Goal: Information Seeking & Learning: Learn about a topic

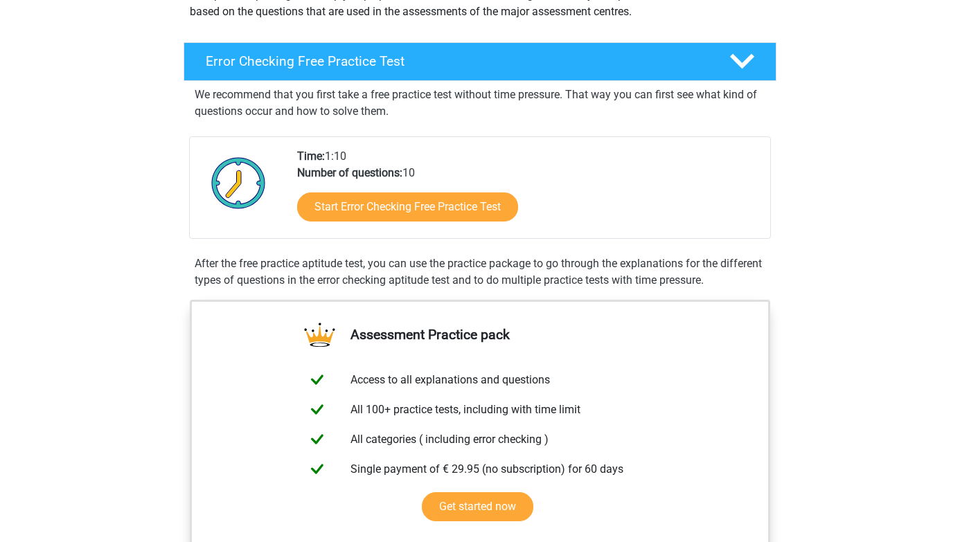
scroll to position [188, 0]
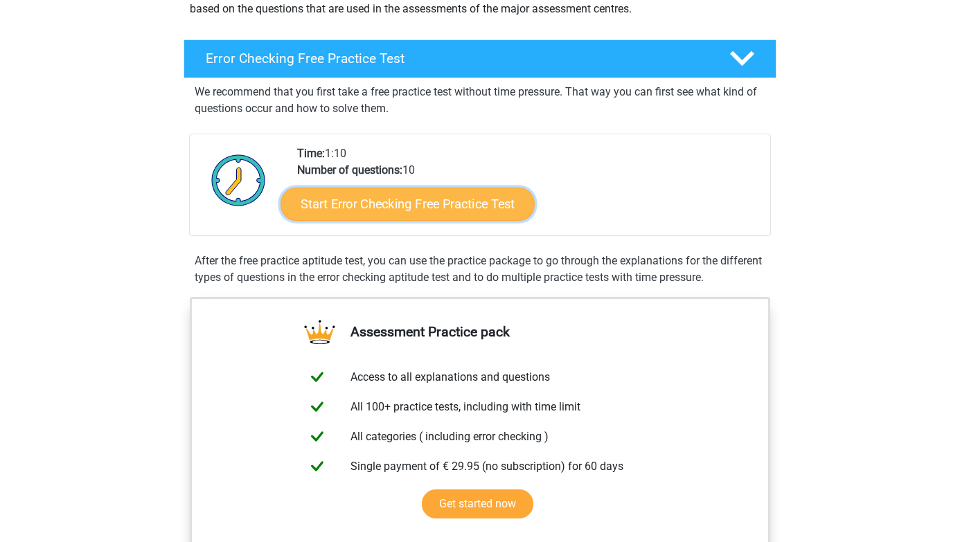
click at [449, 209] on link "Start Error Checking Free Practice Test" at bounding box center [408, 204] width 254 height 33
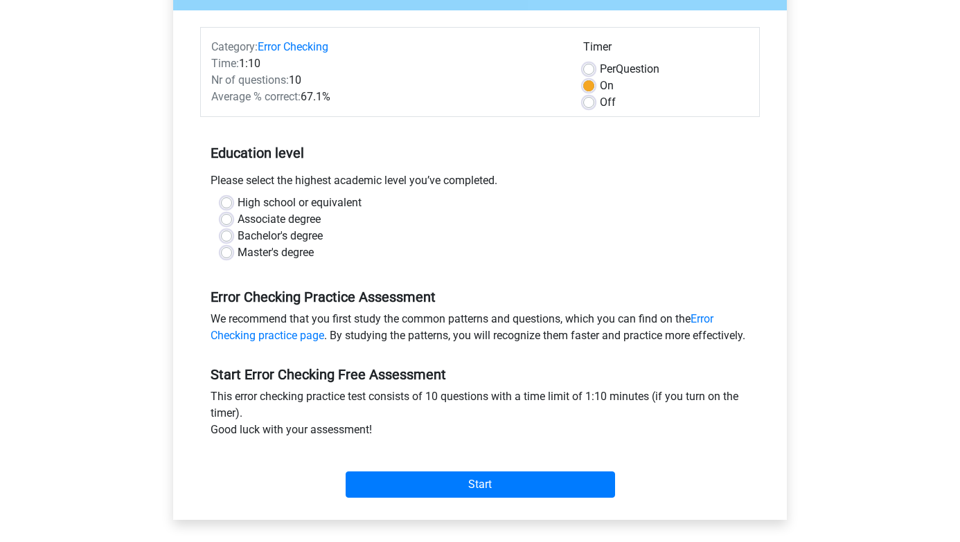
scroll to position [158, 0]
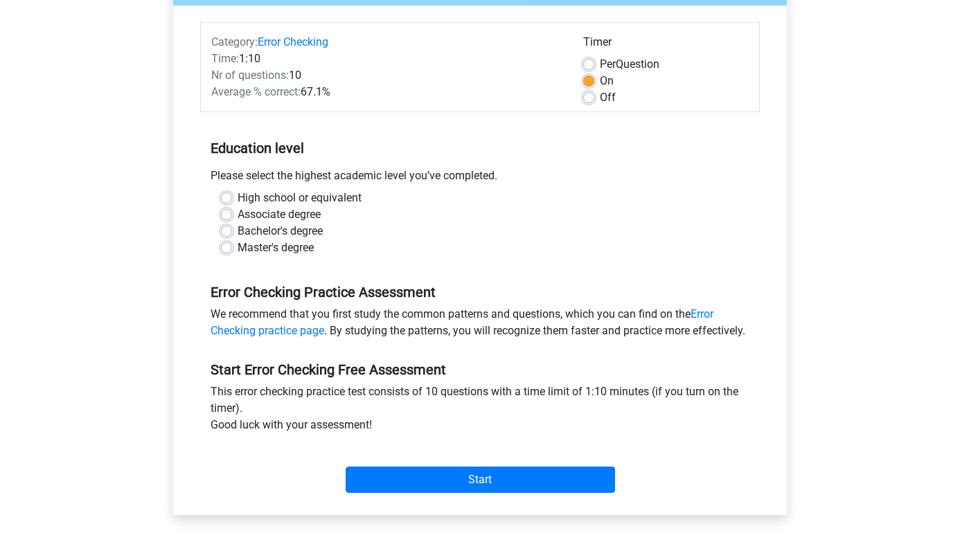
click at [238, 200] on label "High school or equivalent" at bounding box center [300, 198] width 124 height 17
click at [228, 200] on input "High school or equivalent" at bounding box center [226, 197] width 11 height 14
radio input "true"
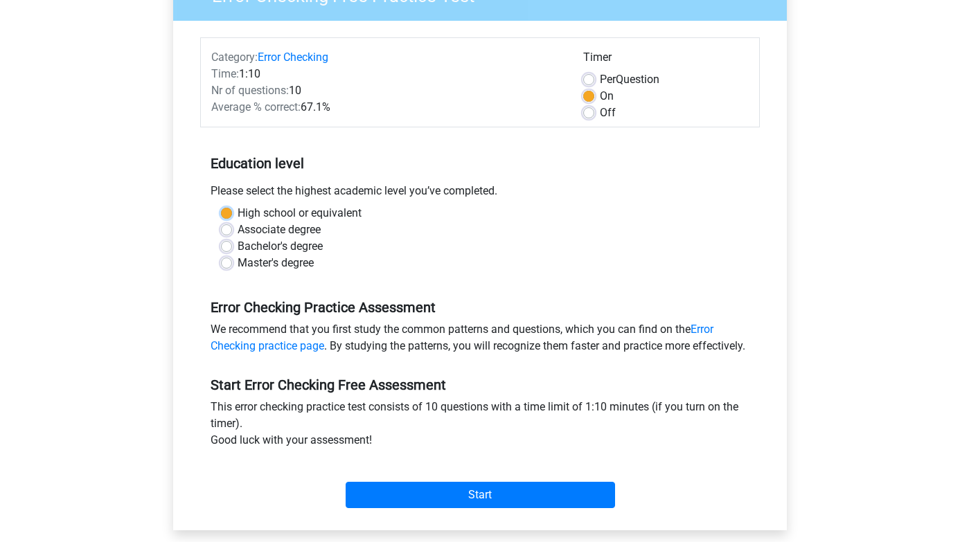
scroll to position [170, 0]
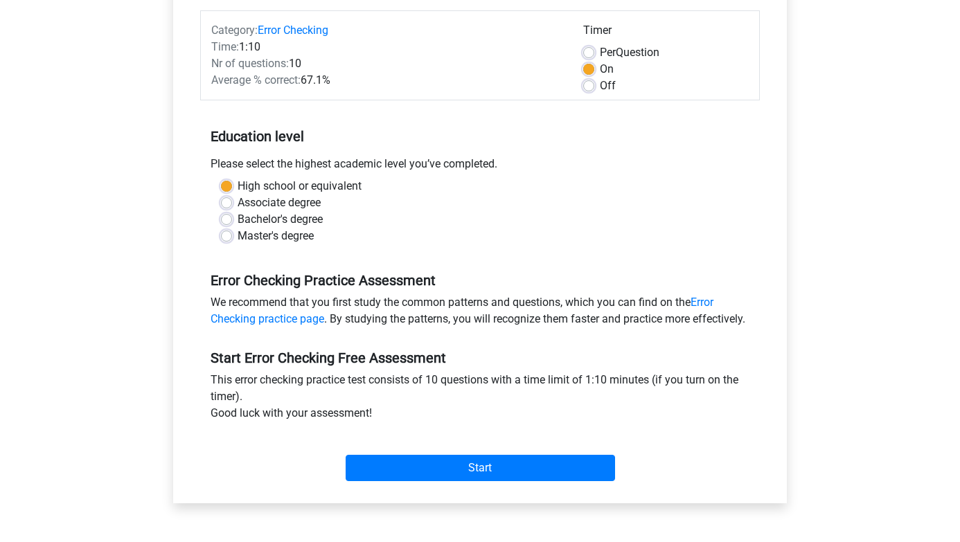
click at [238, 206] on label "Associate degree" at bounding box center [279, 203] width 83 height 17
click at [228, 206] on input "Associate degree" at bounding box center [226, 202] width 11 height 14
radio input "true"
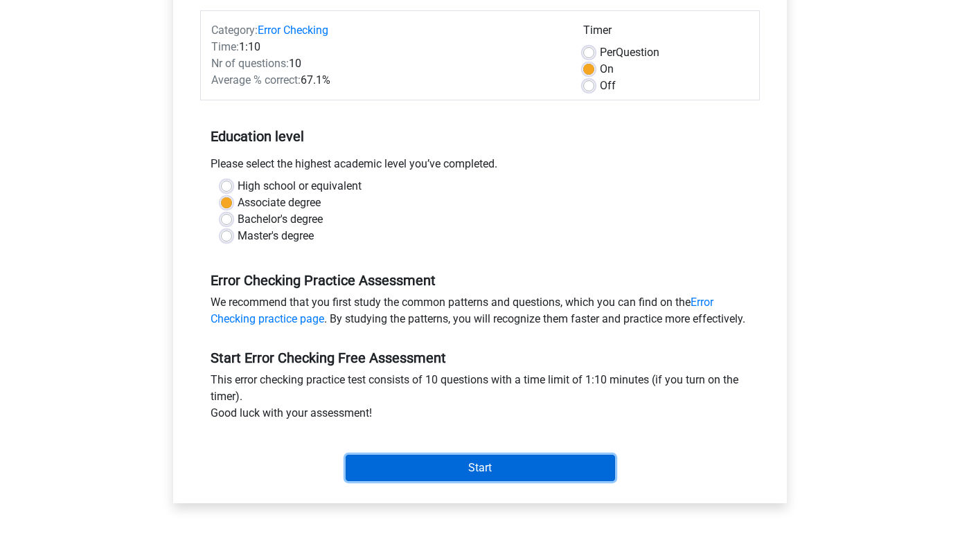
click at [419, 482] on input "Start" at bounding box center [481, 468] width 270 height 26
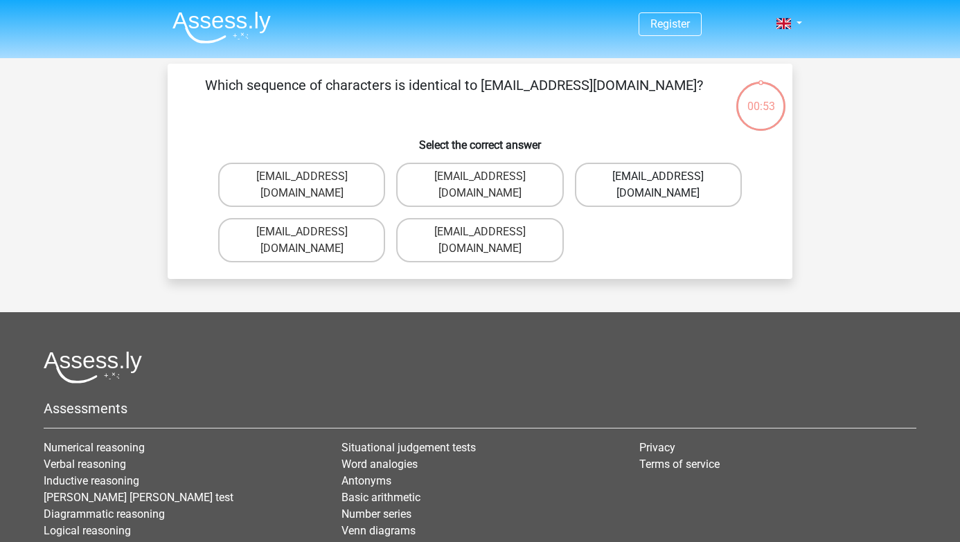
click at [681, 179] on label "Evie_Meade@jointmail.com.uk" at bounding box center [658, 185] width 167 height 44
click at [667, 179] on input "Evie_Meade@jointmail.com.uk" at bounding box center [662, 181] width 9 height 9
radio input "true"
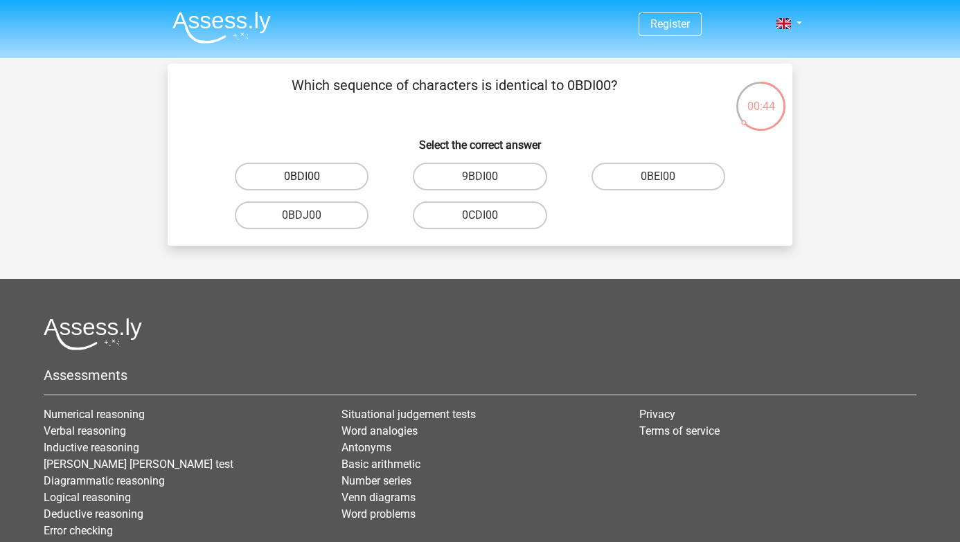
click at [319, 181] on label "0BDI00" at bounding box center [302, 177] width 134 height 28
click at [311, 181] on input "0BDI00" at bounding box center [306, 181] width 9 height 9
radio input "true"
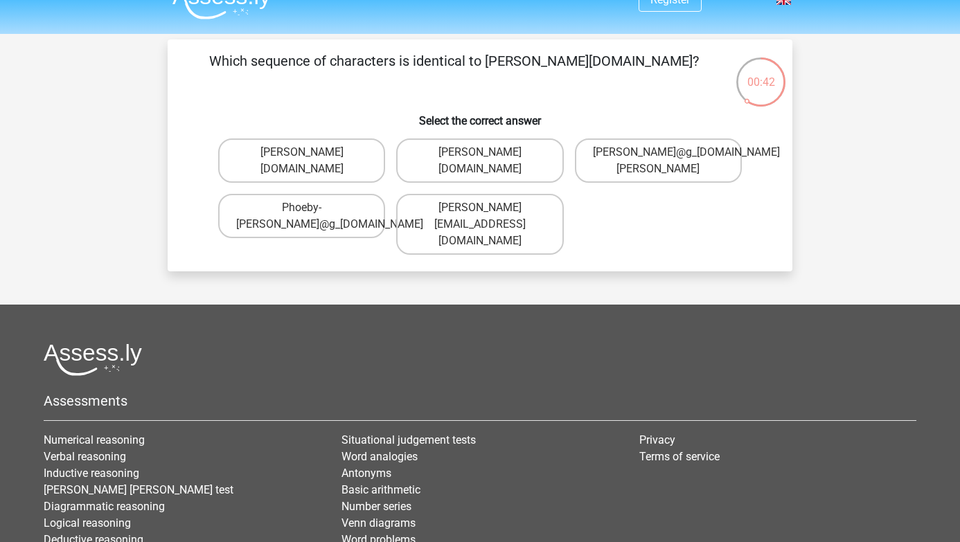
scroll to position [24, 0]
click at [351, 150] on label "Phoebe-Patterson@g_mail.gr" at bounding box center [301, 161] width 167 height 44
click at [311, 153] on input "Phoebe-Patterson@g_mail.gr" at bounding box center [306, 157] width 9 height 9
radio input "true"
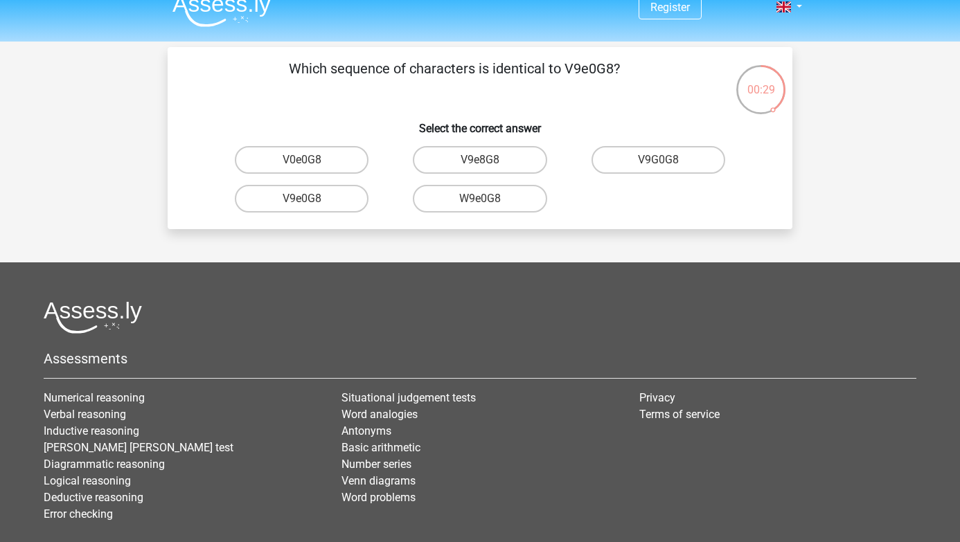
scroll to position [9, 0]
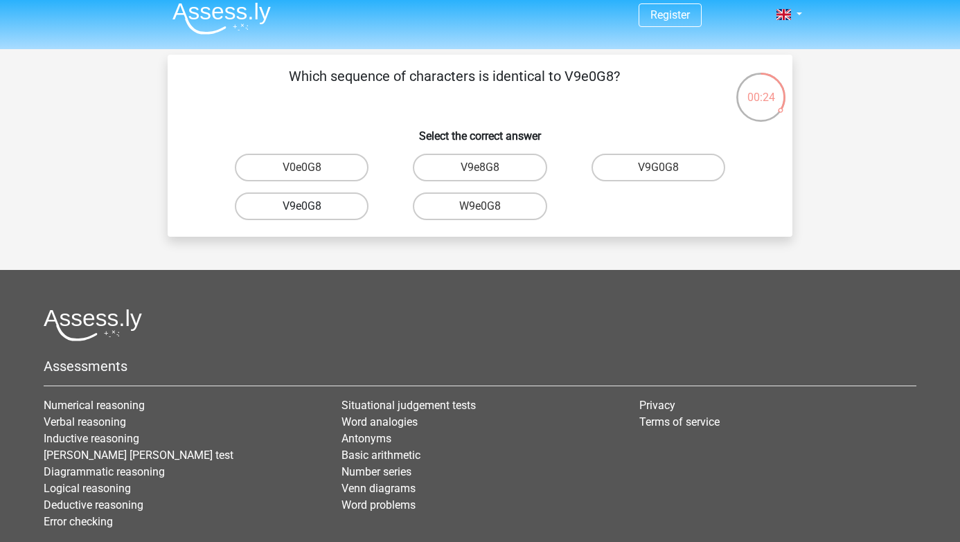
click at [337, 205] on label "V9e0G8" at bounding box center [302, 207] width 134 height 28
click at [311, 206] on input "V9e0G8" at bounding box center [306, 210] width 9 height 9
radio input "true"
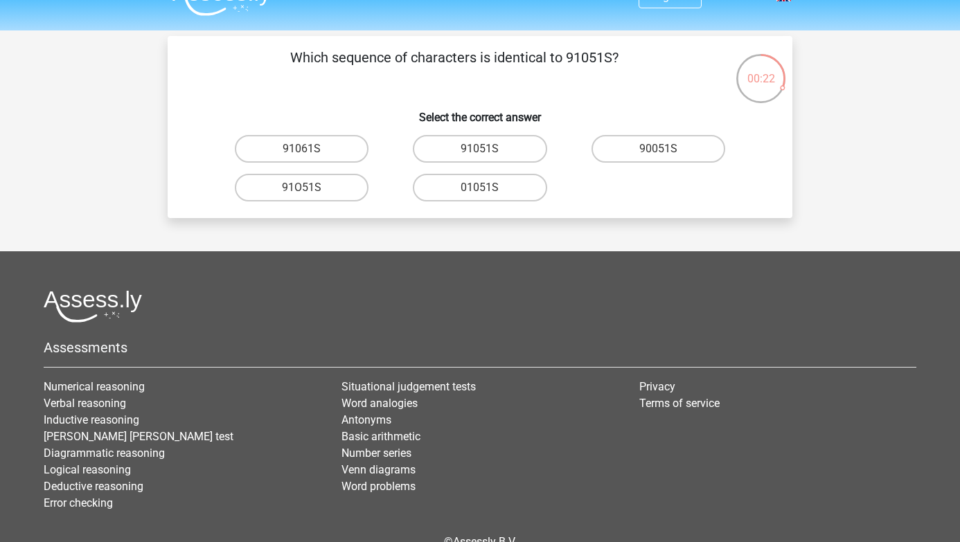
scroll to position [21, 0]
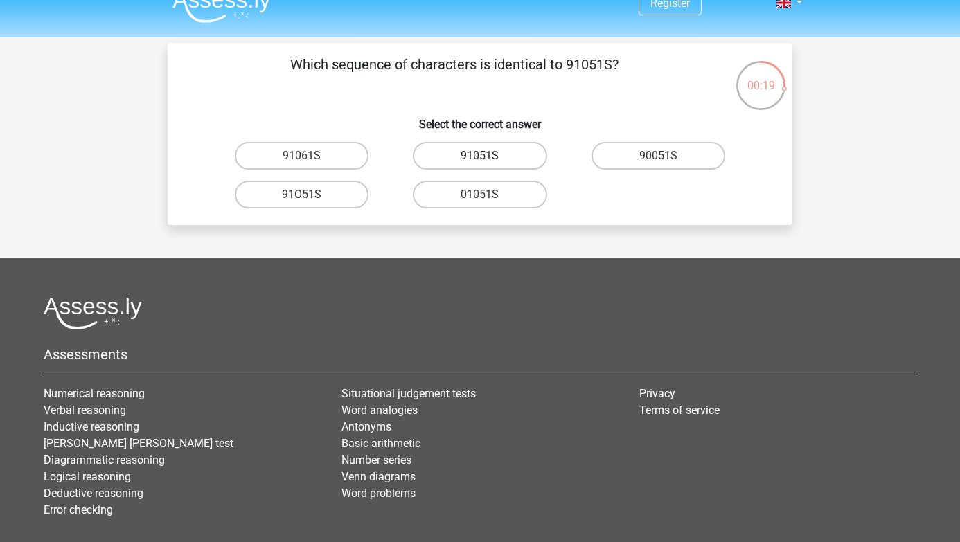
click at [504, 150] on label "91051S" at bounding box center [480, 156] width 134 height 28
click at [489, 156] on input "91051S" at bounding box center [484, 160] width 9 height 9
radio input "true"
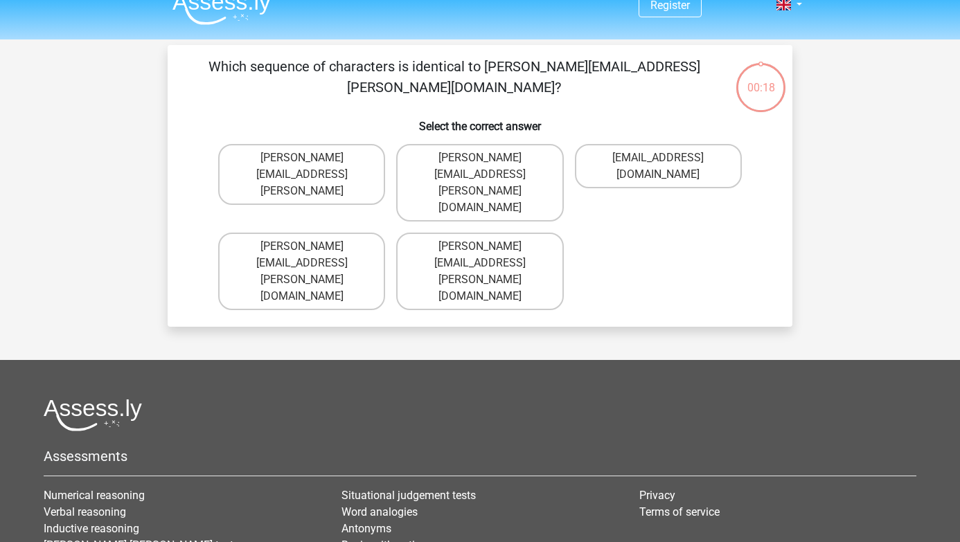
scroll to position [0, 0]
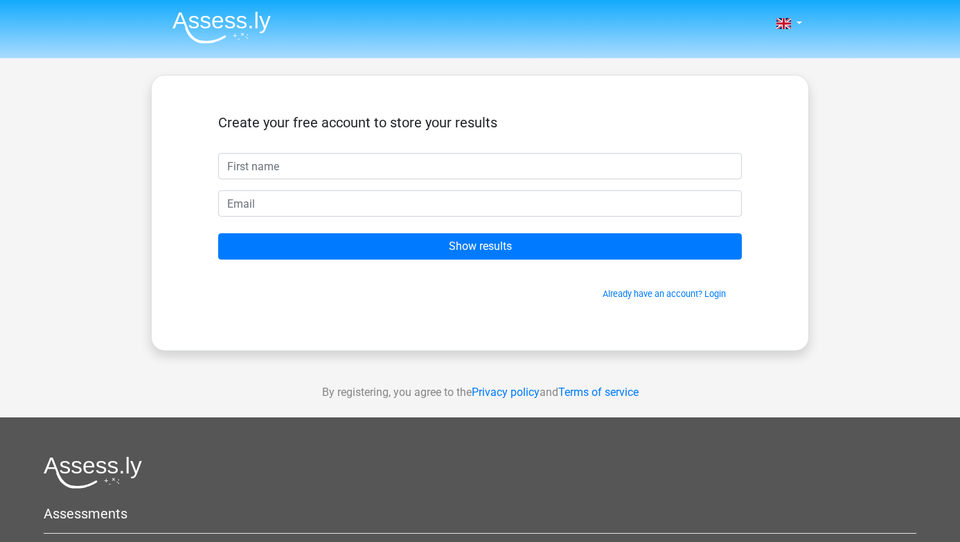
click at [560, 260] on form "Create your free account to store your results Show results Already have an acc…" at bounding box center [480, 207] width 524 height 186
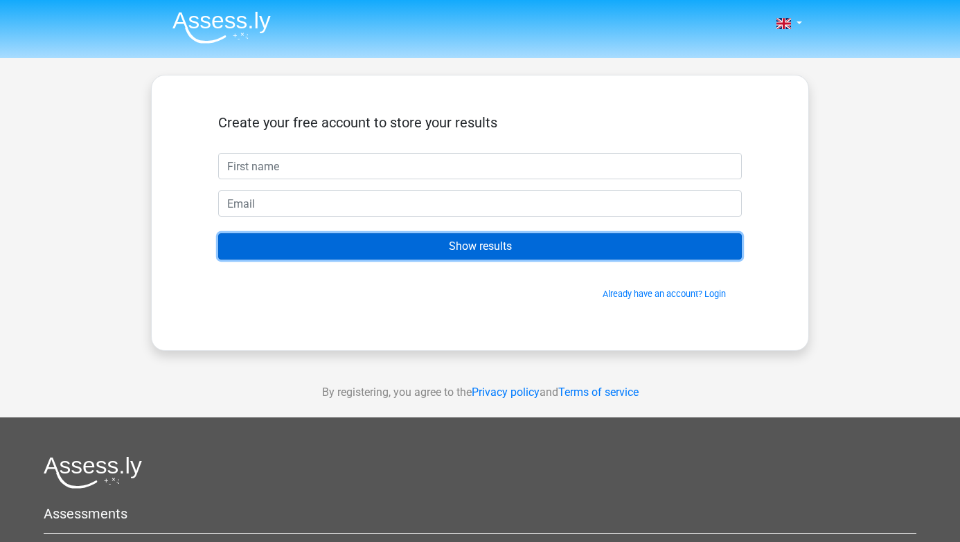
click at [538, 254] on input "Show results" at bounding box center [480, 246] width 524 height 26
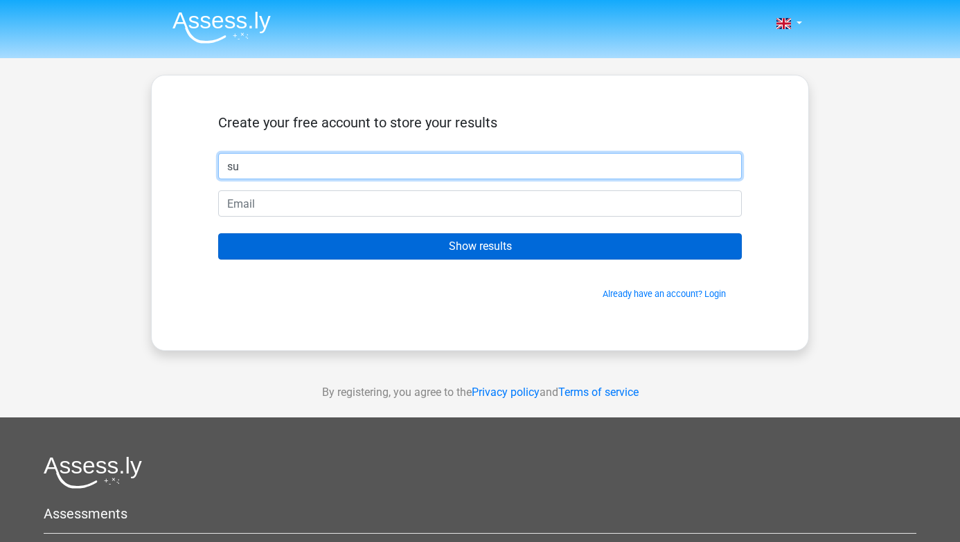
type input "su"
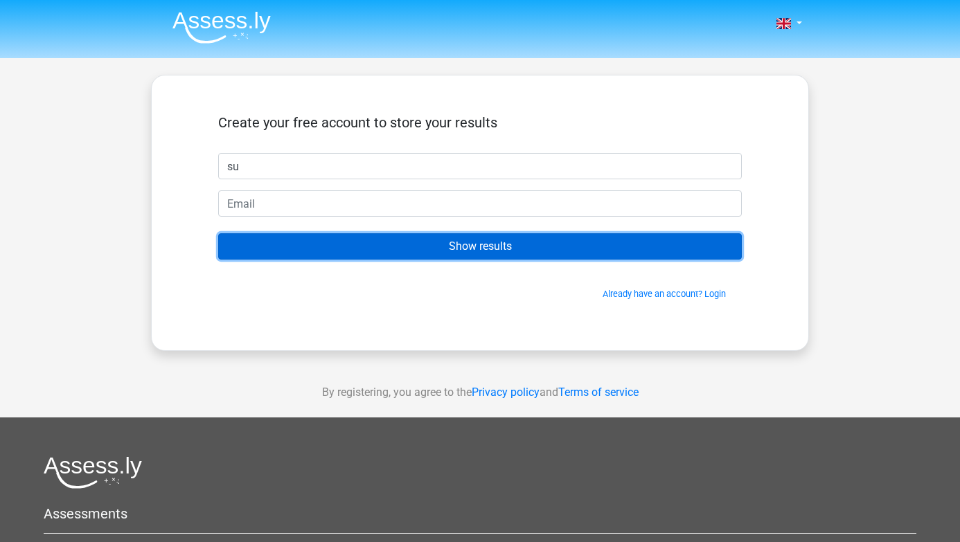
click at [339, 249] on input "Show results" at bounding box center [480, 246] width 524 height 26
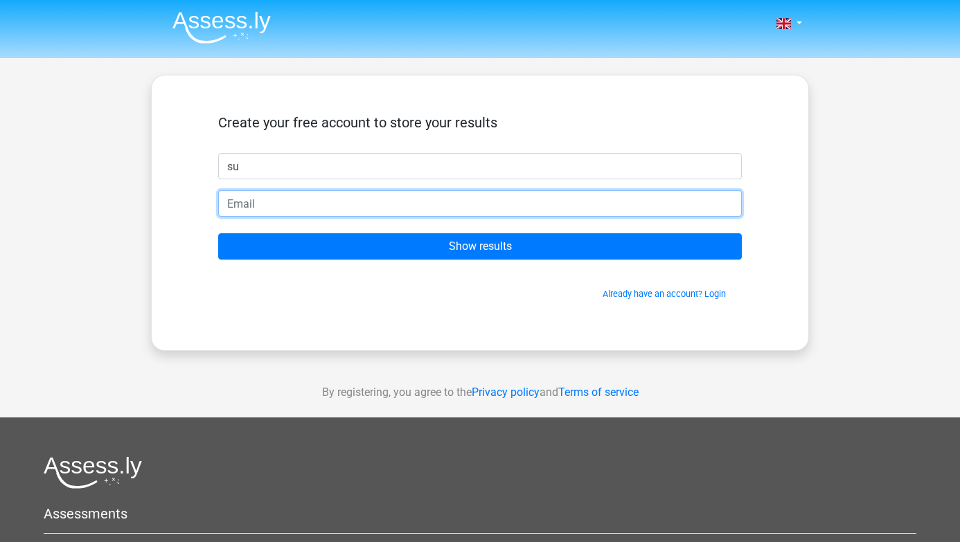
type input "[EMAIL_ADDRESS][DOMAIN_NAME]"
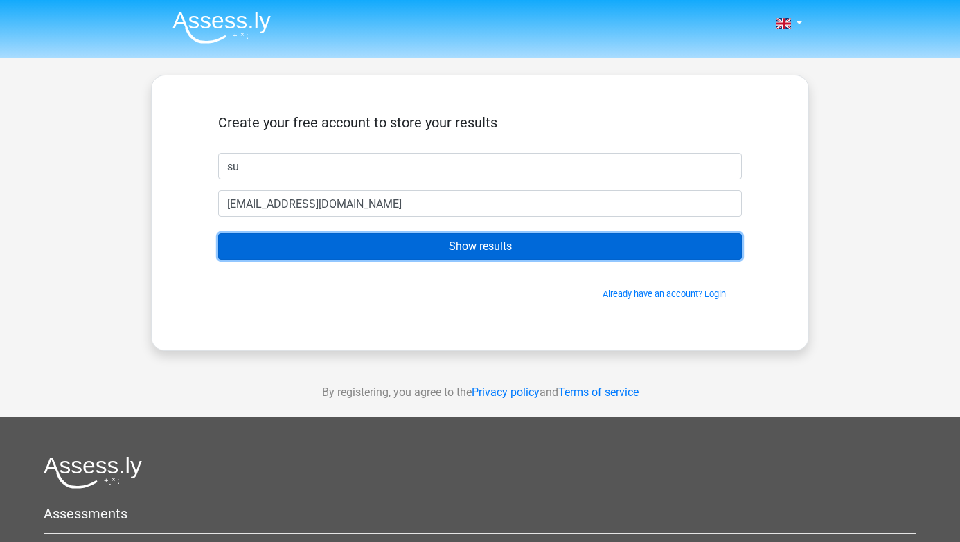
click at [343, 244] on input "Show results" at bounding box center [480, 246] width 524 height 26
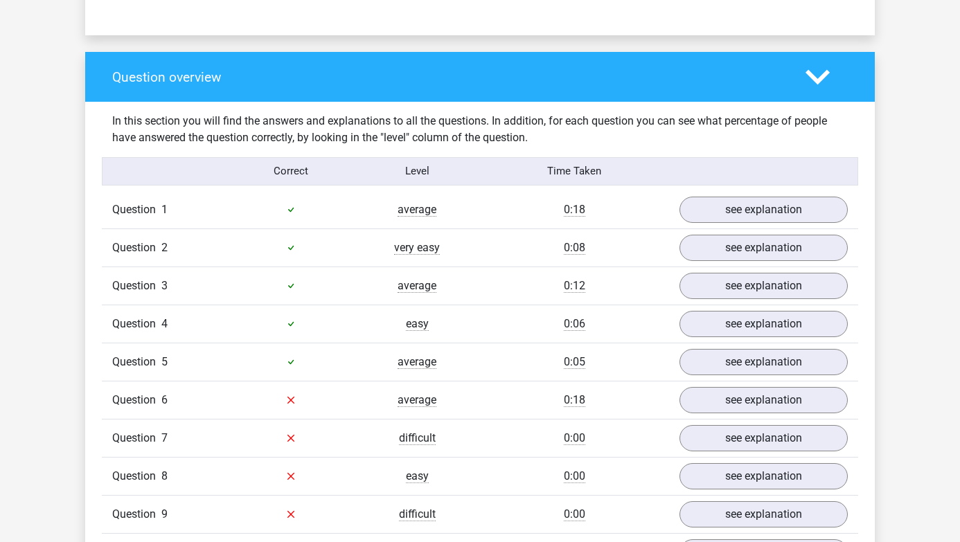
scroll to position [1000, 0]
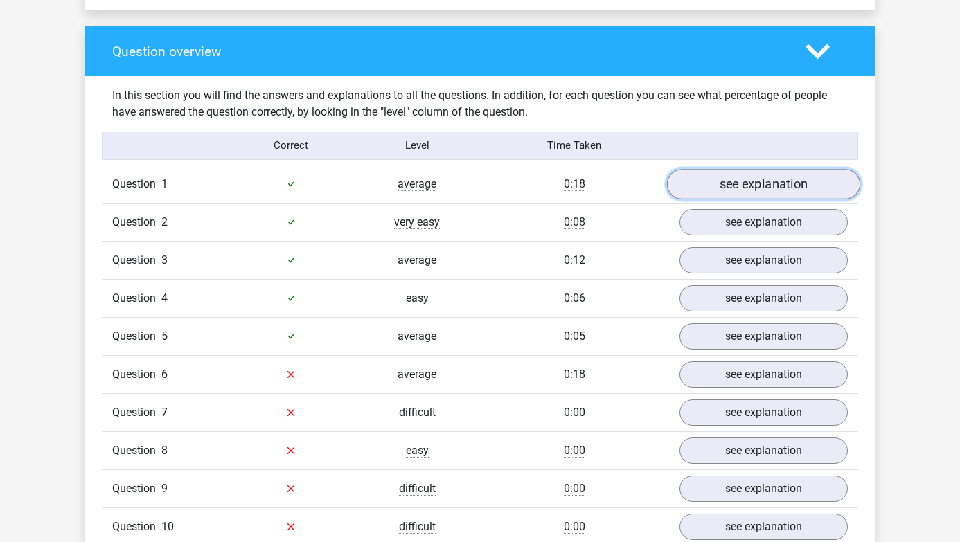
click at [717, 182] on link "see explanation" at bounding box center [763, 184] width 193 height 30
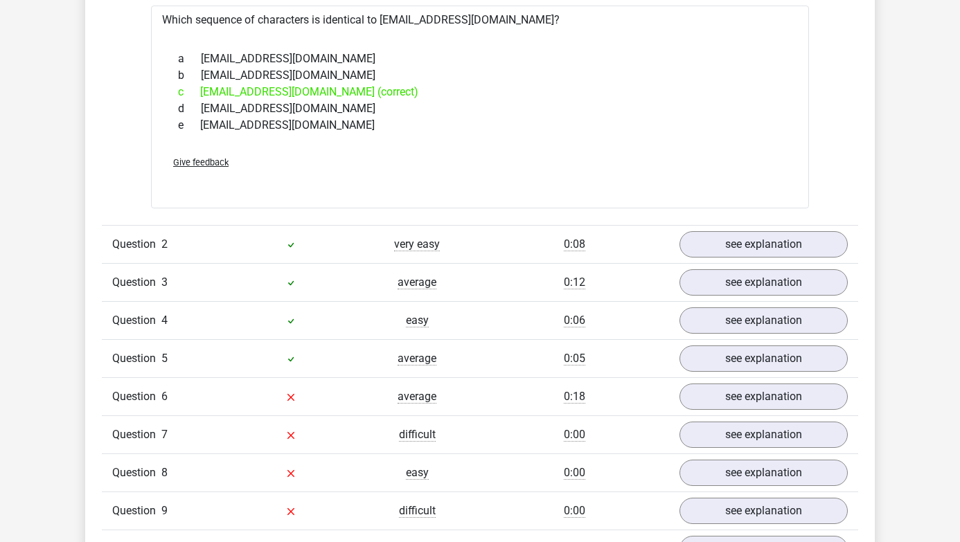
scroll to position [1240, 0]
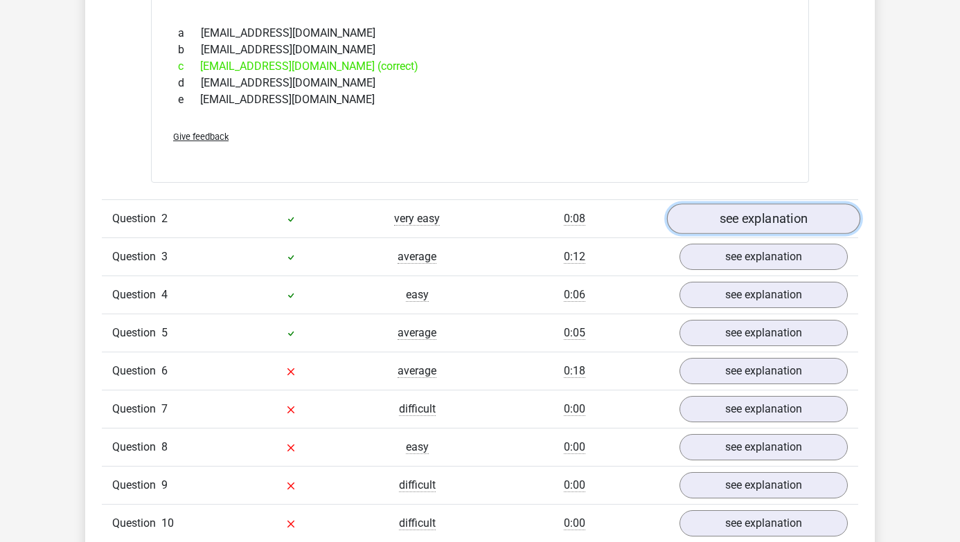
click at [744, 226] on link "see explanation" at bounding box center [763, 219] width 193 height 30
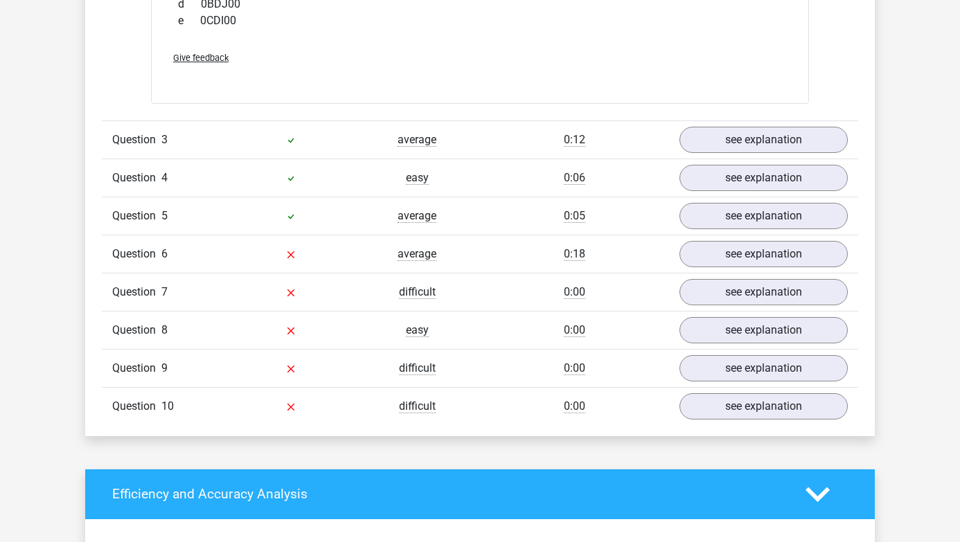
scroll to position [1591, 0]
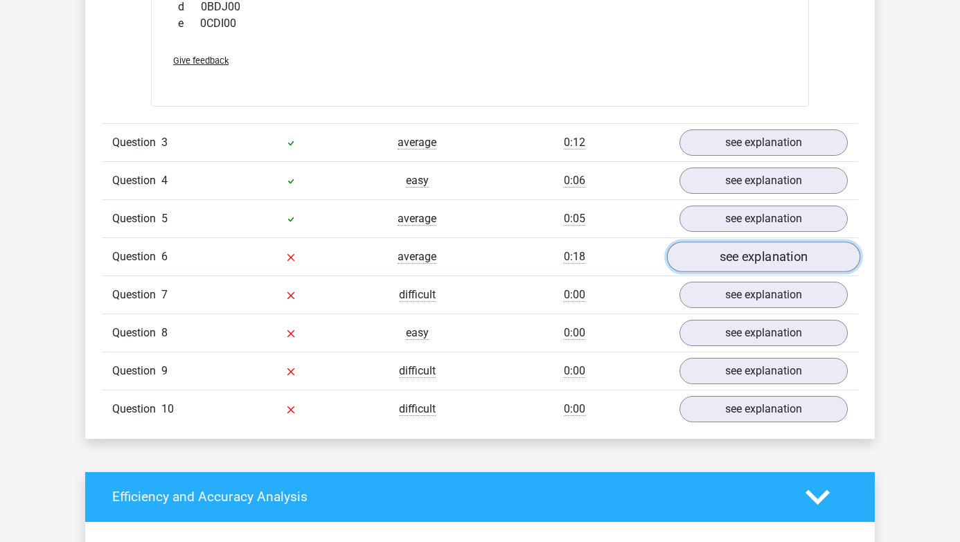
click at [722, 258] on link "see explanation" at bounding box center [763, 257] width 193 height 30
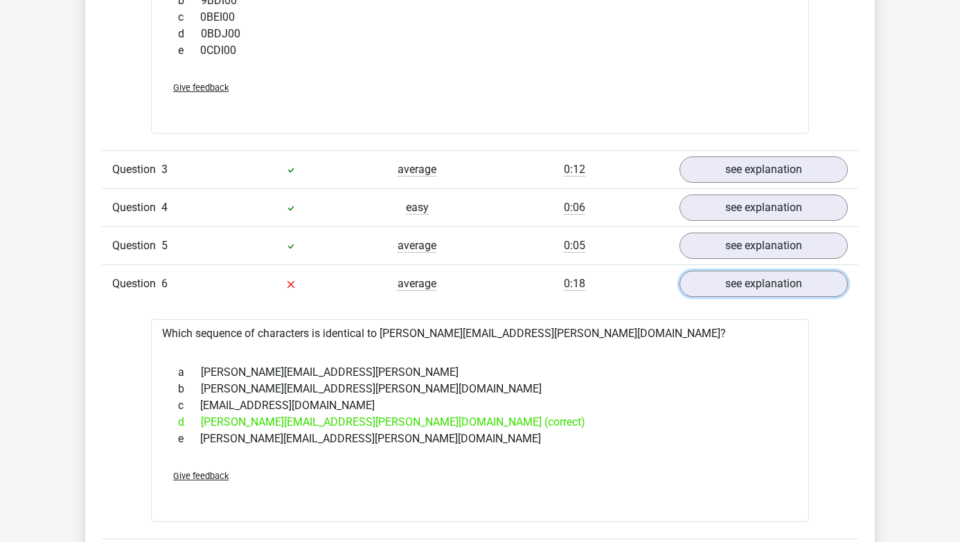
scroll to position [1567, 0]
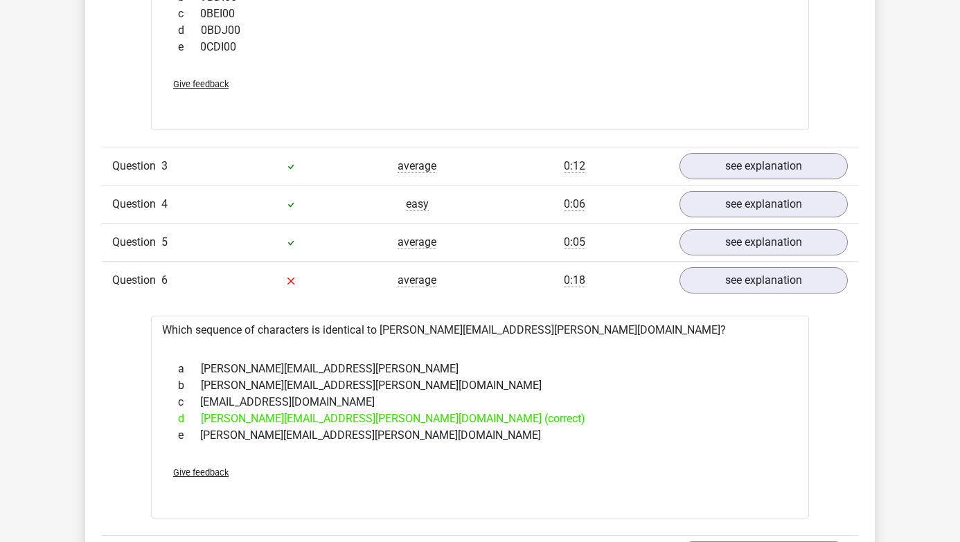
click at [292, 279] on icon at bounding box center [291, 281] width 7 height 7
click at [181, 473] on span "Give feedback" at bounding box center [200, 473] width 55 height 10
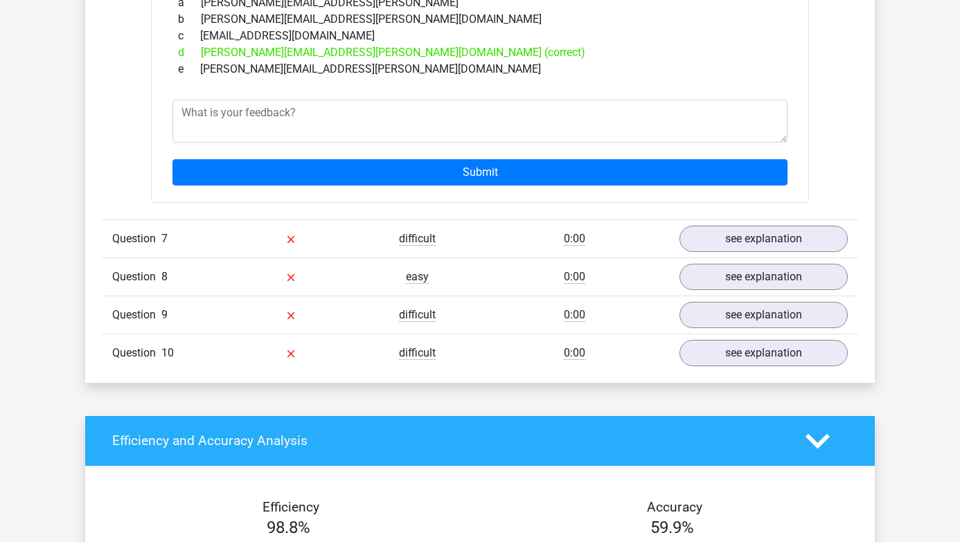
scroll to position [1947, 0]
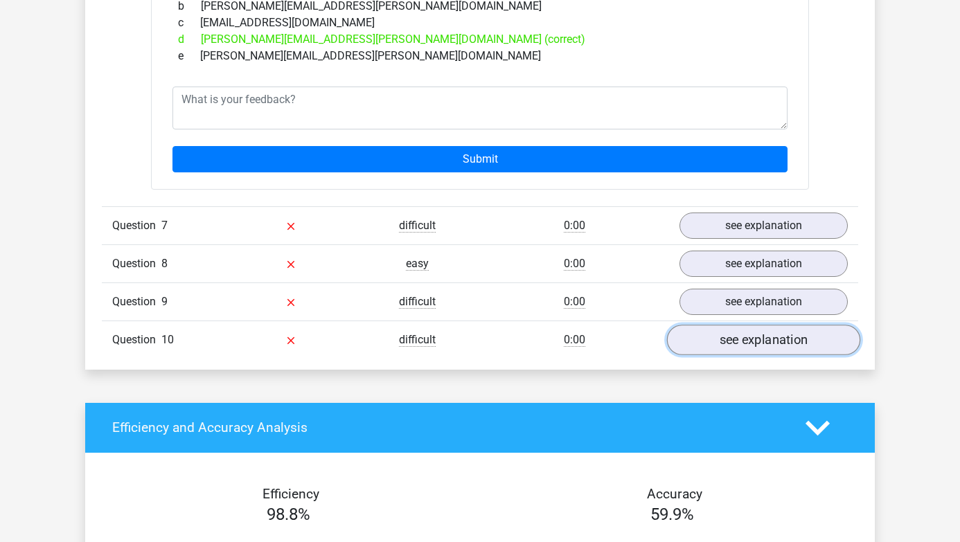
click at [721, 344] on link "see explanation" at bounding box center [763, 340] width 193 height 30
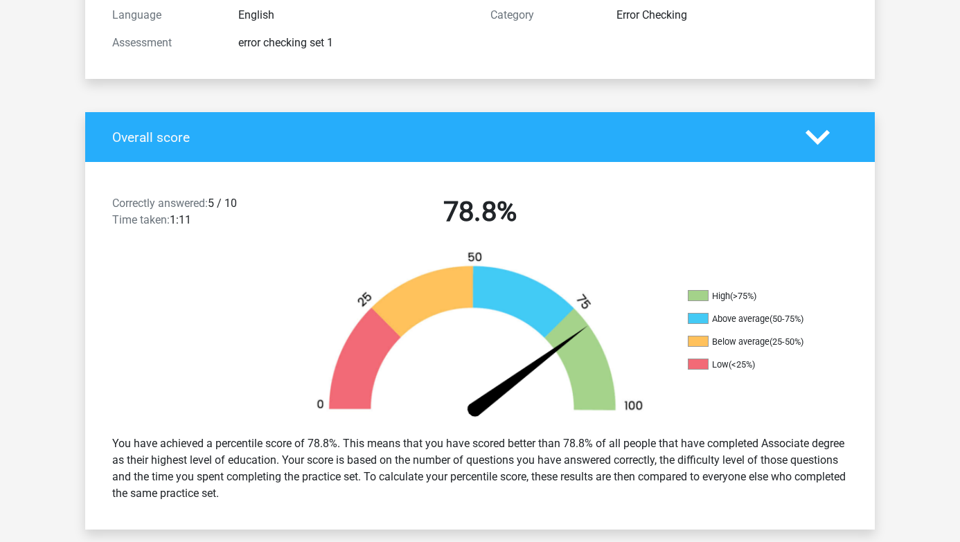
scroll to position [0, 0]
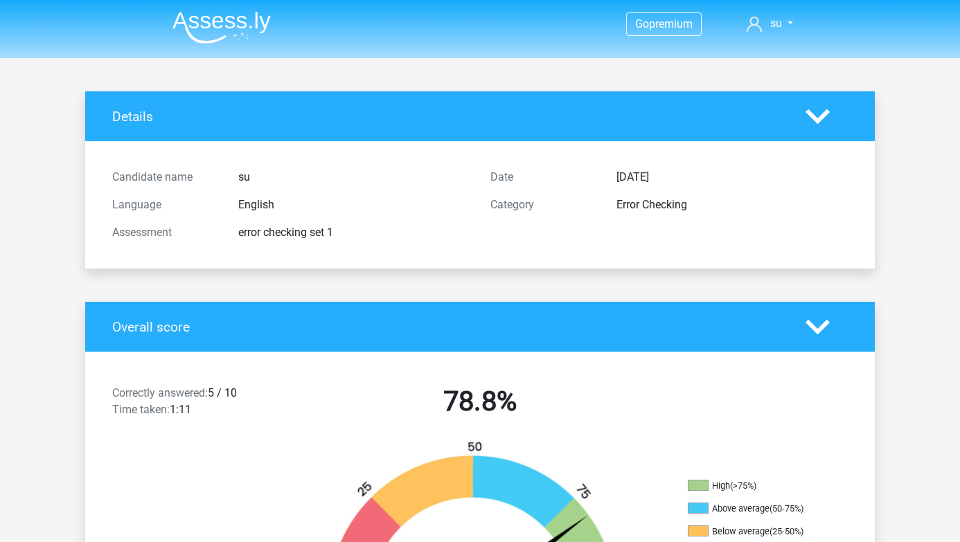
click at [200, 20] on img at bounding box center [222, 27] width 98 height 33
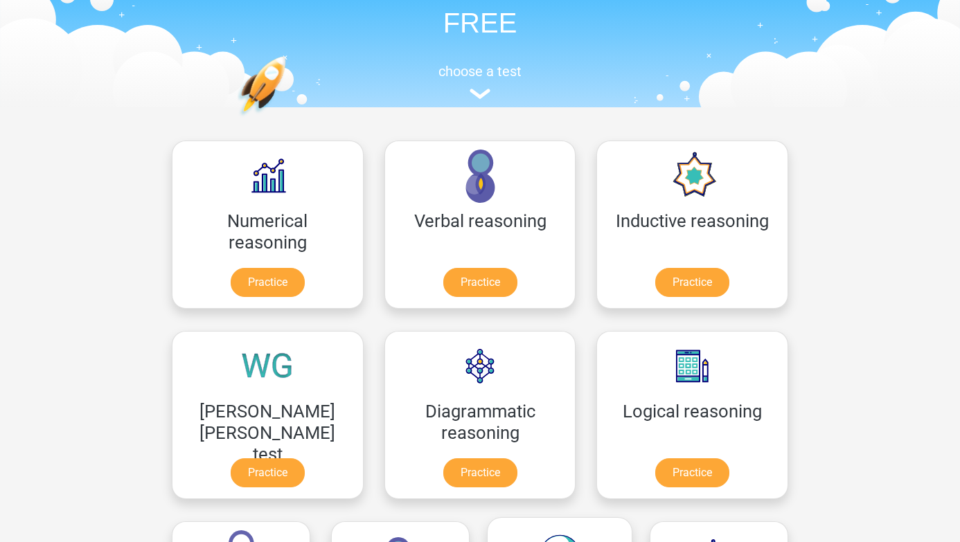
scroll to position [112, 0]
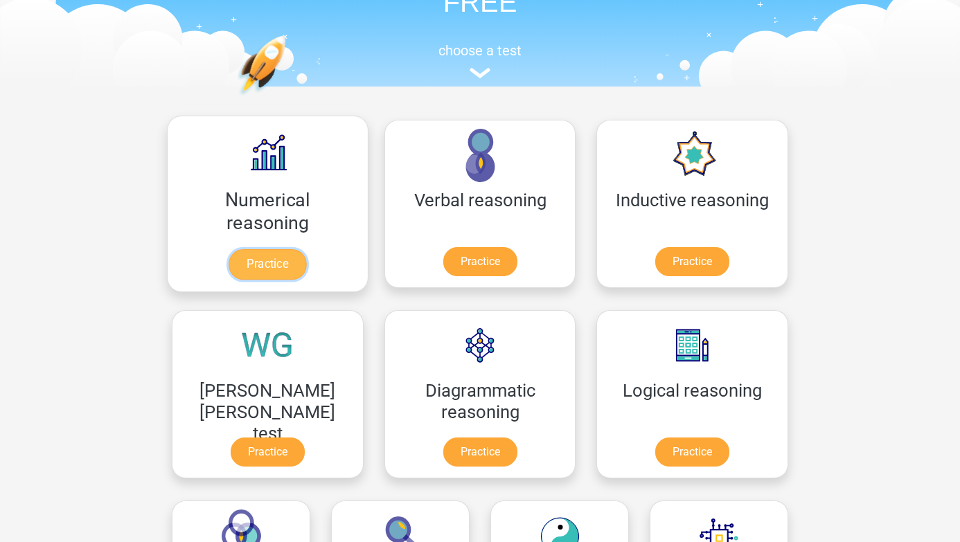
click at [229, 253] on link "Practice" at bounding box center [268, 264] width 78 height 30
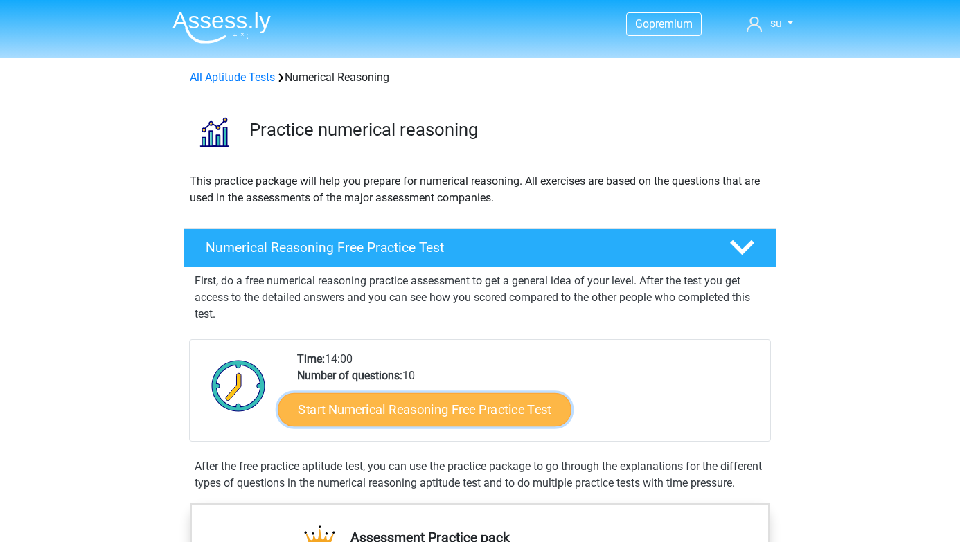
click at [380, 399] on link "Start Numerical Reasoning Free Practice Test" at bounding box center [425, 409] width 293 height 33
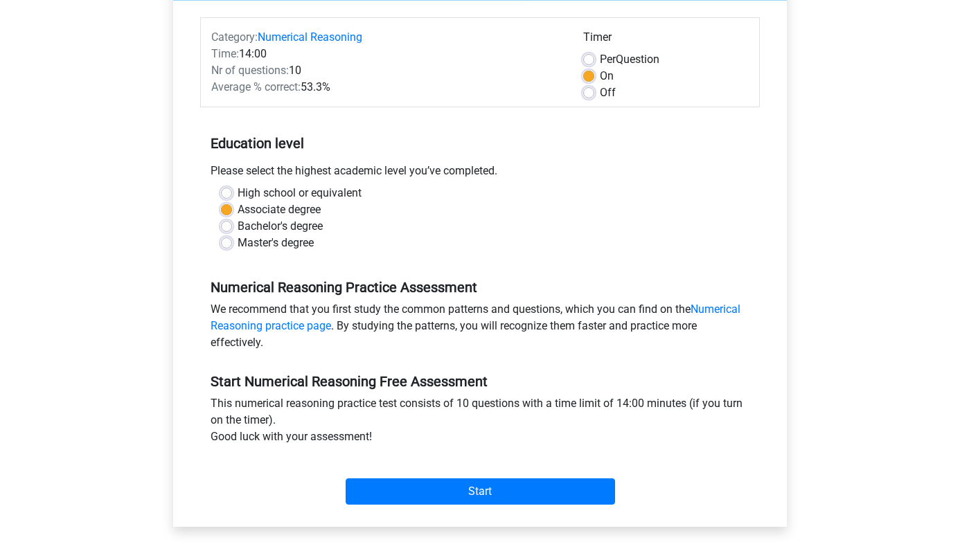
scroll to position [164, 0]
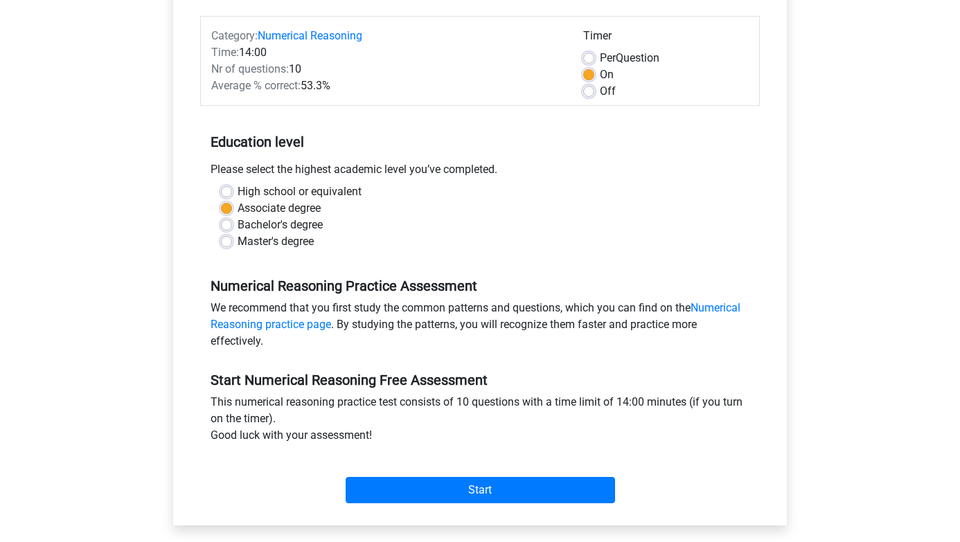
click at [238, 194] on label "High school or equivalent" at bounding box center [300, 192] width 124 height 17
click at [228, 194] on input "High school or equivalent" at bounding box center [226, 191] width 11 height 14
radio input "true"
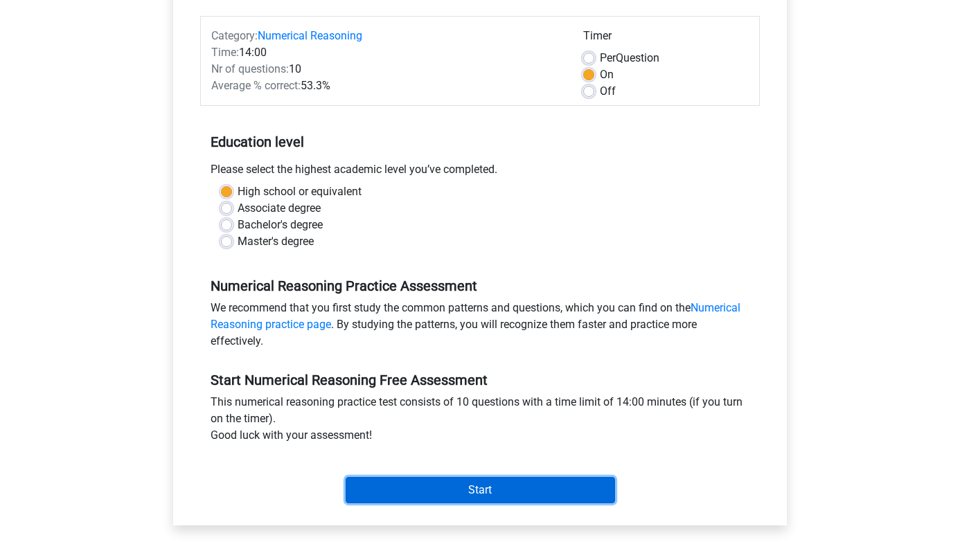
click at [381, 491] on input "Start" at bounding box center [481, 490] width 270 height 26
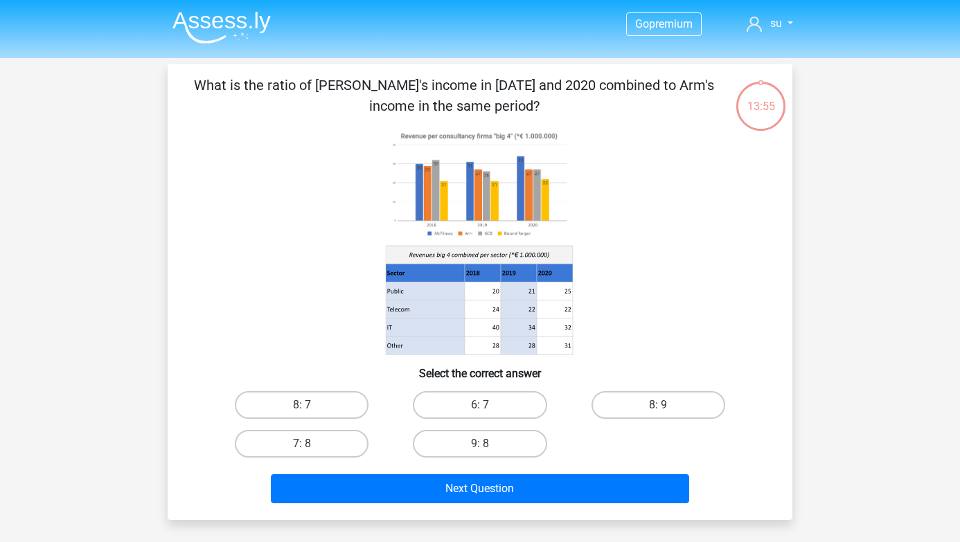
click at [200, 37] on img at bounding box center [222, 27] width 98 height 33
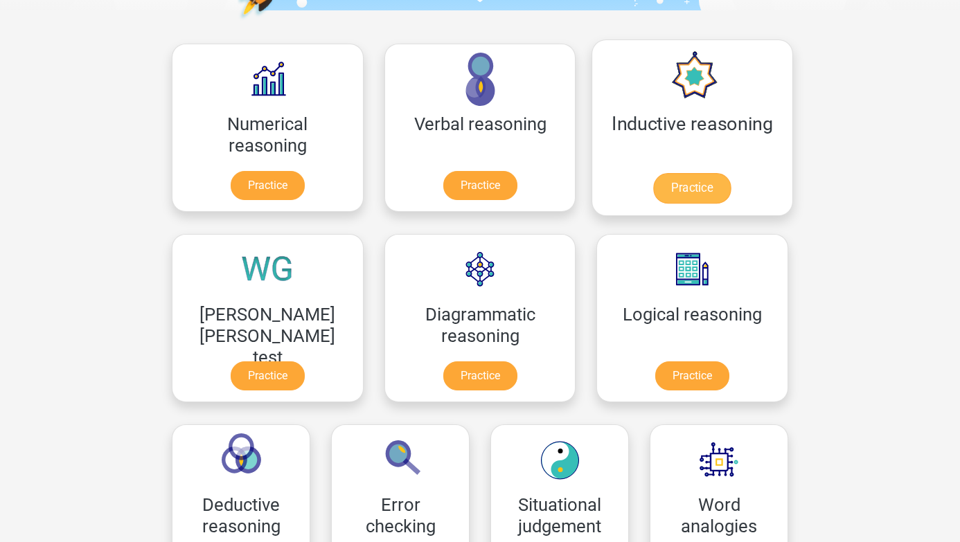
scroll to position [191, 0]
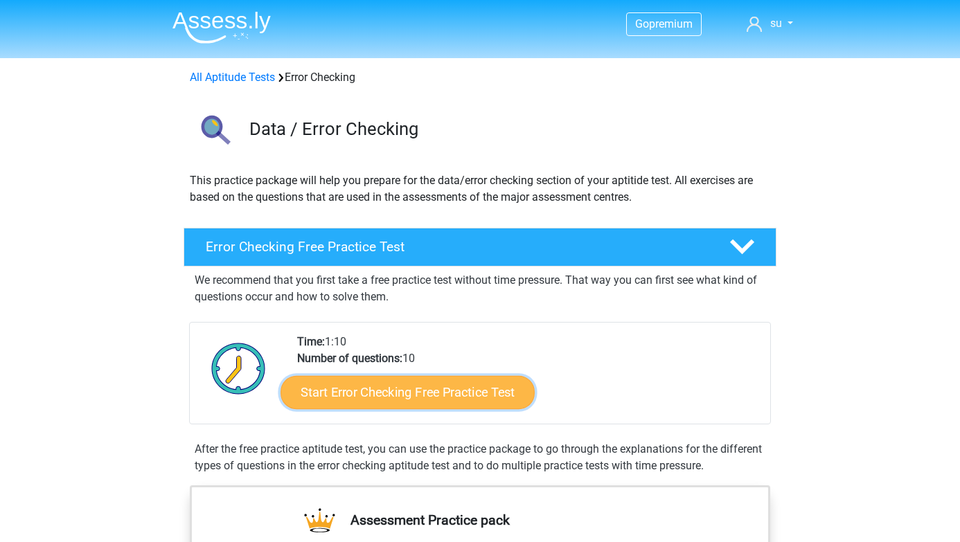
click at [438, 395] on link "Start Error Checking Free Practice Test" at bounding box center [408, 392] width 254 height 33
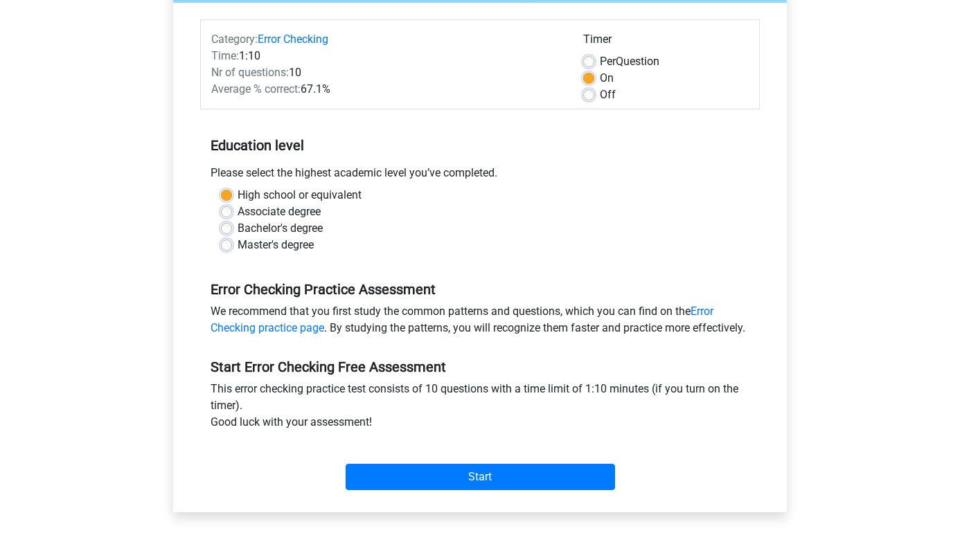
scroll to position [163, 0]
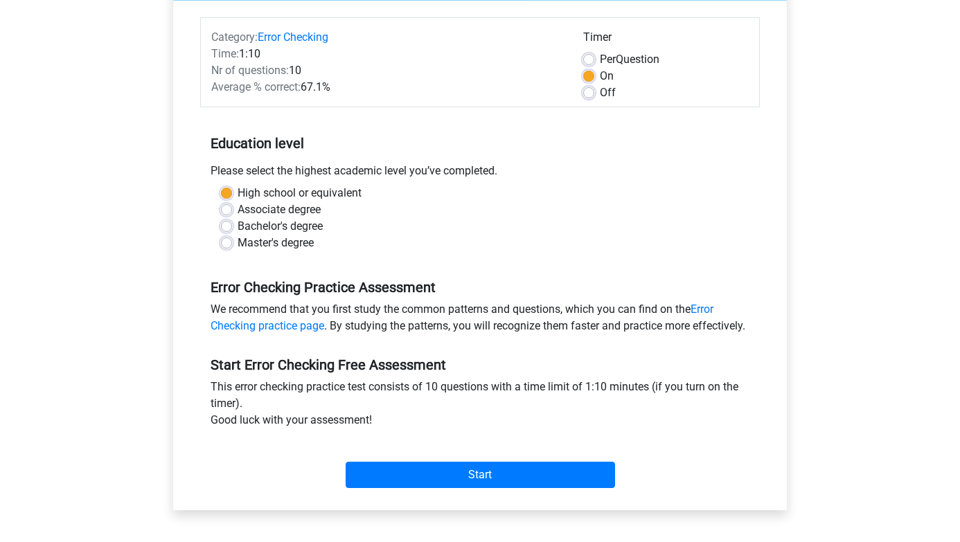
click at [238, 210] on label "Associate degree" at bounding box center [279, 210] width 83 height 17
click at [226, 210] on input "Associate degree" at bounding box center [226, 209] width 11 height 14
radio input "true"
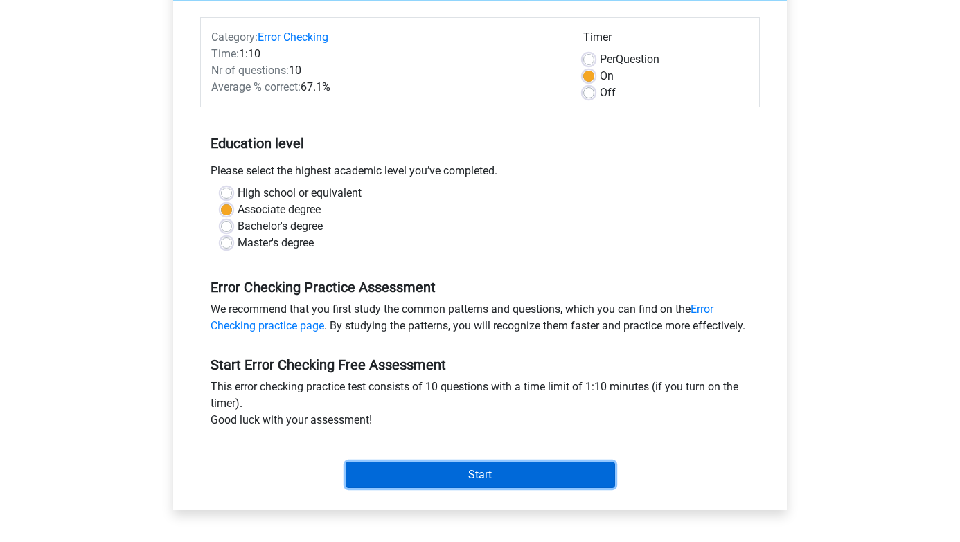
click at [418, 488] on input "Start" at bounding box center [481, 475] width 270 height 26
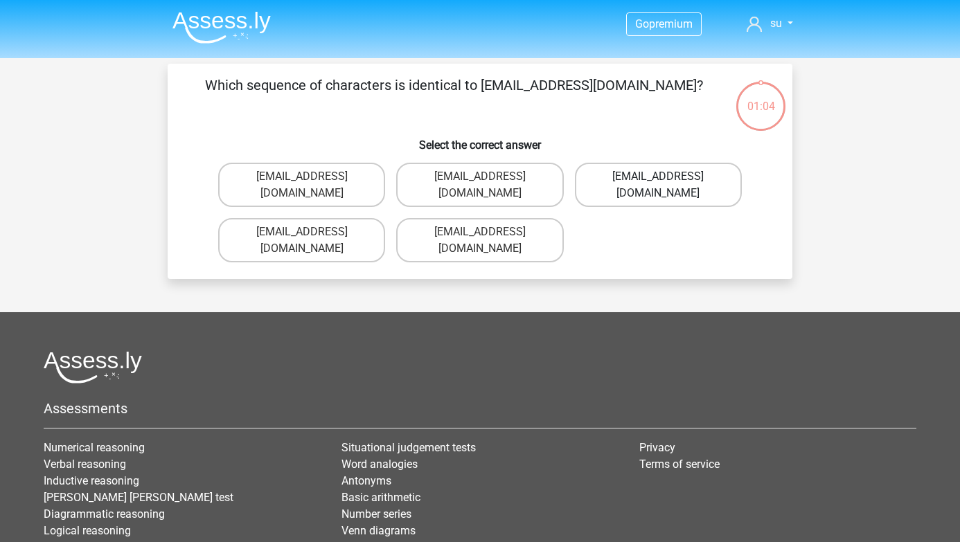
click at [671, 175] on label "Evie_Meade@jointmail.com.uk" at bounding box center [658, 185] width 167 height 44
click at [667, 177] on input "Evie_Meade@jointmail.com.uk" at bounding box center [662, 181] width 9 height 9
radio input "true"
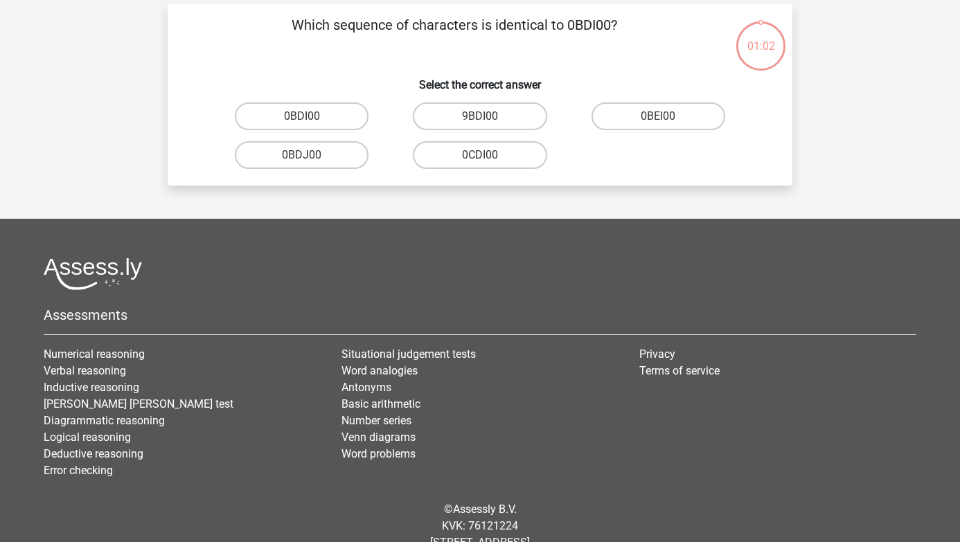
scroll to position [64, 0]
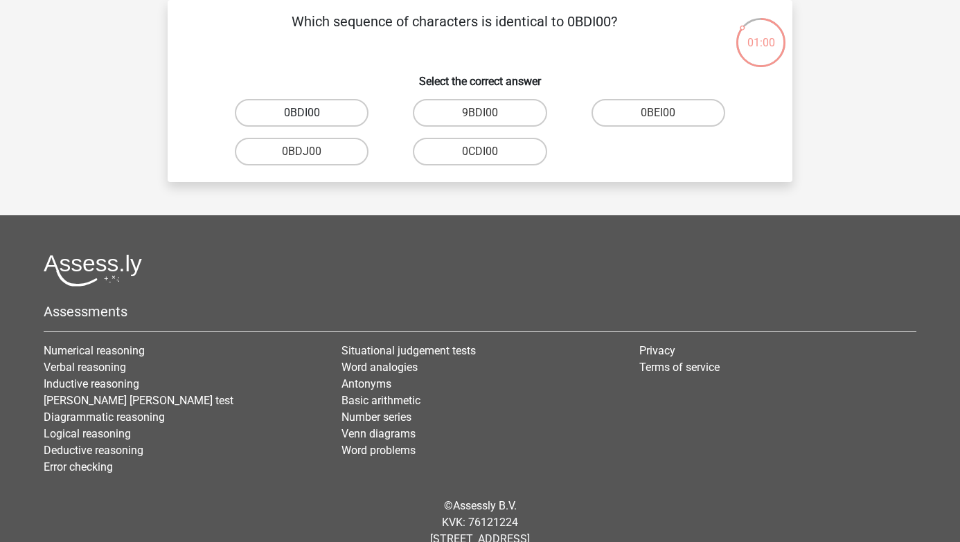
click at [312, 121] on label "0BDI00" at bounding box center [302, 113] width 134 height 28
click at [311, 121] on input "0BDI00" at bounding box center [306, 117] width 9 height 9
radio input "true"
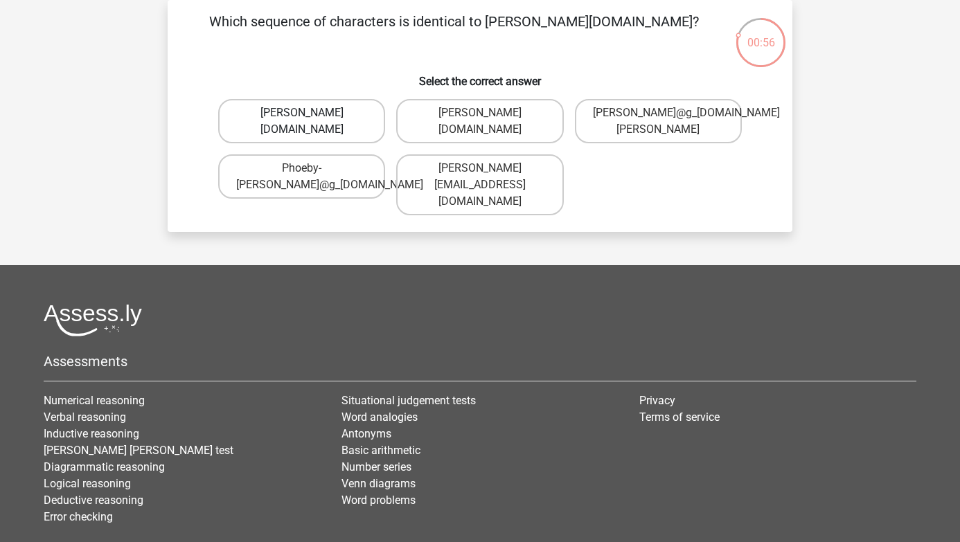
click at [301, 128] on label "Phoebe-Patterson@g_mail.gr" at bounding box center [301, 121] width 167 height 44
click at [302, 122] on input "Phoebe-Patterson@g_mail.gr" at bounding box center [306, 117] width 9 height 9
radio input "true"
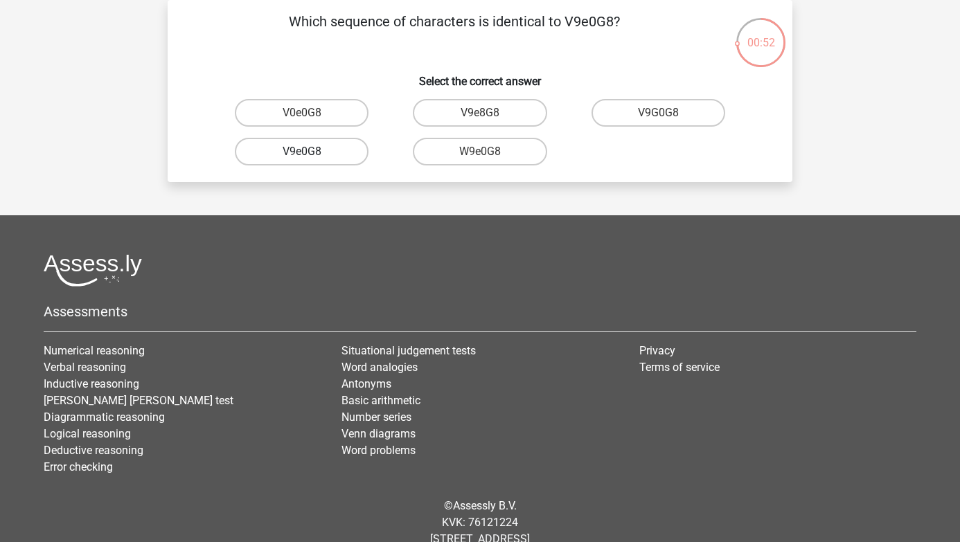
click at [322, 146] on label "V9e0G8" at bounding box center [302, 152] width 134 height 28
click at [311, 152] on input "V9e0G8" at bounding box center [306, 156] width 9 height 9
radio input "true"
click at [469, 105] on label "91051S" at bounding box center [480, 113] width 134 height 28
click at [480, 113] on input "91051S" at bounding box center [484, 117] width 9 height 9
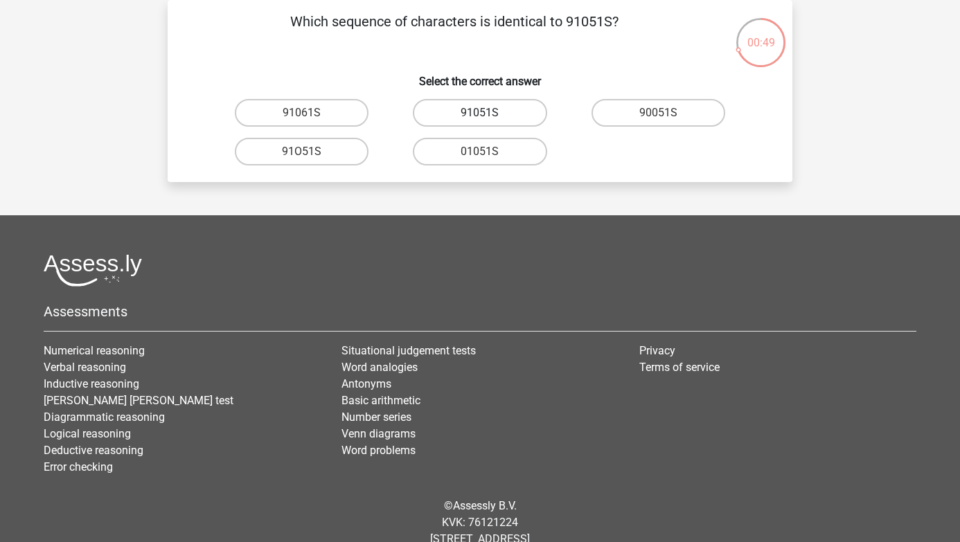
radio input "true"
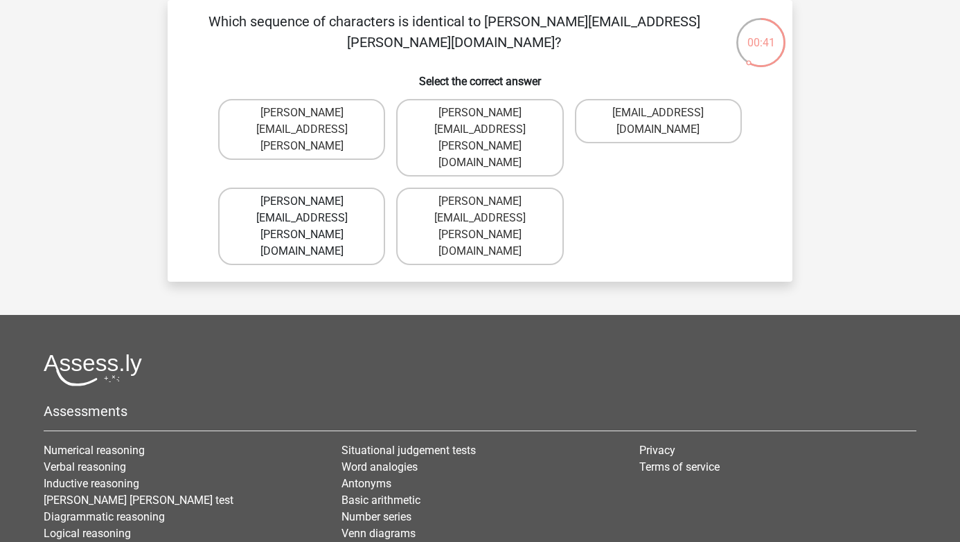
click at [312, 188] on label "Connor.Paterson@mailme.com" at bounding box center [301, 227] width 167 height 78
click at [311, 202] on input "Connor.Paterson@mailme.com" at bounding box center [306, 206] width 9 height 9
radio input "true"
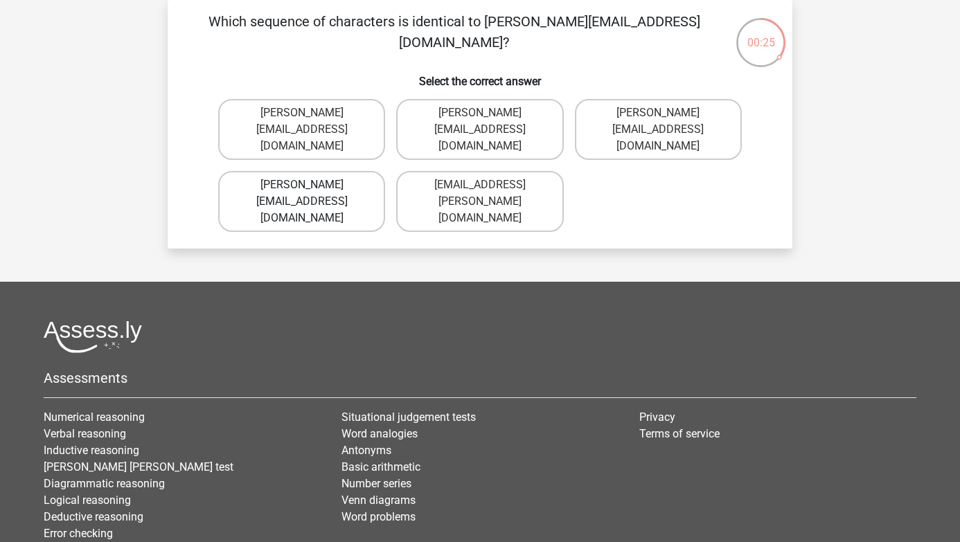
click at [281, 171] on label "Ava-Caroll@mailme.uk.com" at bounding box center [301, 201] width 167 height 61
click at [302, 185] on input "Ava-Caroll@mailme.uk.com" at bounding box center [306, 189] width 9 height 9
radio input "true"
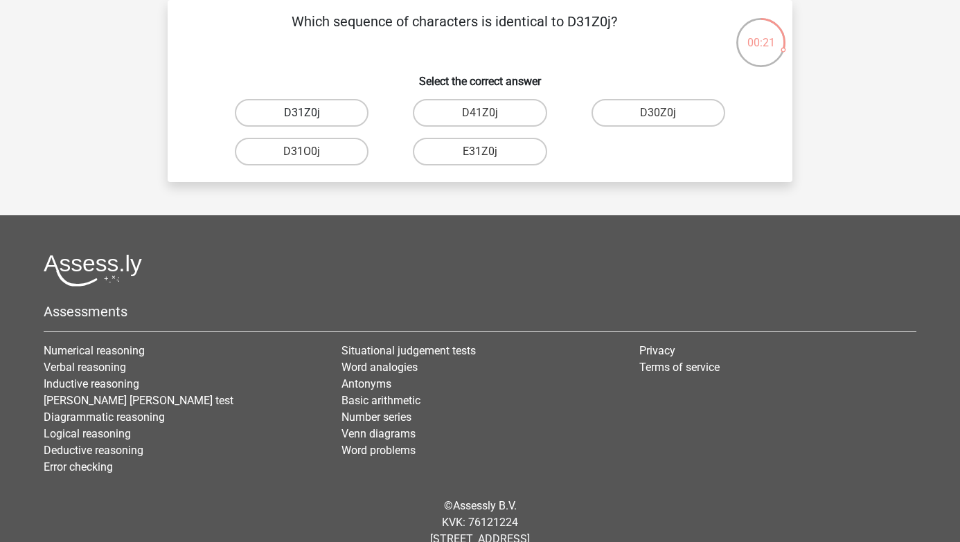
click at [310, 110] on label "D31Z0j" at bounding box center [302, 113] width 134 height 28
click at [310, 113] on input "D31Z0j" at bounding box center [306, 117] width 9 height 9
radio input "true"
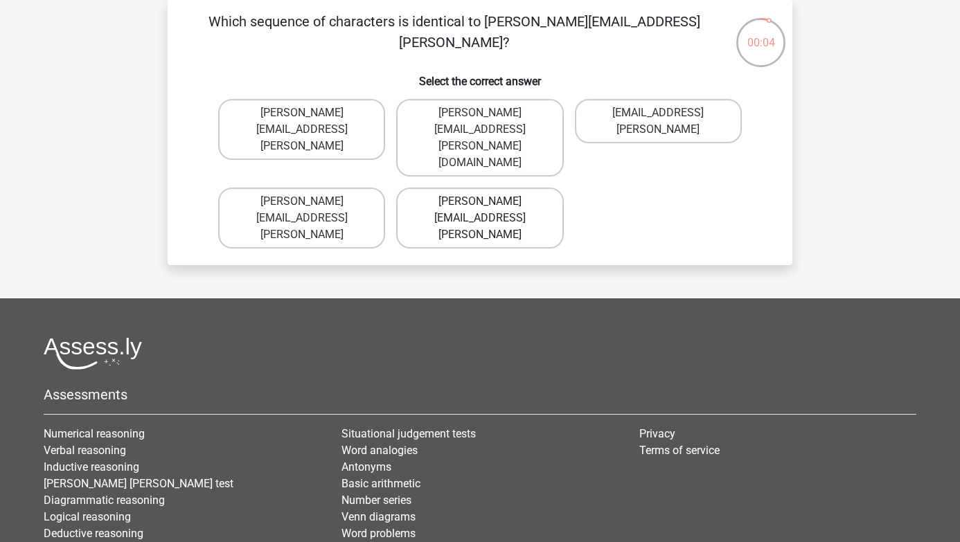
click at [475, 188] on label "Arthur.Bradley@mailme.coo" at bounding box center [479, 218] width 167 height 61
click at [480, 202] on input "Arthur.Bradley@mailme.coo" at bounding box center [484, 206] width 9 height 9
radio input "true"
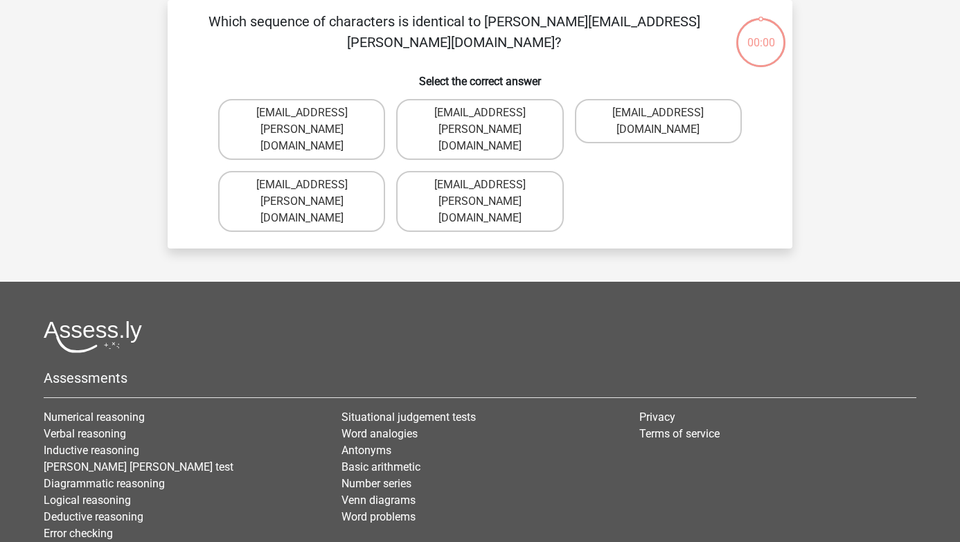
scroll to position [64, 0]
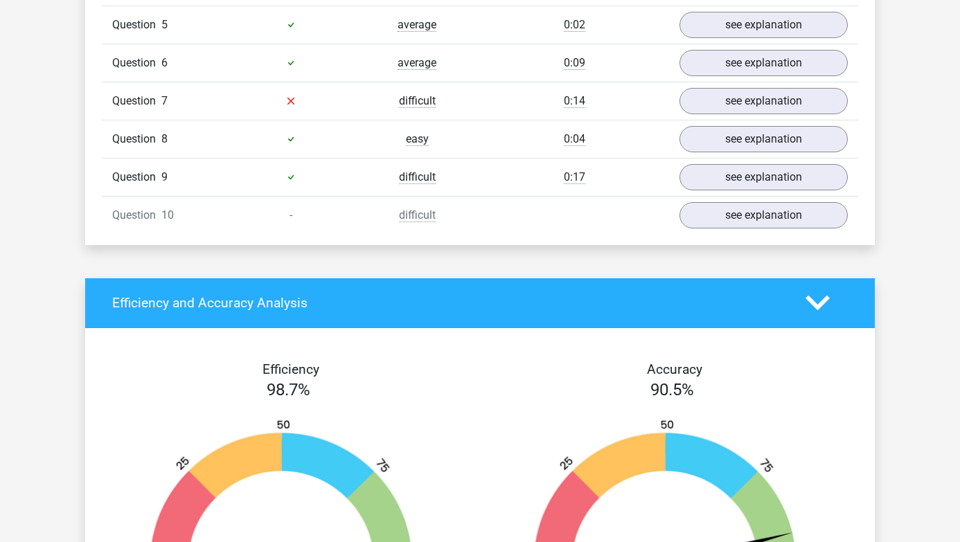
scroll to position [1297, 0]
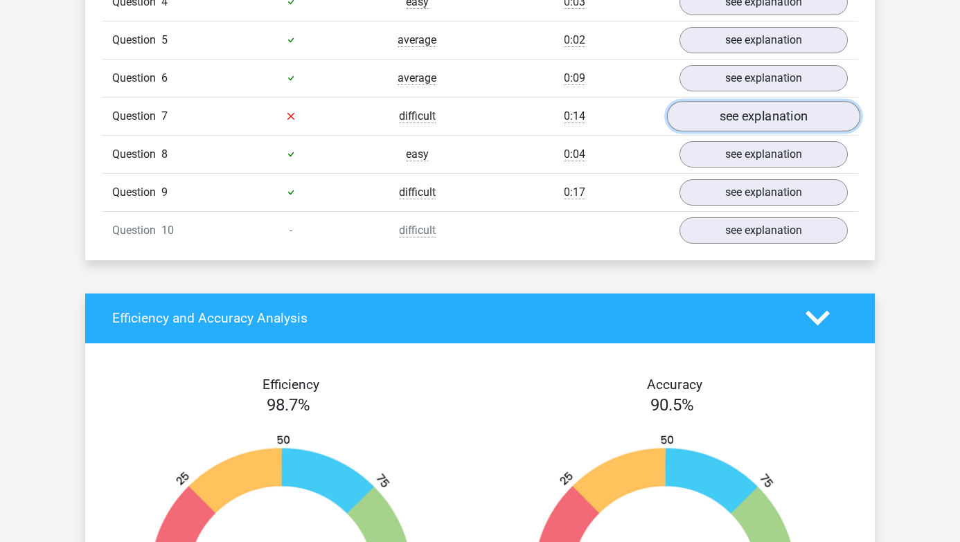
click at [716, 109] on link "see explanation" at bounding box center [763, 116] width 193 height 30
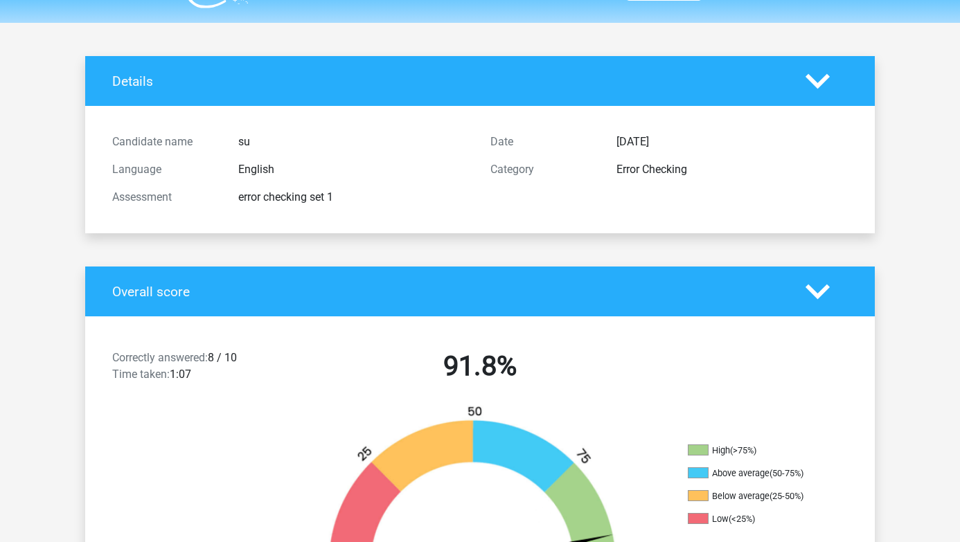
scroll to position [0, 0]
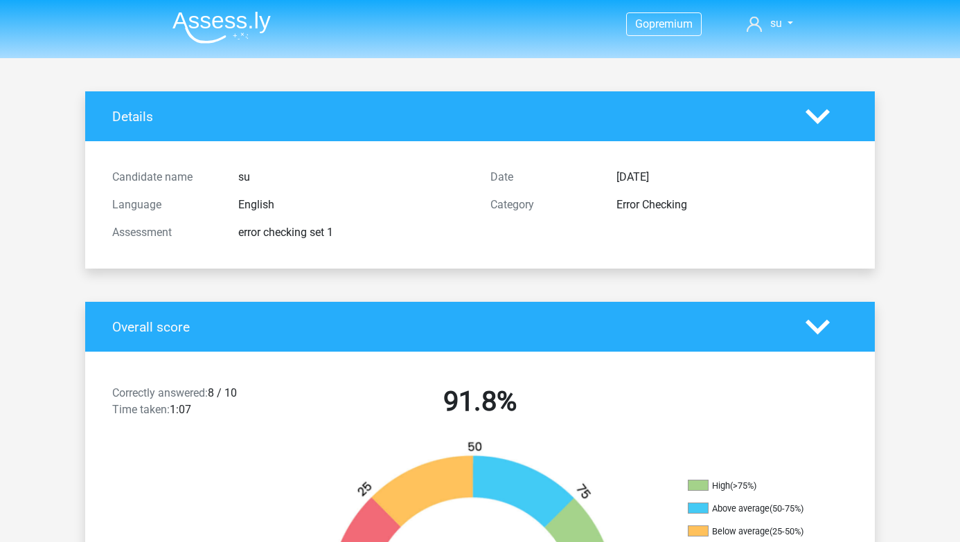
click at [210, 39] on img at bounding box center [222, 27] width 98 height 33
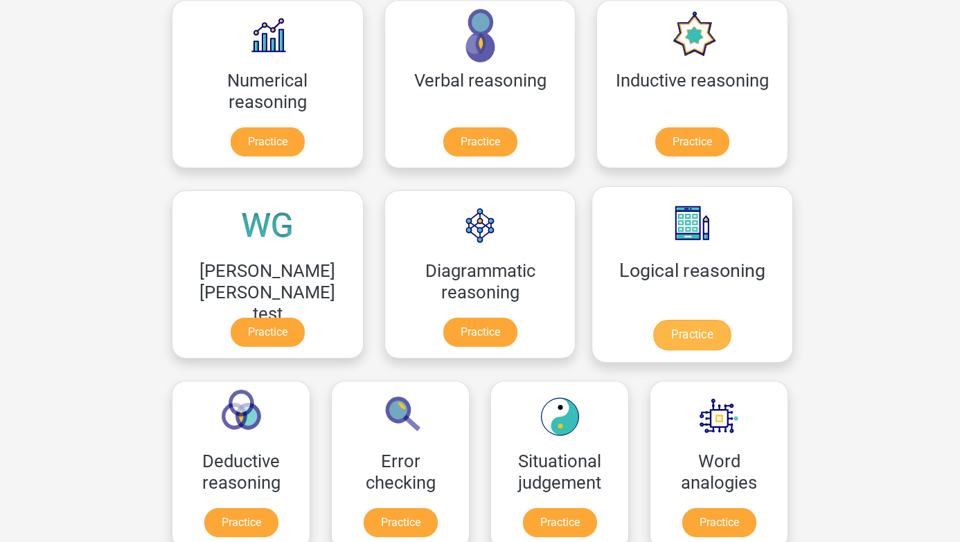
scroll to position [236, 0]
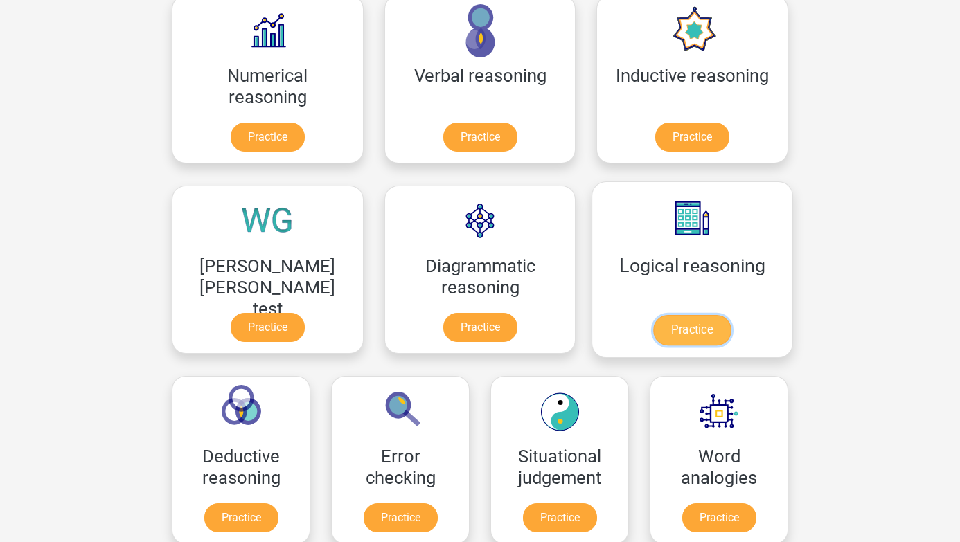
click at [653, 341] on link "Practice" at bounding box center [692, 330] width 78 height 30
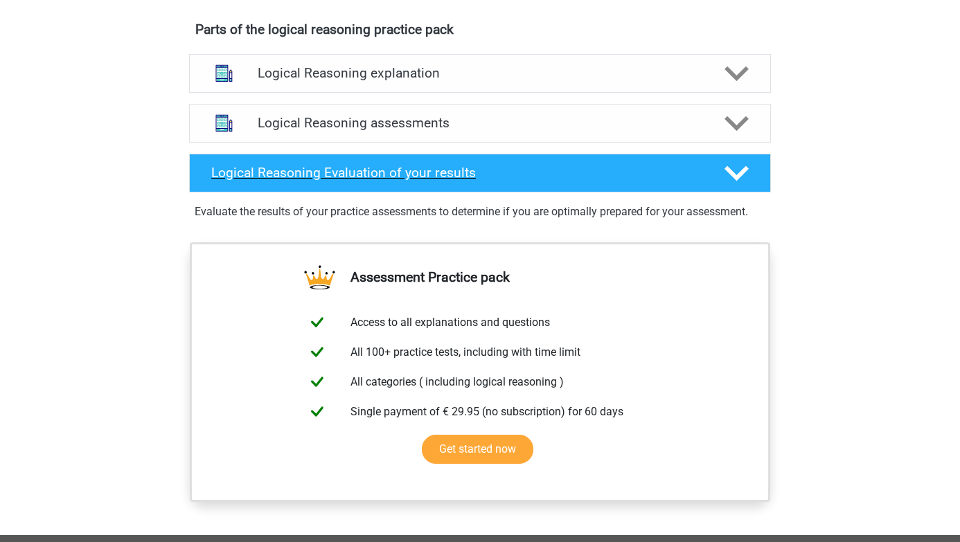
scroll to position [756, 0]
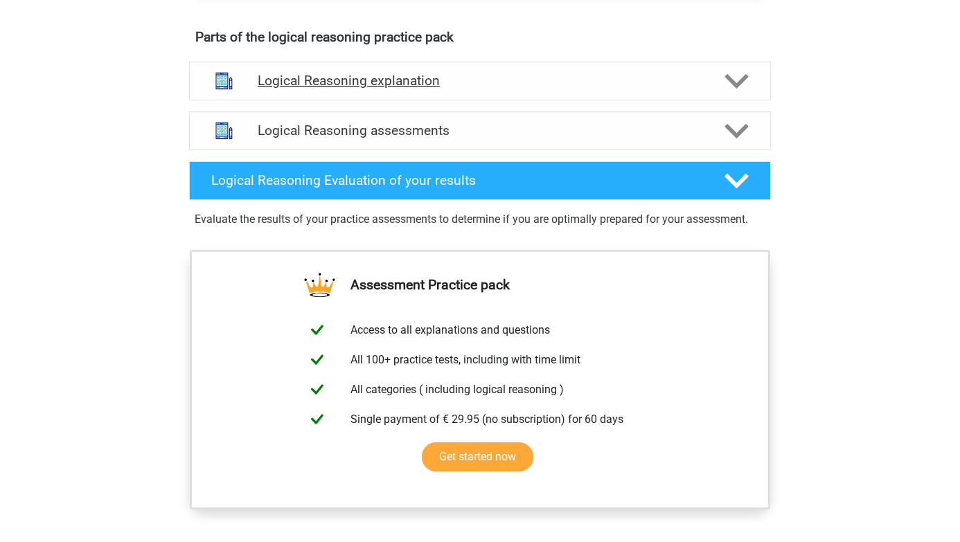
click at [327, 89] on h4 "Logical Reasoning explanation" at bounding box center [480, 81] width 445 height 16
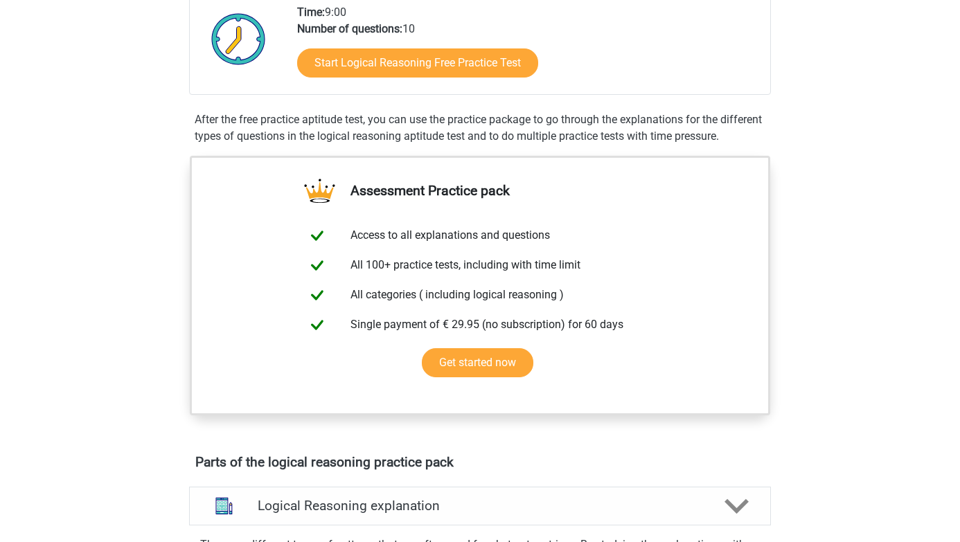
scroll to position [329, 0]
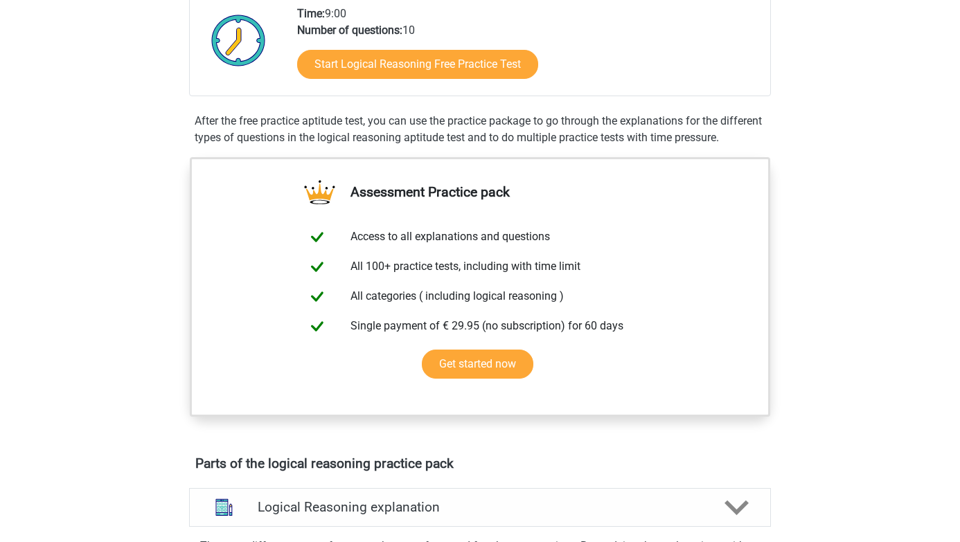
click at [364, 80] on div "Start Logical Reasoning Free Practice Test" at bounding box center [528, 67] width 462 height 57
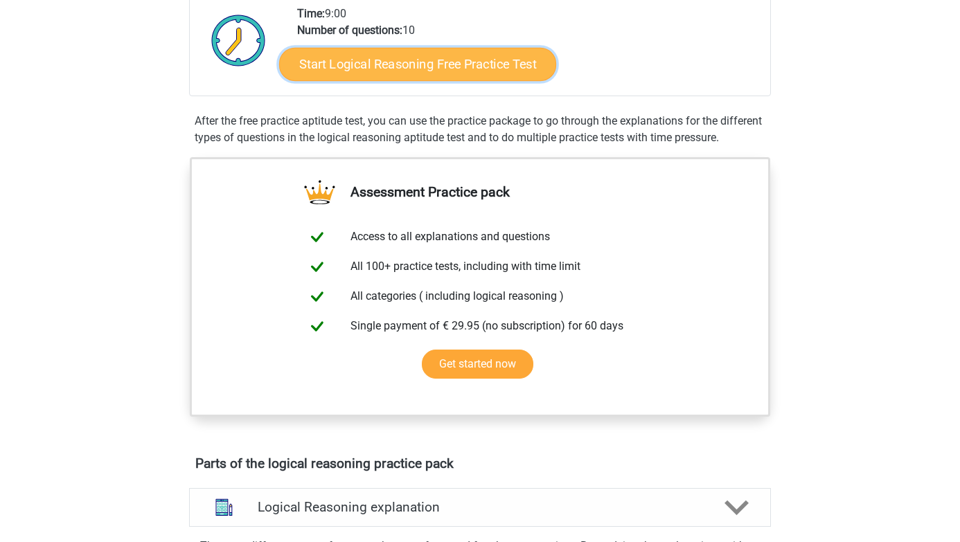
click at [369, 77] on link "Start Logical Reasoning Free Practice Test" at bounding box center [417, 63] width 277 height 33
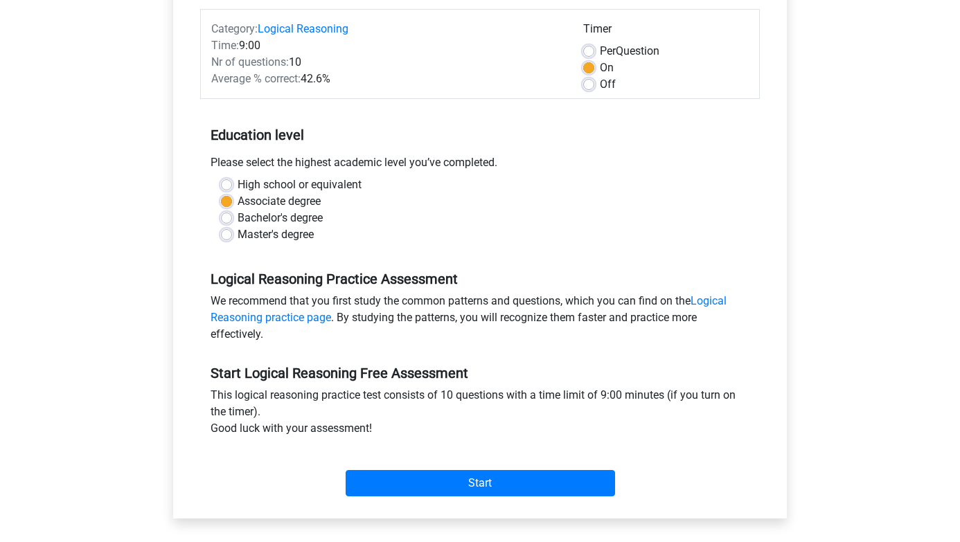
scroll to position [337, 0]
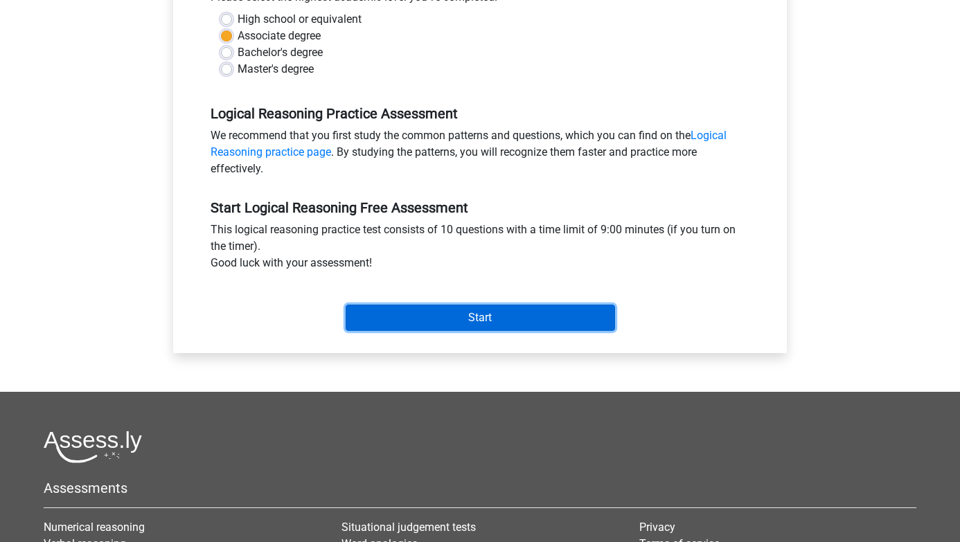
click at [396, 305] on input "Start" at bounding box center [481, 318] width 270 height 26
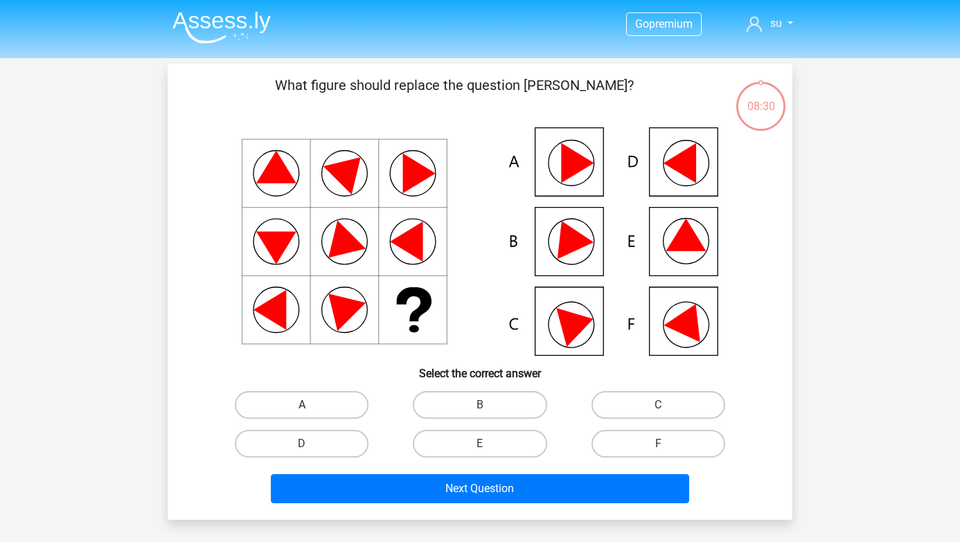
click at [292, 400] on label "A" at bounding box center [302, 405] width 134 height 28
click at [302, 405] on input "A" at bounding box center [306, 409] width 9 height 9
radio input "true"
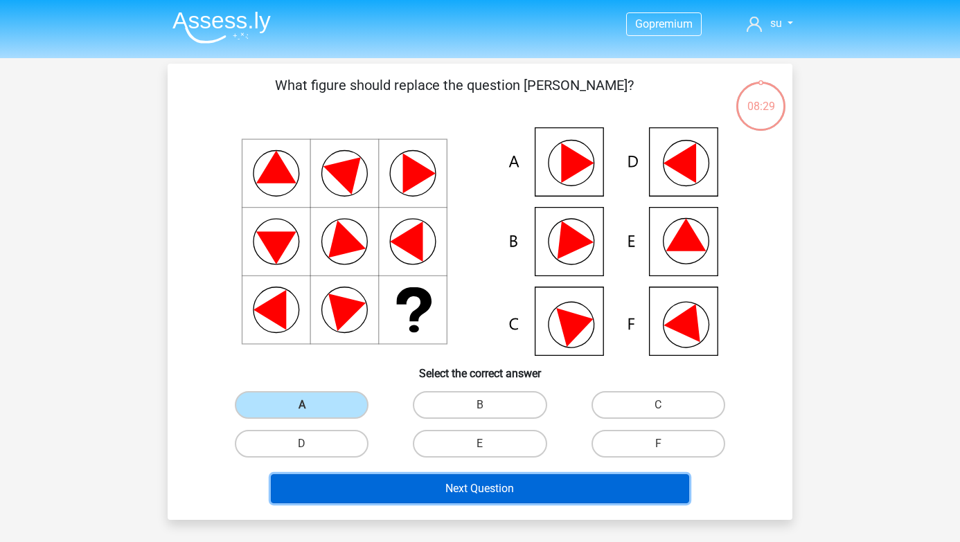
click at [366, 479] on button "Next Question" at bounding box center [480, 489] width 419 height 29
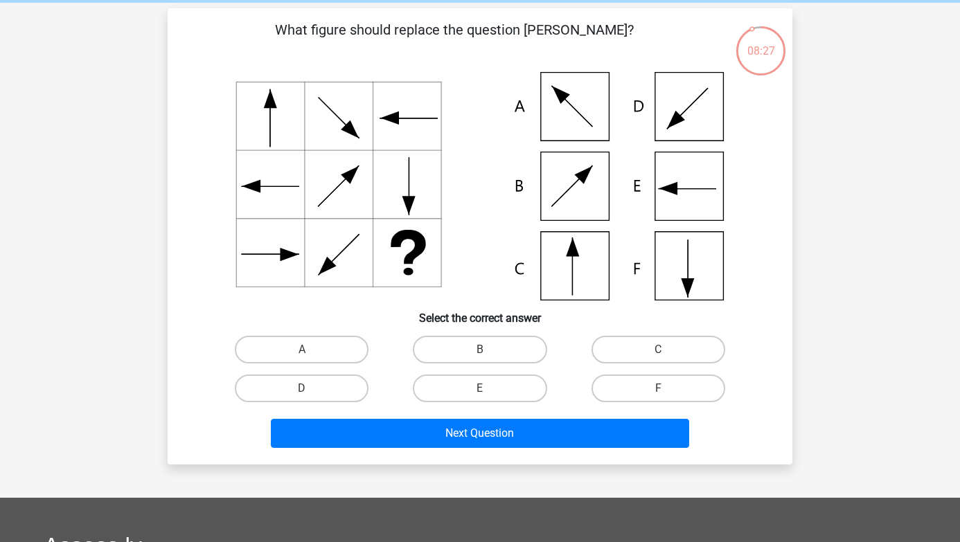
scroll to position [54, 0]
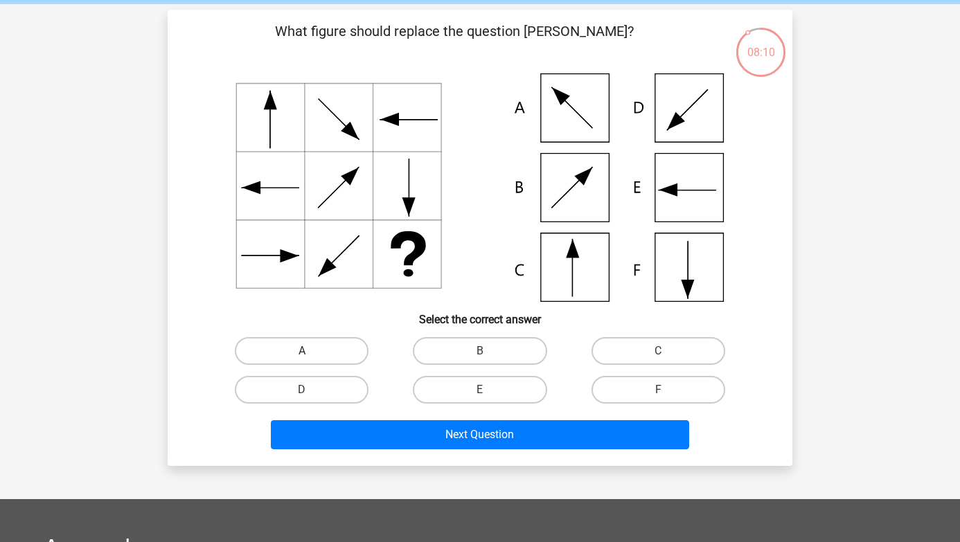
click at [308, 343] on label "A" at bounding box center [302, 351] width 134 height 28
click at [308, 351] on input "A" at bounding box center [306, 355] width 9 height 9
radio input "true"
click at [470, 355] on label "B" at bounding box center [480, 351] width 134 height 28
click at [480, 355] on input "B" at bounding box center [484, 355] width 9 height 9
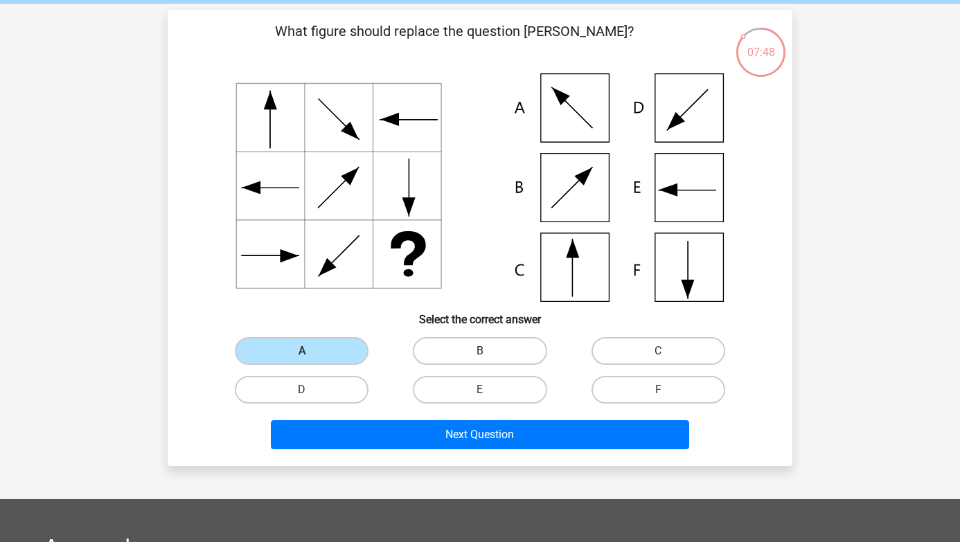
radio input "true"
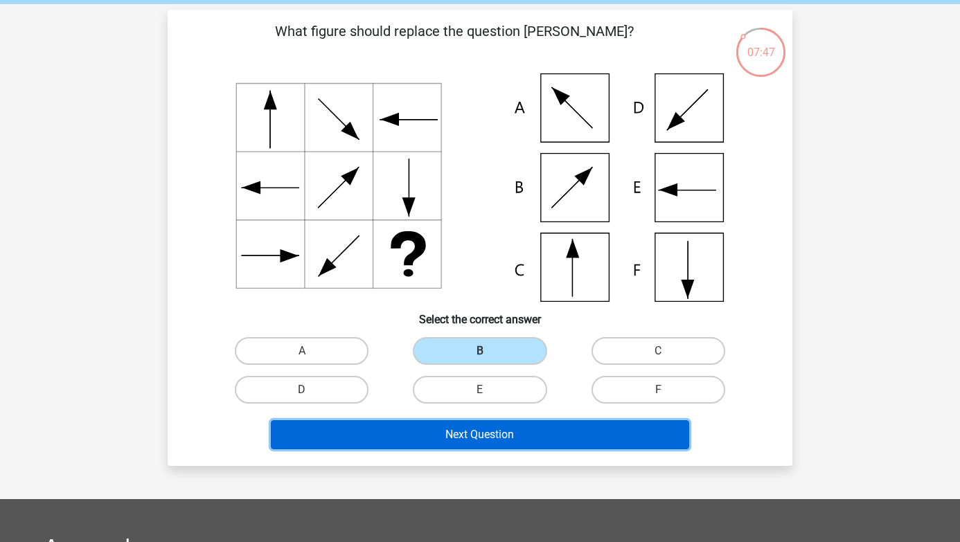
click at [461, 432] on button "Next Question" at bounding box center [480, 435] width 419 height 29
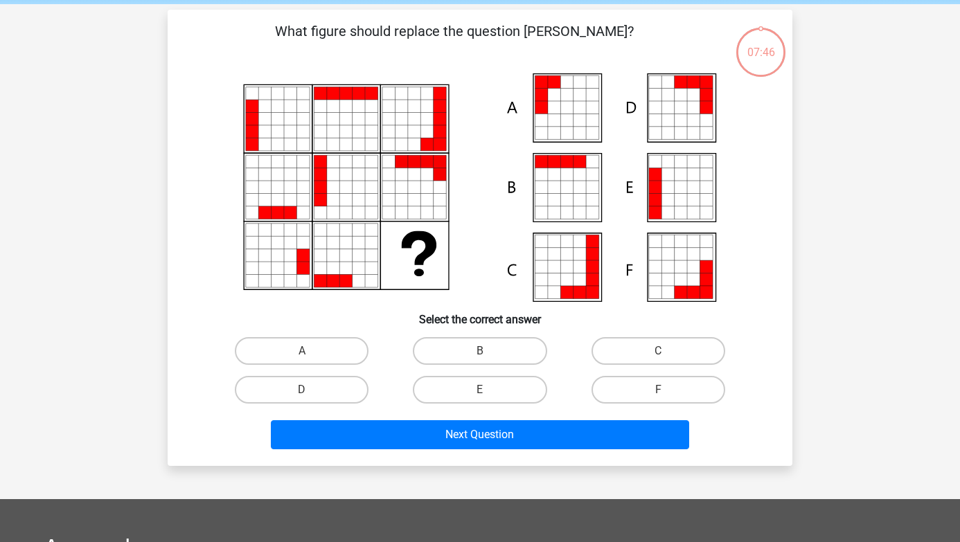
scroll to position [64, 0]
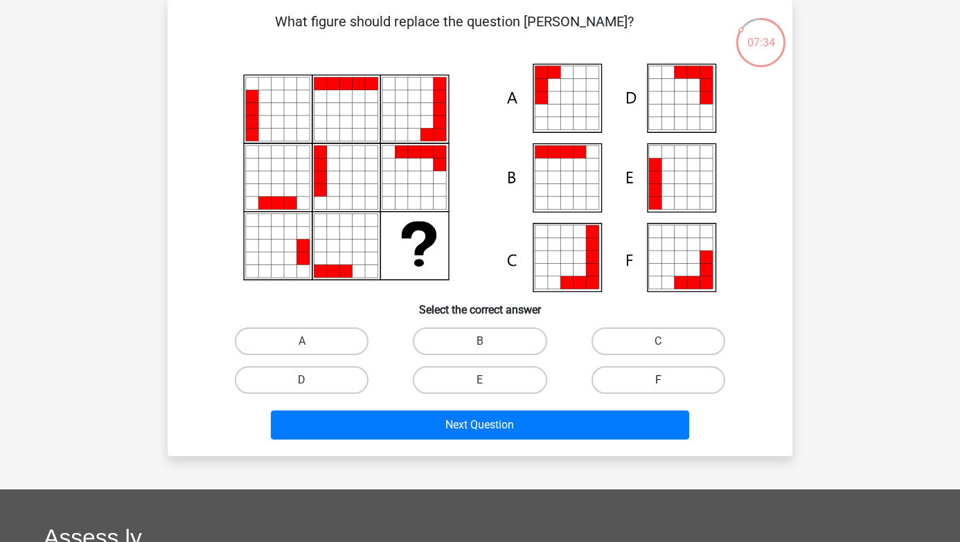
click at [628, 391] on label "F" at bounding box center [659, 381] width 134 height 28
click at [658, 389] on input "F" at bounding box center [662, 384] width 9 height 9
radio input "true"
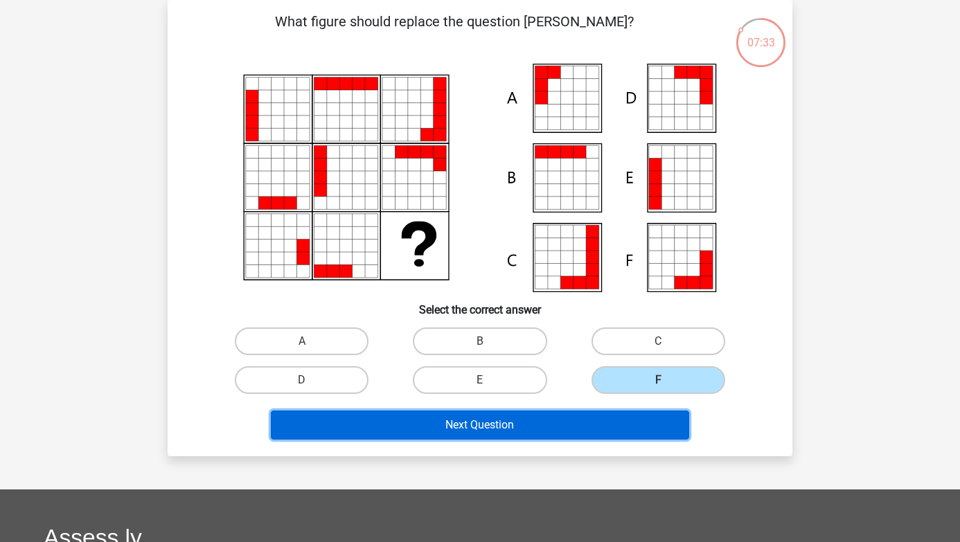
click at [590, 418] on button "Next Question" at bounding box center [480, 425] width 419 height 29
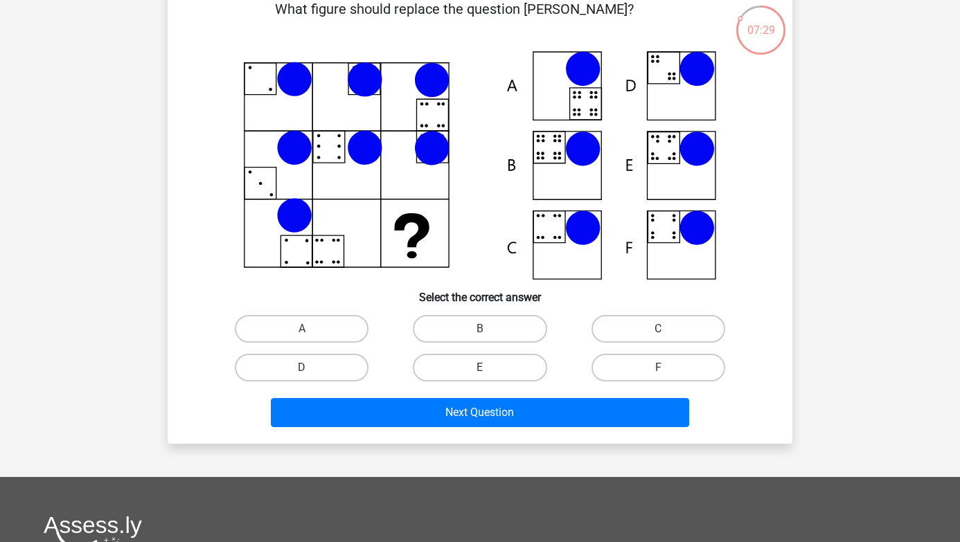
scroll to position [79, 0]
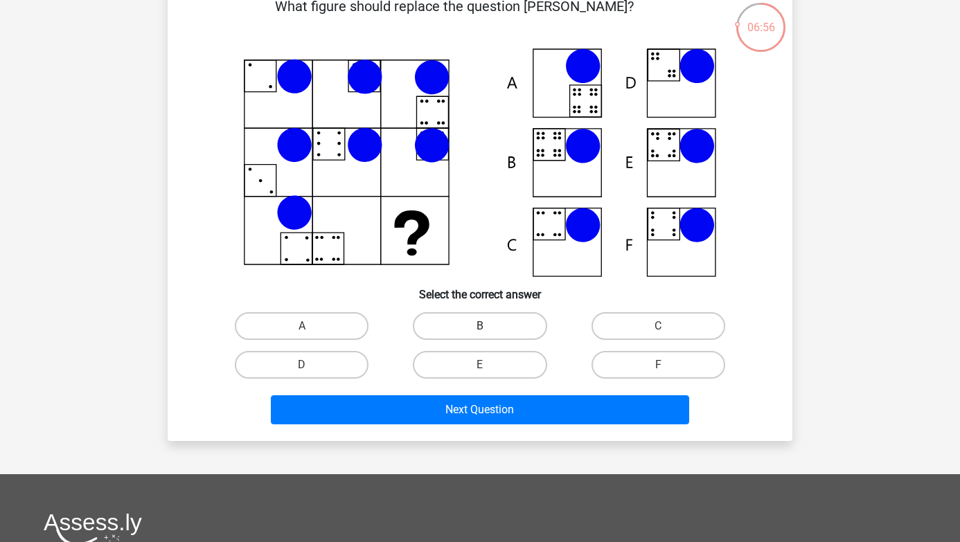
click at [467, 321] on label "B" at bounding box center [480, 326] width 134 height 28
click at [480, 326] on input "B" at bounding box center [484, 330] width 9 height 9
radio input "true"
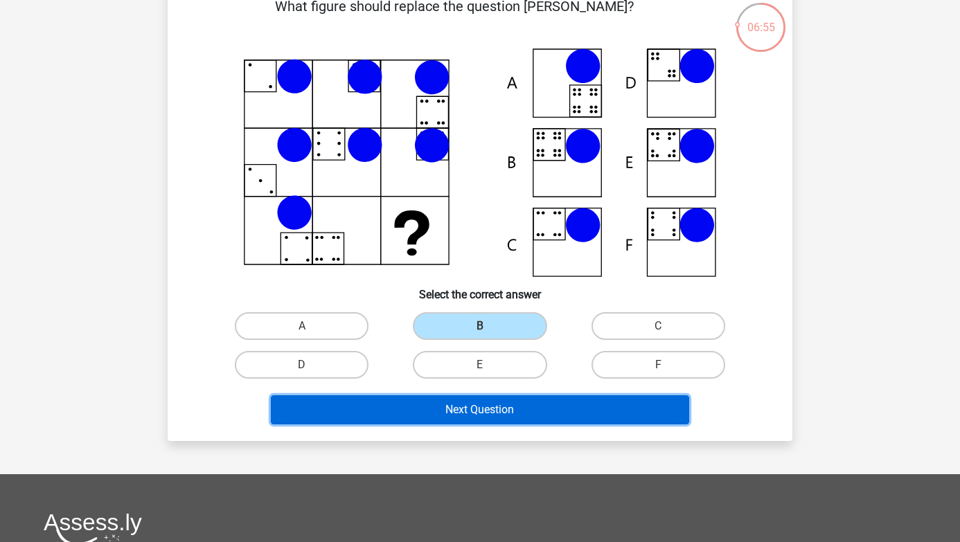
click at [455, 409] on button "Next Question" at bounding box center [480, 410] width 419 height 29
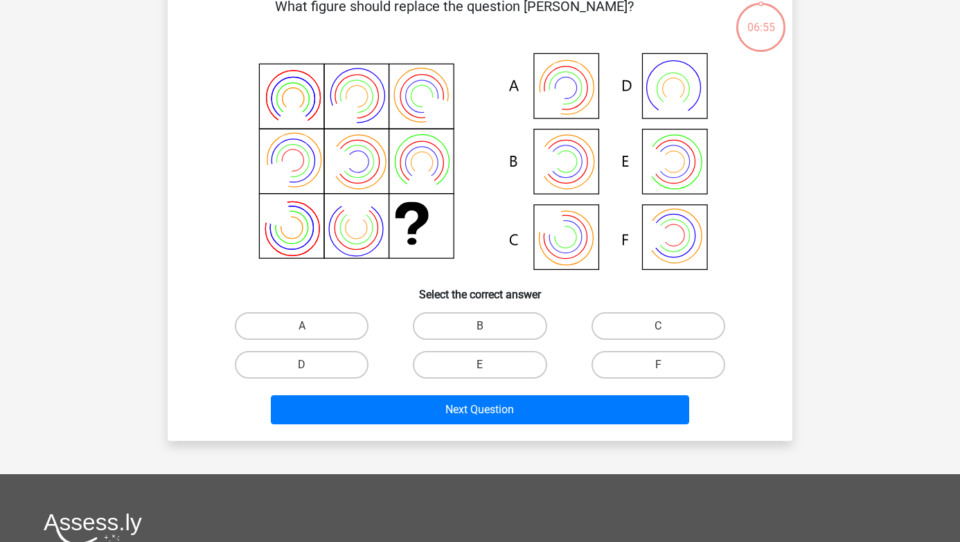
scroll to position [64, 0]
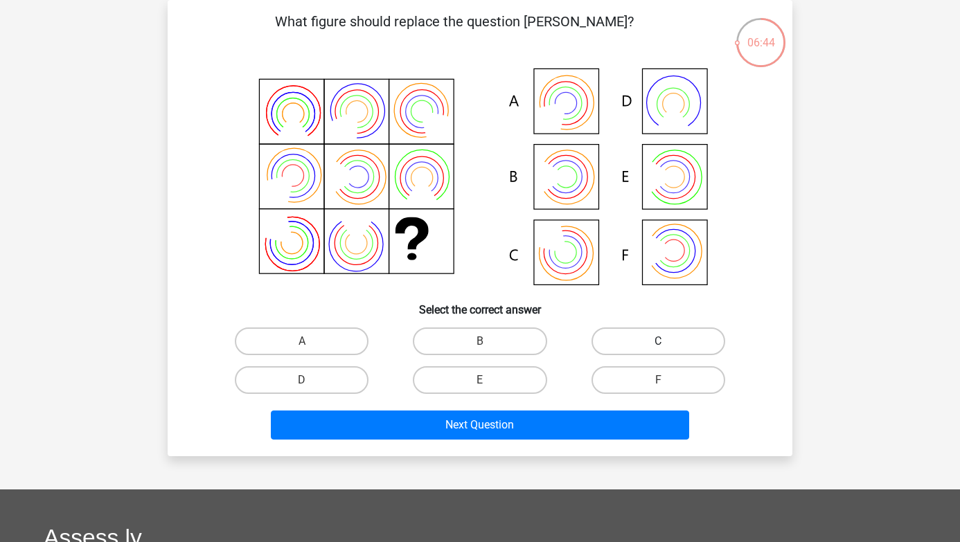
click at [627, 334] on label "C" at bounding box center [659, 342] width 134 height 28
click at [658, 342] on input "C" at bounding box center [662, 346] width 9 height 9
radio input "true"
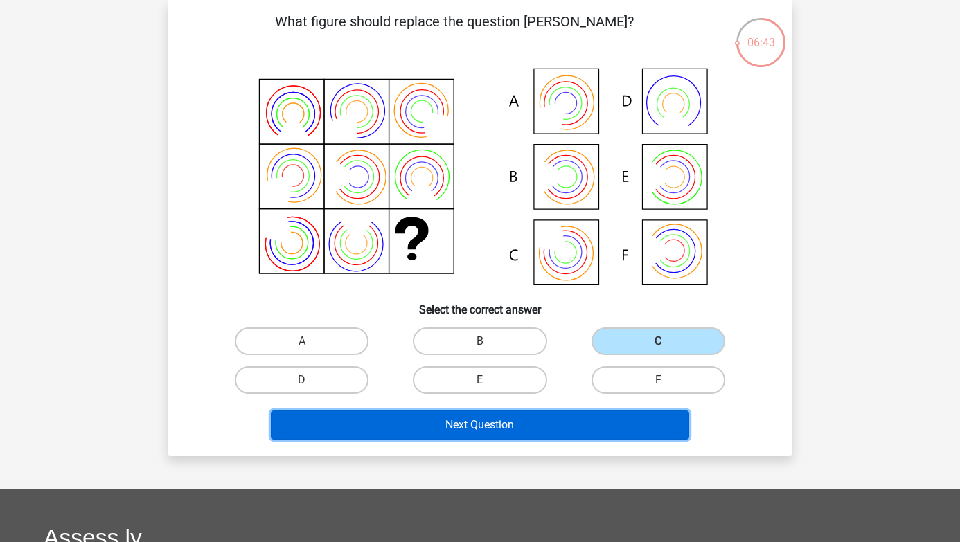
click at [570, 420] on button "Next Question" at bounding box center [480, 425] width 419 height 29
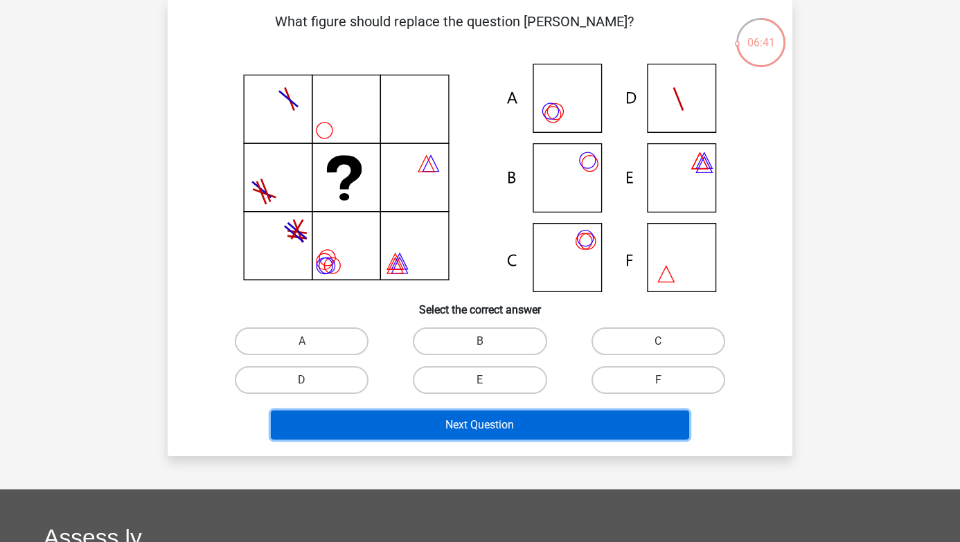
click at [549, 423] on button "Next Question" at bounding box center [480, 425] width 419 height 29
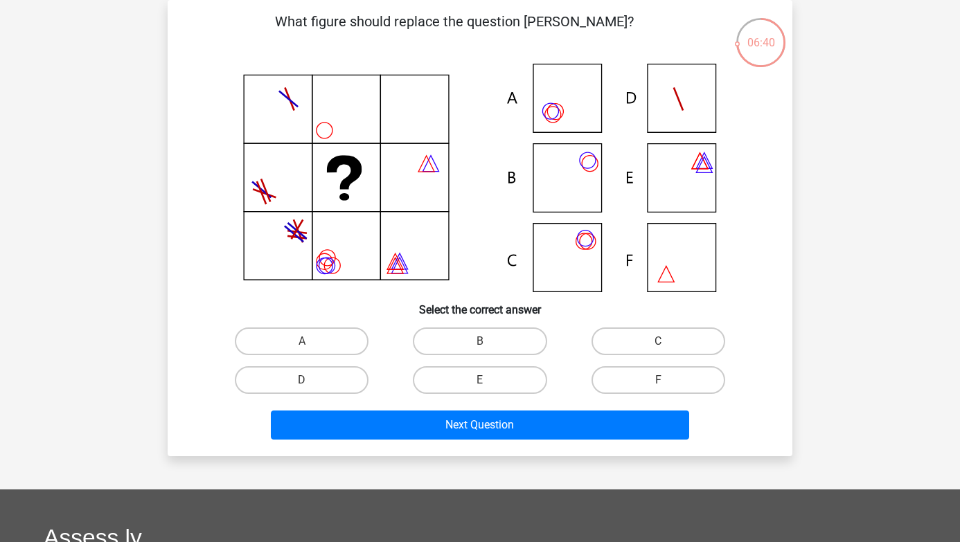
click at [374, 252] on icon at bounding box center [480, 178] width 558 height 229
click at [502, 350] on label "B" at bounding box center [480, 342] width 134 height 28
click at [489, 350] on input "B" at bounding box center [484, 346] width 9 height 9
radio input "true"
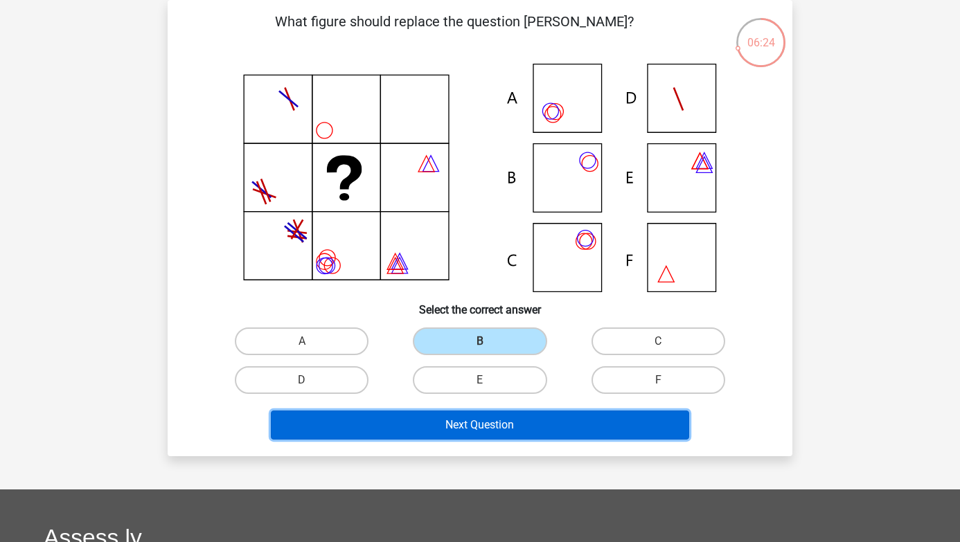
click at [512, 427] on button "Next Question" at bounding box center [480, 425] width 419 height 29
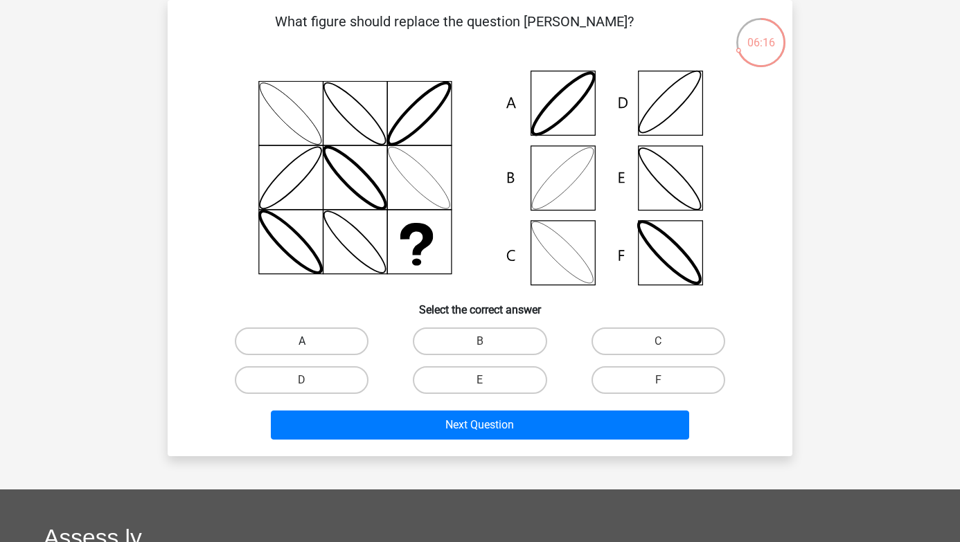
click at [324, 342] on label "A" at bounding box center [302, 342] width 134 height 28
click at [311, 342] on input "A" at bounding box center [306, 346] width 9 height 9
radio input "true"
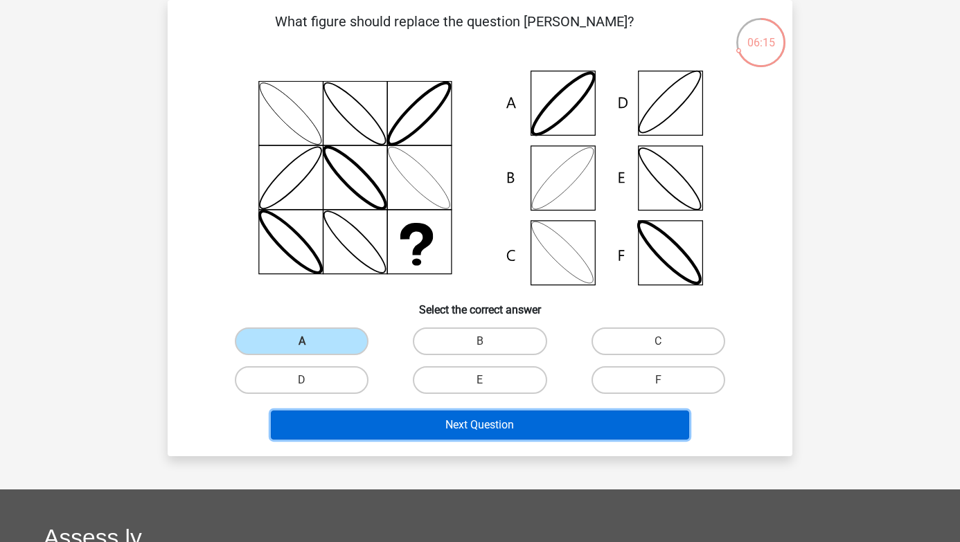
click at [432, 412] on button "Next Question" at bounding box center [480, 425] width 419 height 29
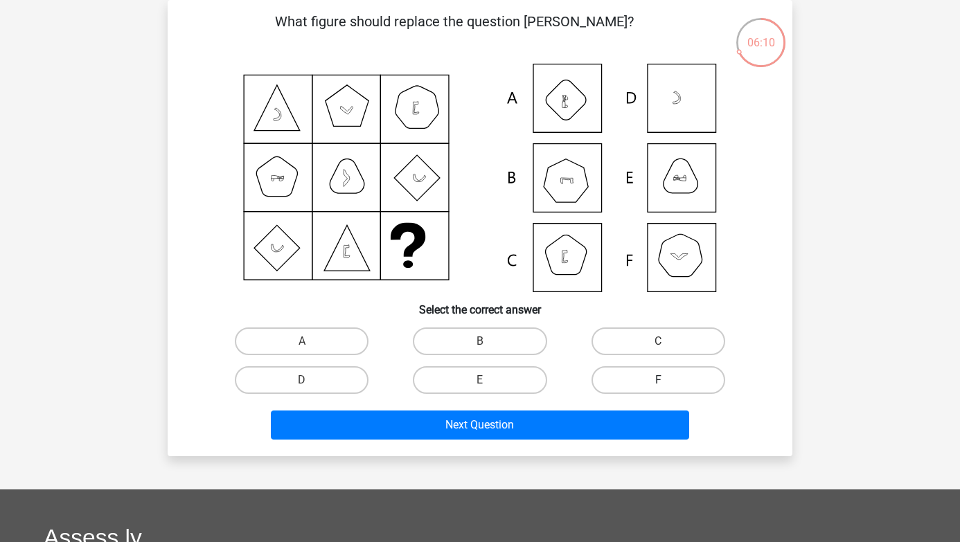
click at [619, 378] on label "F" at bounding box center [659, 381] width 134 height 28
click at [658, 380] on input "F" at bounding box center [662, 384] width 9 height 9
radio input "true"
click at [558, 404] on div "Next Question" at bounding box center [480, 423] width 581 height 46
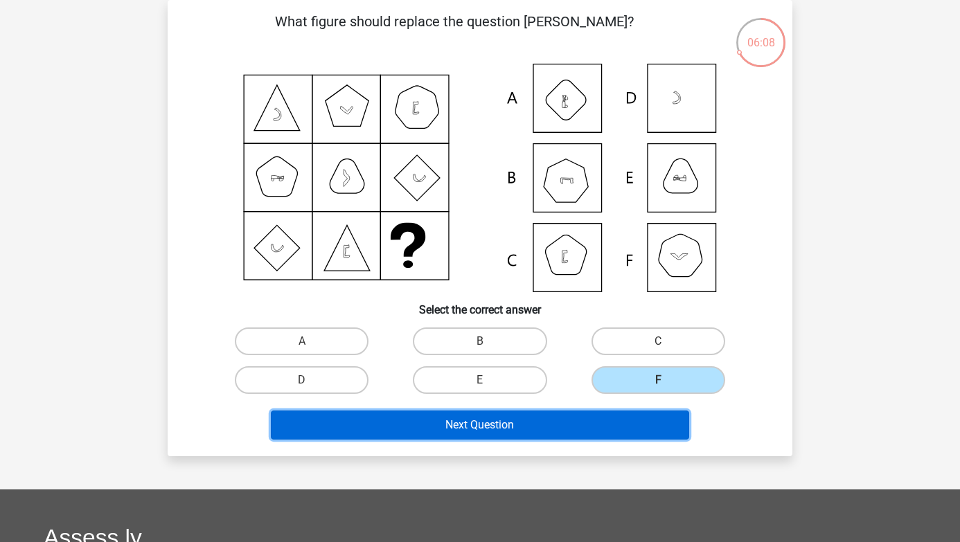
click at [556, 421] on button "Next Question" at bounding box center [480, 425] width 419 height 29
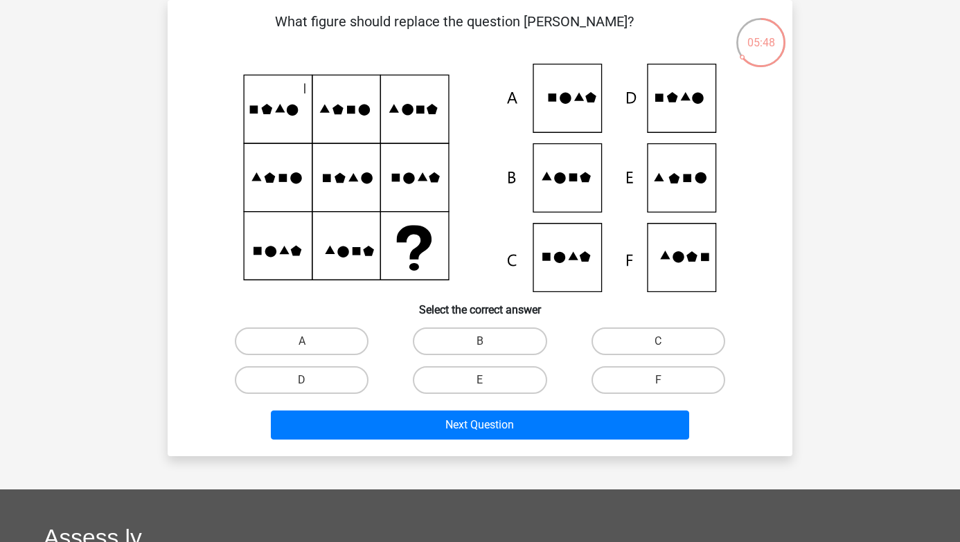
click at [480, 350] on input "B" at bounding box center [484, 346] width 9 height 9
radio input "true"
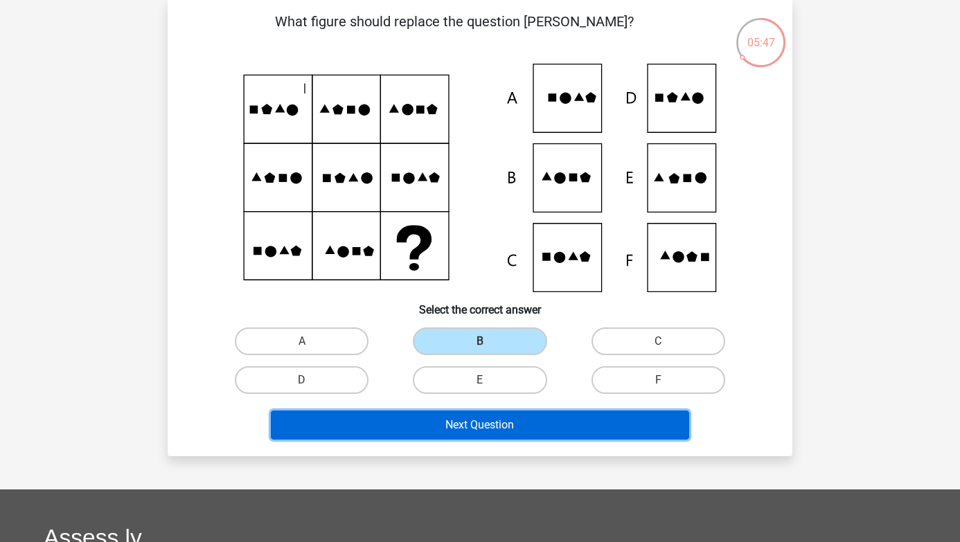
click at [498, 415] on button "Next Question" at bounding box center [480, 425] width 419 height 29
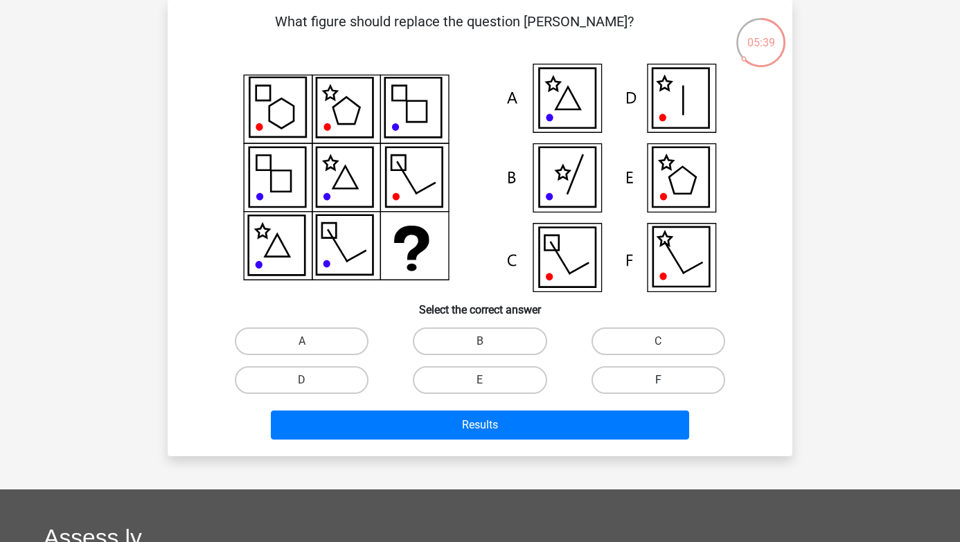
click at [602, 372] on label "F" at bounding box center [659, 381] width 134 height 28
click at [658, 380] on input "F" at bounding box center [662, 384] width 9 height 9
radio input "true"
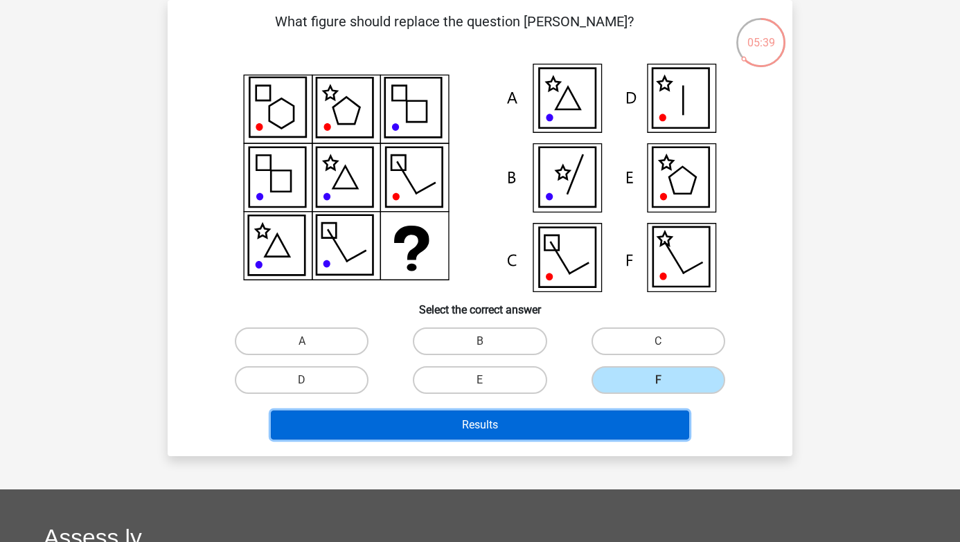
click at [556, 411] on button "Results" at bounding box center [480, 425] width 419 height 29
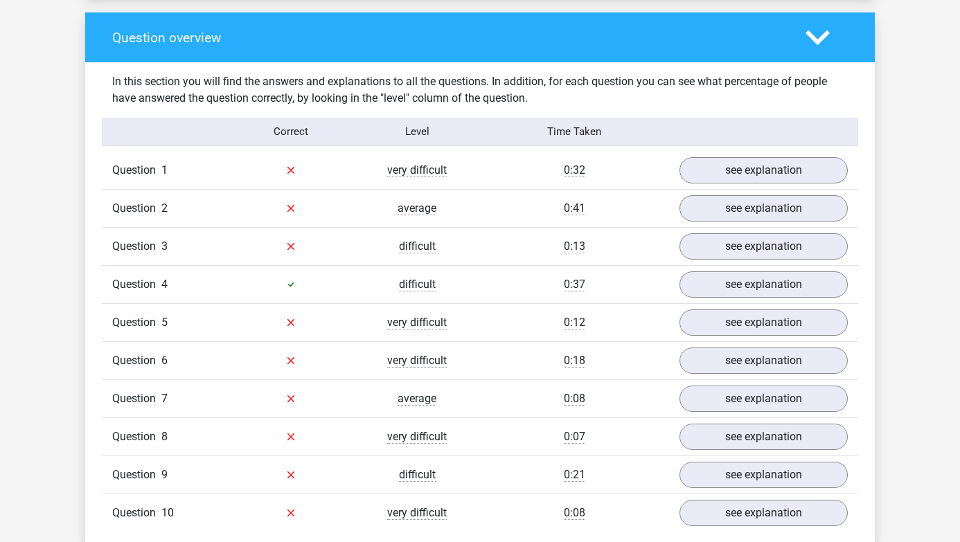
scroll to position [1016, 0]
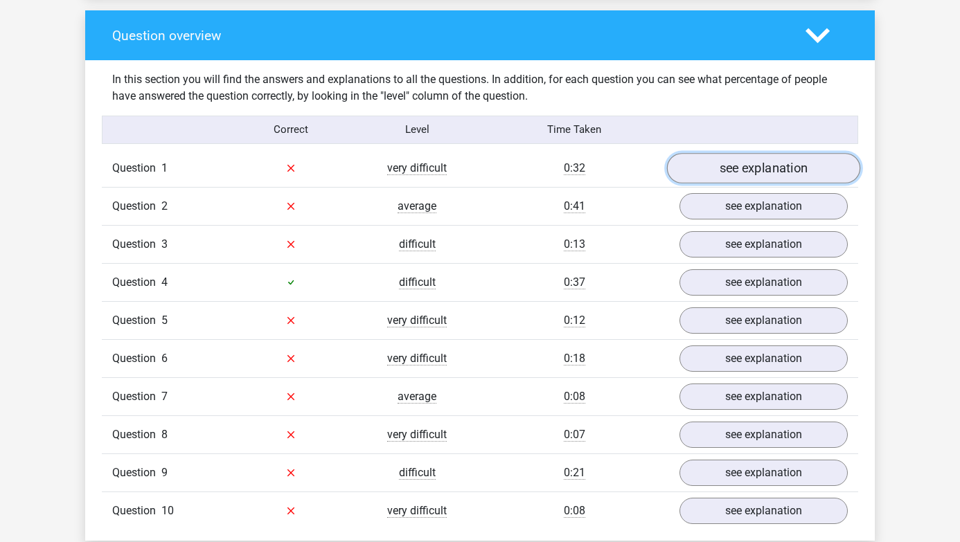
click at [714, 173] on link "see explanation" at bounding box center [763, 168] width 193 height 30
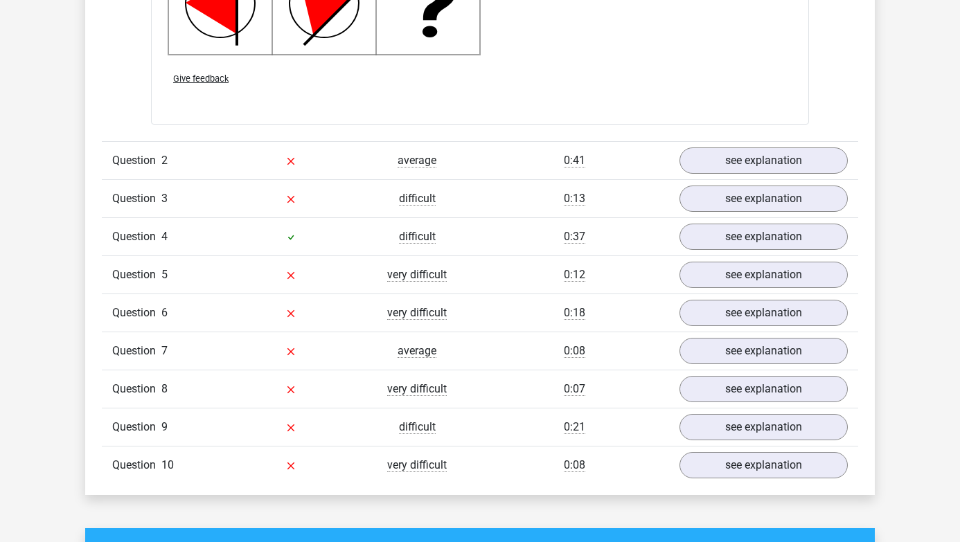
scroll to position [1959, 0]
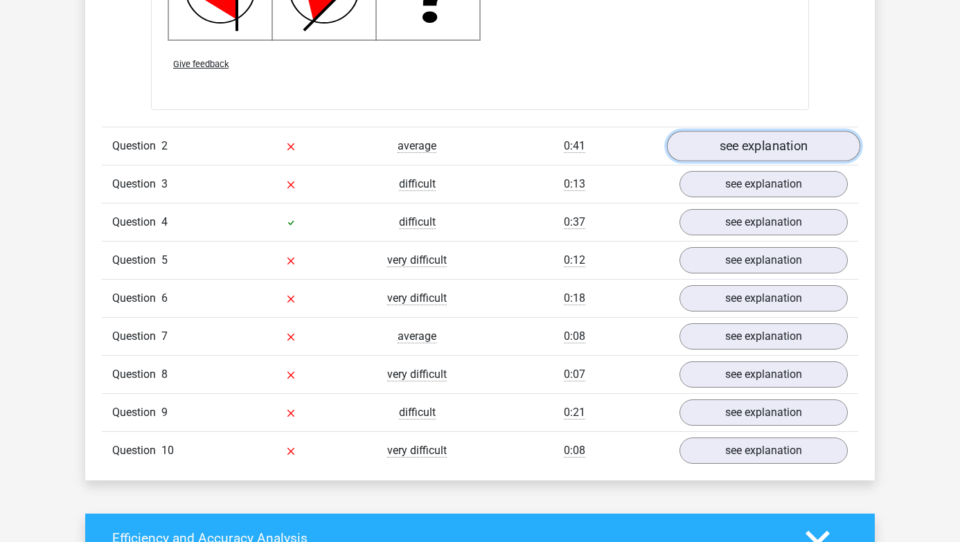
click at [755, 159] on link "see explanation" at bounding box center [763, 146] width 193 height 30
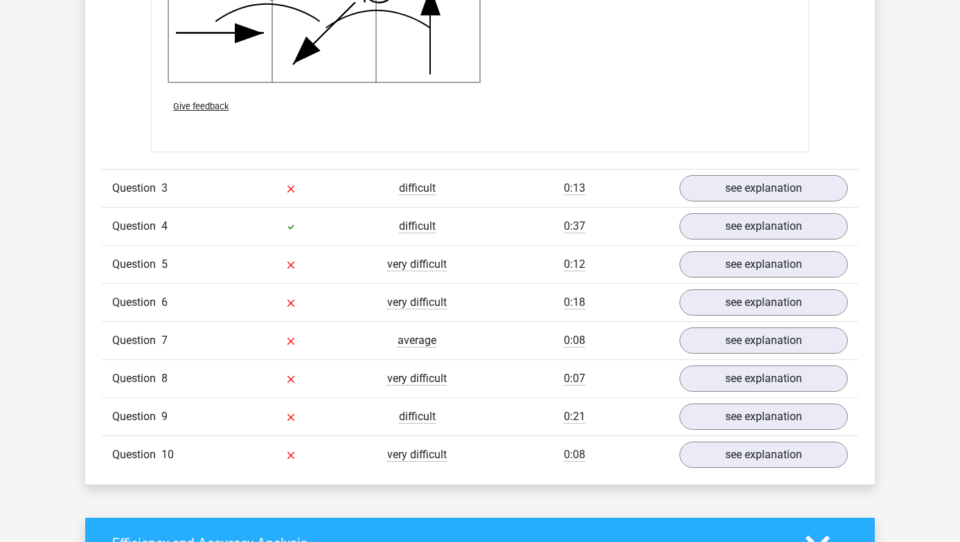
scroll to position [2816, 0]
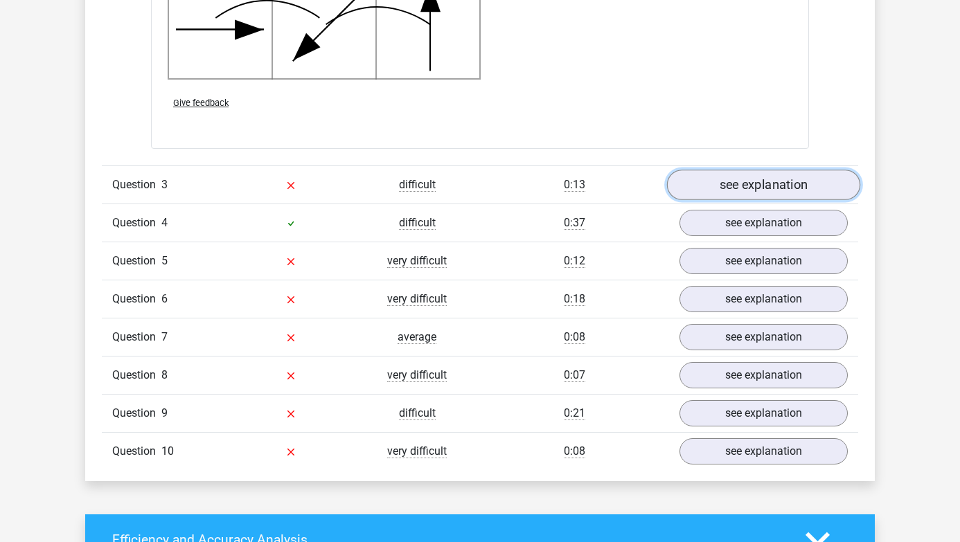
click at [751, 189] on link "see explanation" at bounding box center [763, 185] width 193 height 30
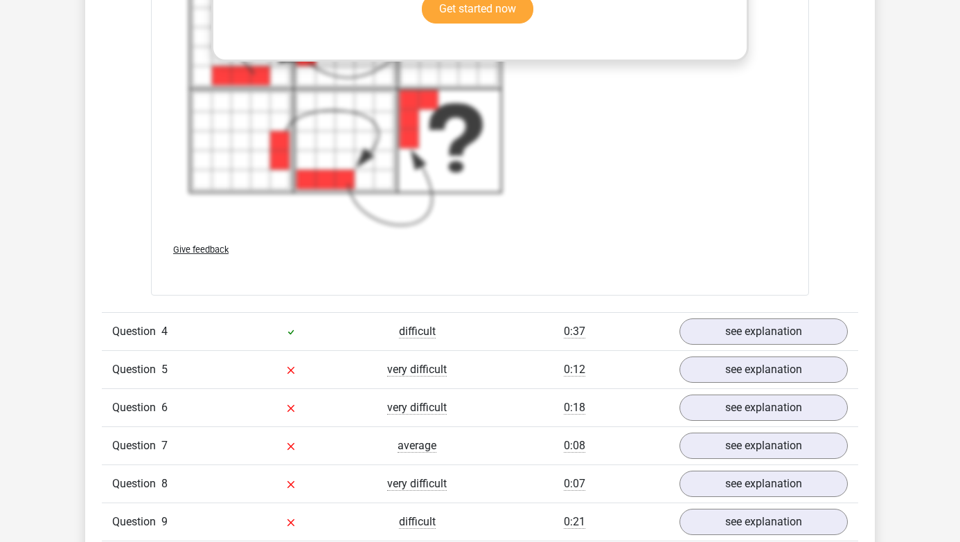
scroll to position [3687, 0]
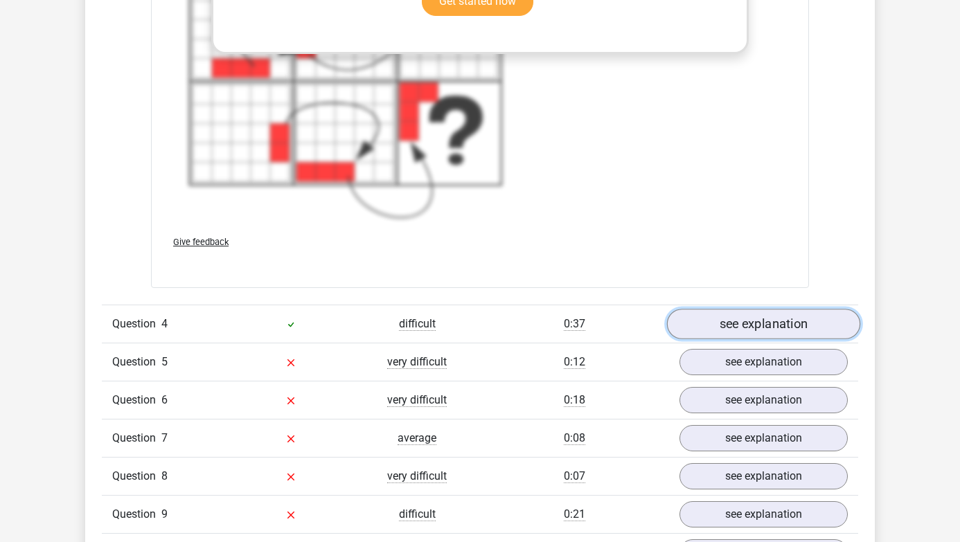
click at [749, 326] on link "see explanation" at bounding box center [763, 324] width 193 height 30
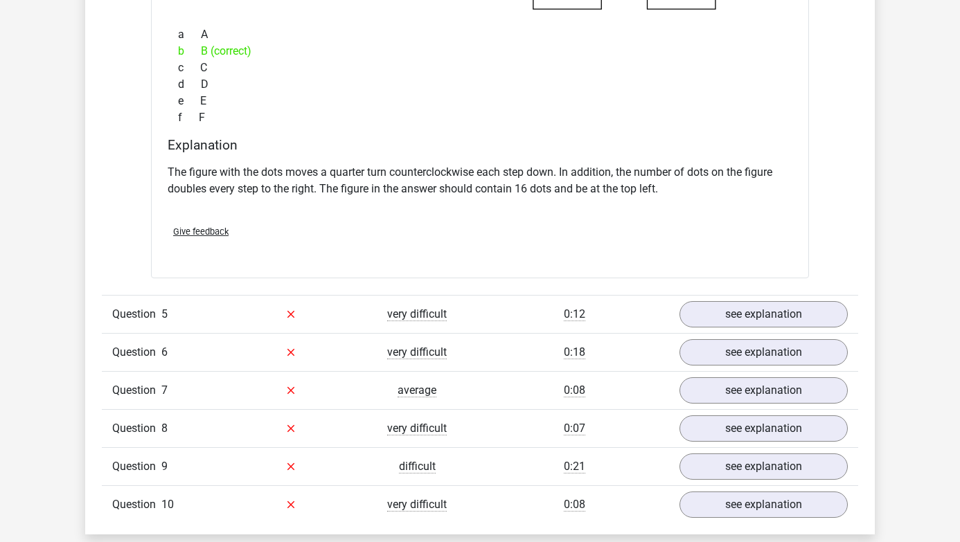
scroll to position [4330, 0]
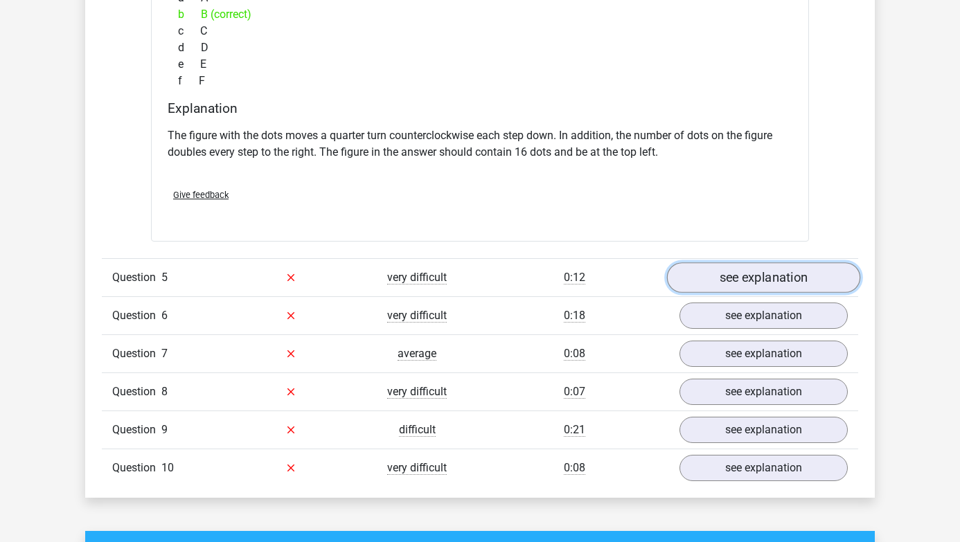
click at [743, 279] on link "see explanation" at bounding box center [763, 278] width 193 height 30
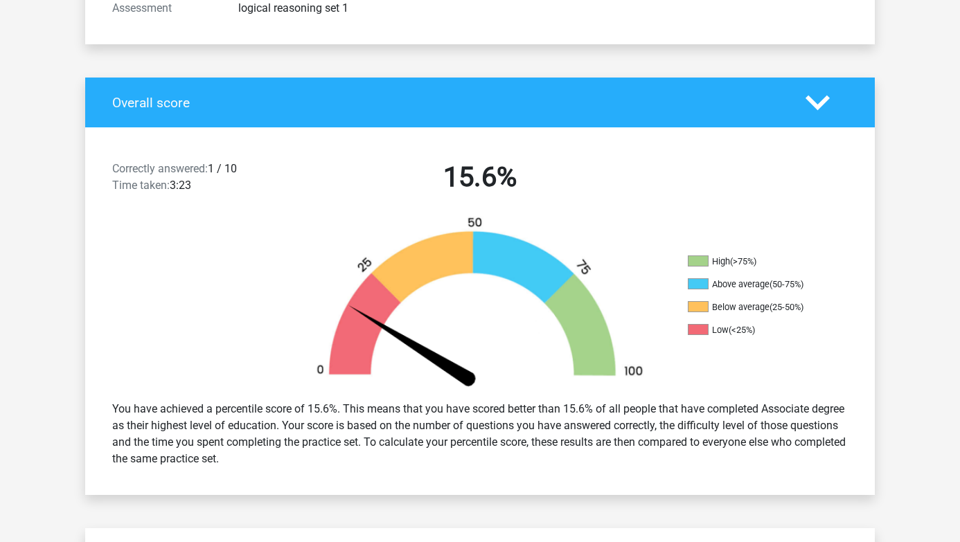
scroll to position [0, 0]
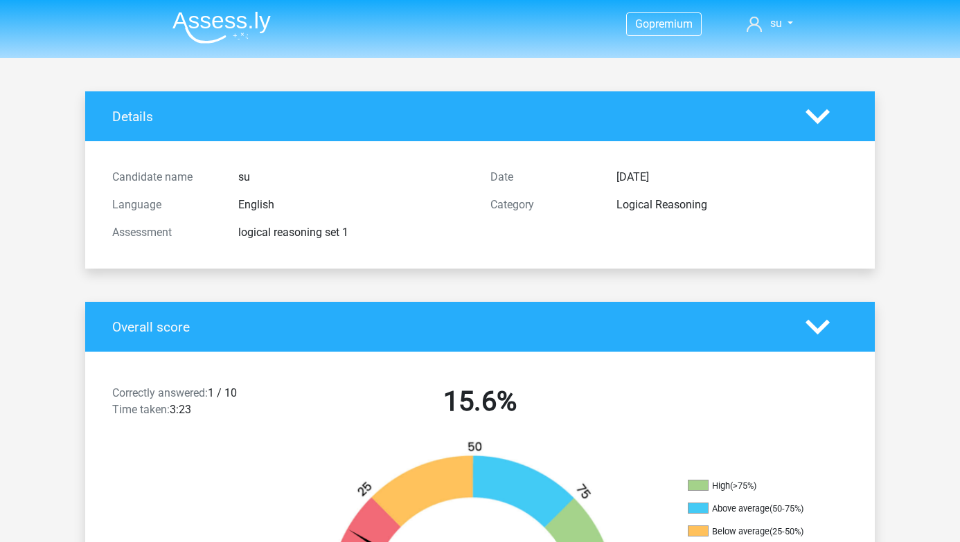
click at [220, 36] on img at bounding box center [222, 27] width 98 height 33
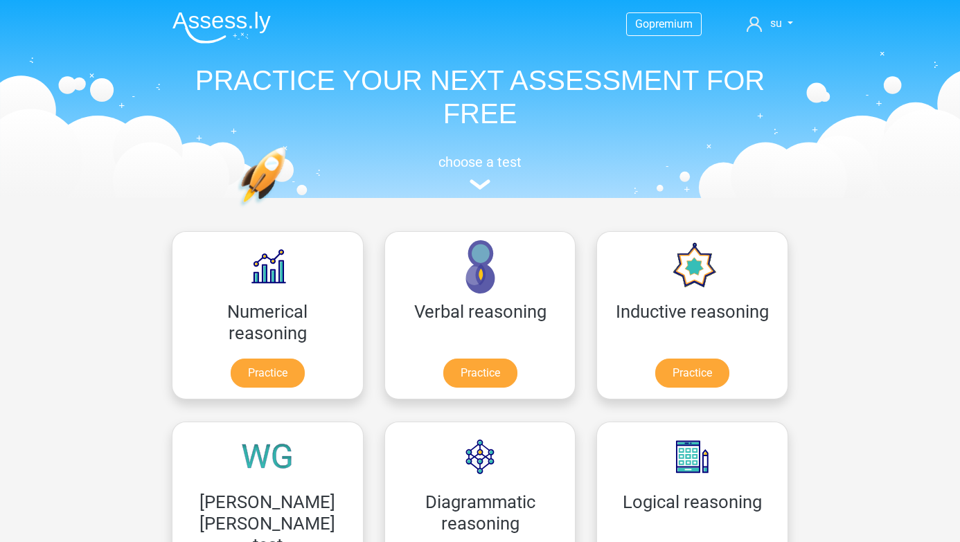
scroll to position [290, 0]
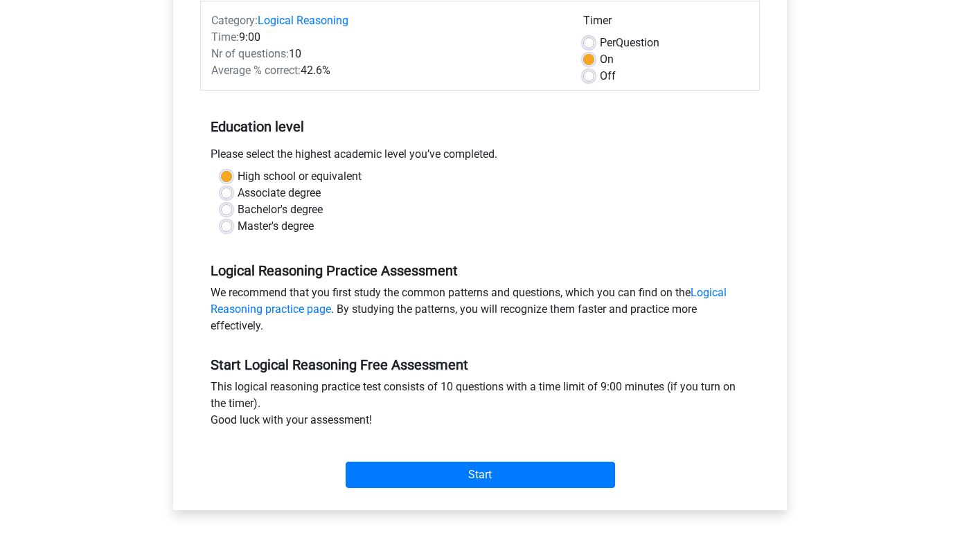
scroll to position [185, 0]
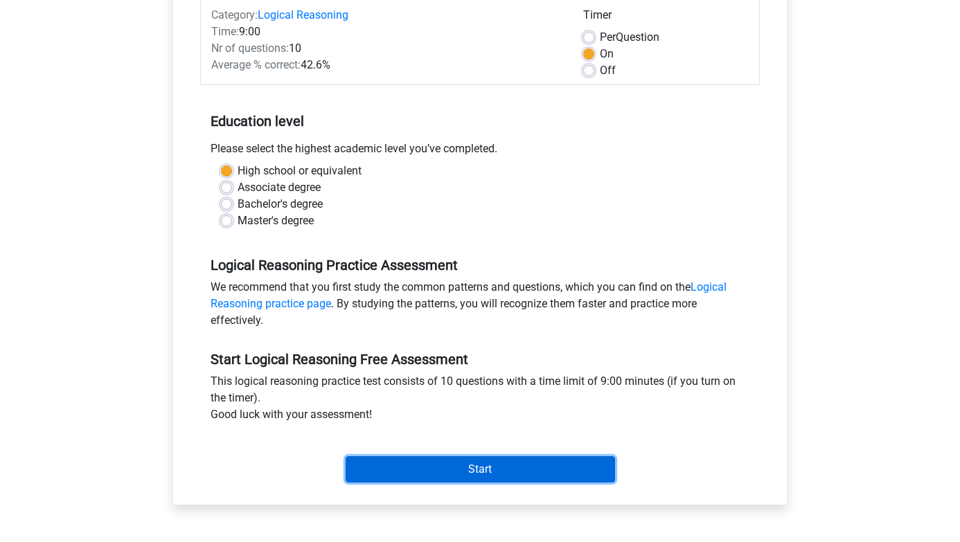
click at [389, 463] on input "Start" at bounding box center [481, 470] width 270 height 26
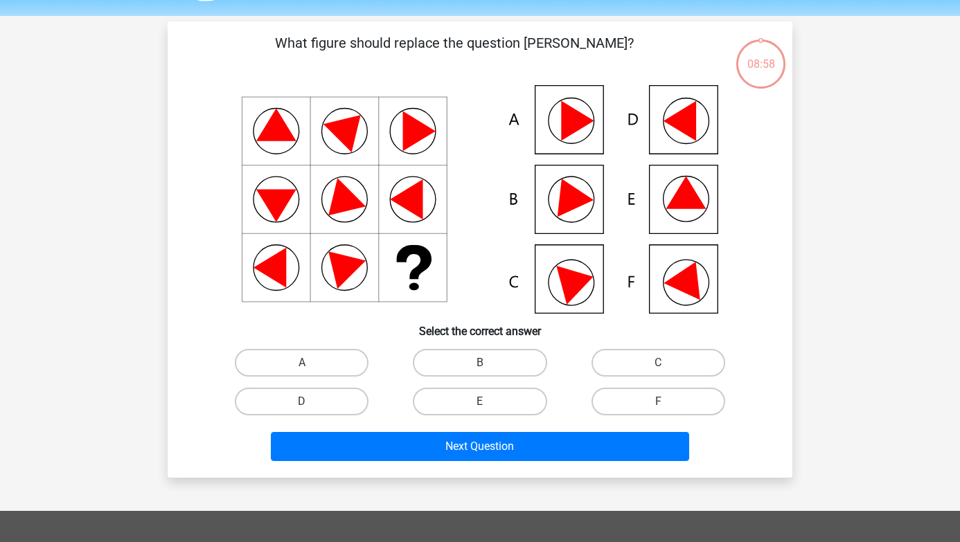
scroll to position [42, 0]
click at [482, 400] on label "E" at bounding box center [480, 402] width 134 height 28
click at [482, 402] on input "E" at bounding box center [484, 406] width 9 height 9
radio input "true"
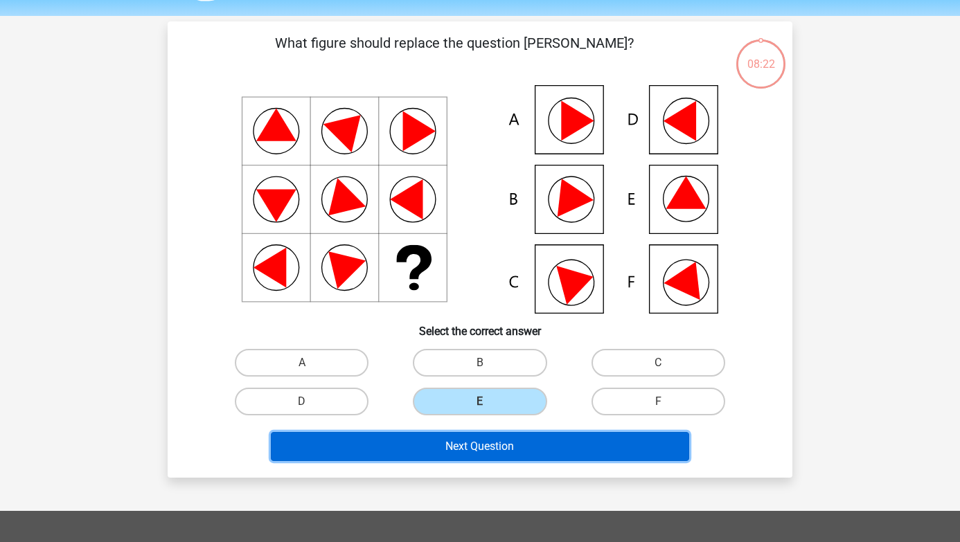
click at [445, 445] on button "Next Question" at bounding box center [480, 446] width 419 height 29
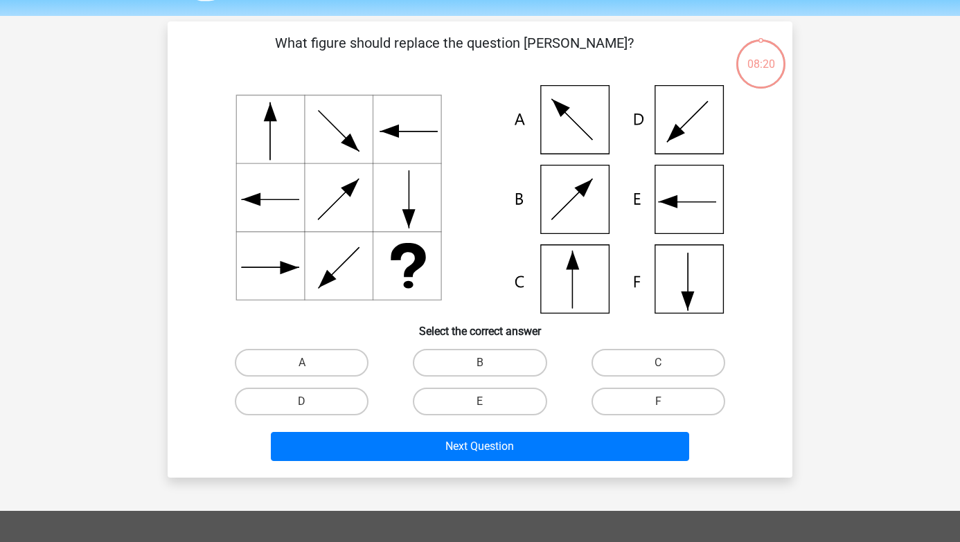
scroll to position [64, 0]
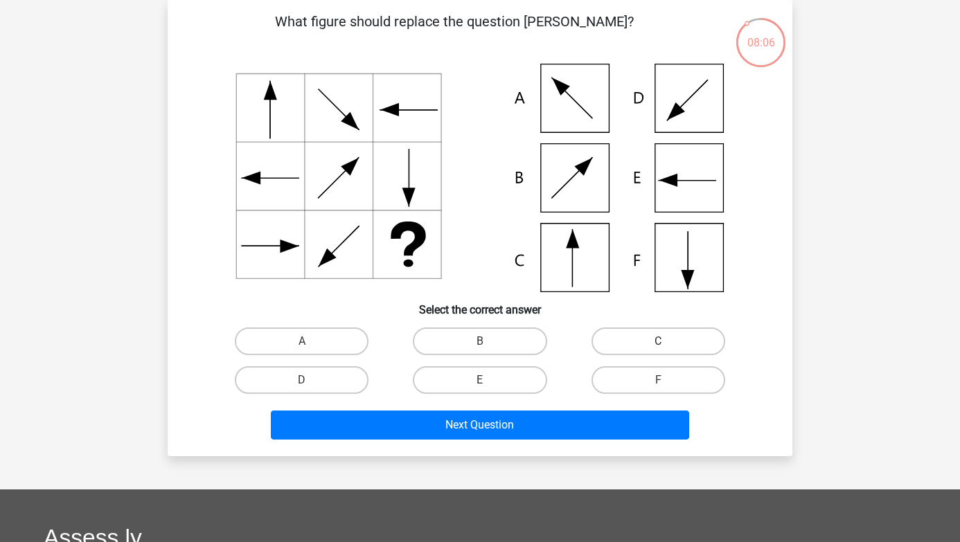
click at [629, 331] on label "C" at bounding box center [659, 342] width 134 height 28
click at [658, 342] on input "C" at bounding box center [662, 346] width 9 height 9
radio input "true"
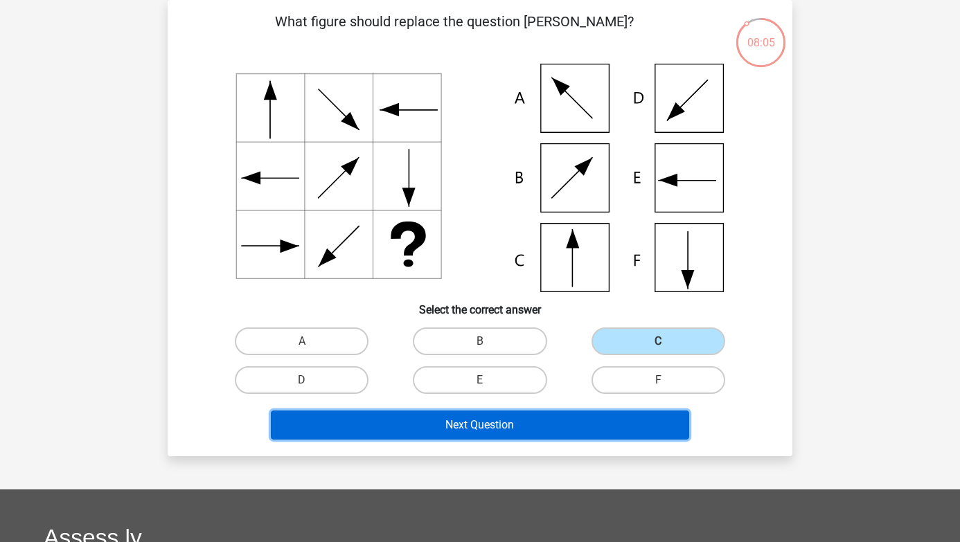
click at [593, 428] on button "Next Question" at bounding box center [480, 425] width 419 height 29
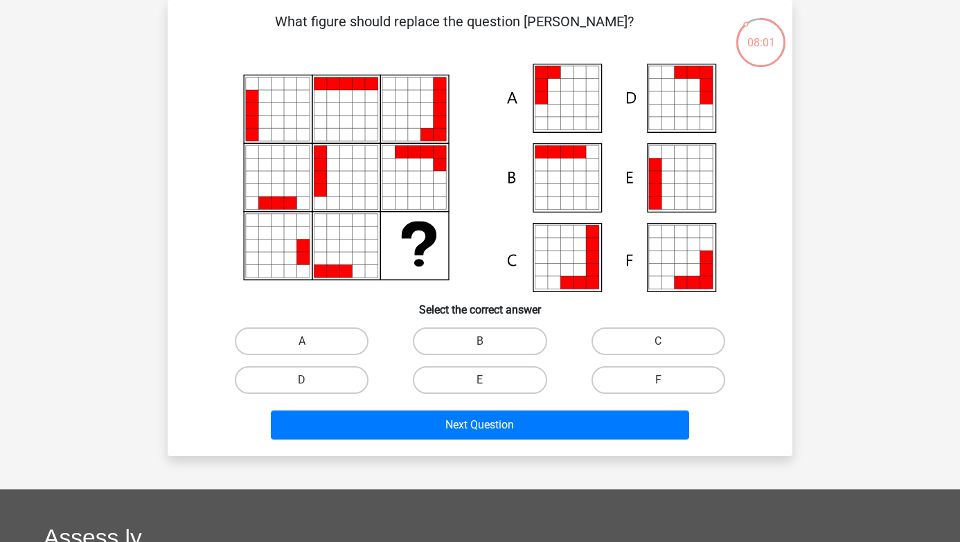
click at [347, 342] on label "A" at bounding box center [302, 342] width 134 height 28
click at [311, 342] on input "A" at bounding box center [306, 346] width 9 height 9
radio input "true"
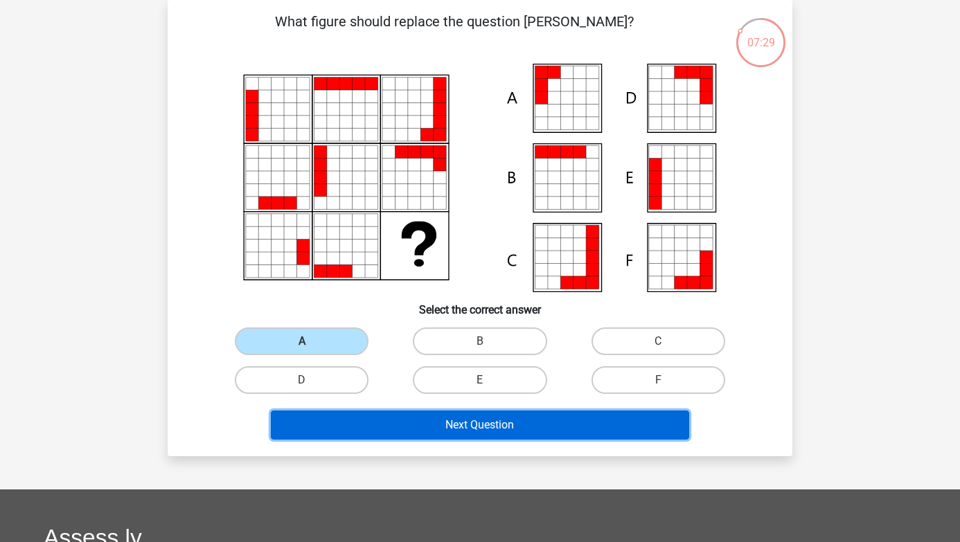
click at [420, 426] on button "Next Question" at bounding box center [480, 425] width 419 height 29
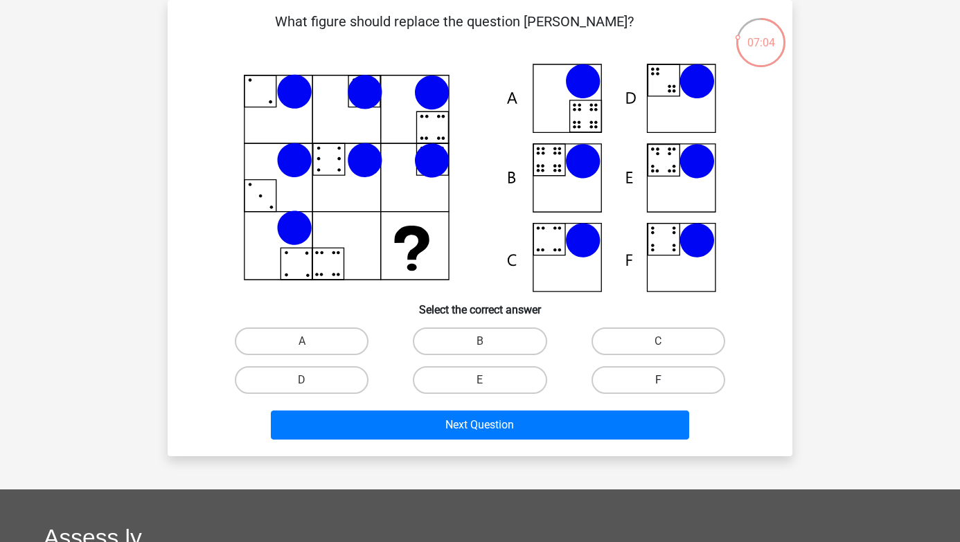
click at [606, 378] on label "F" at bounding box center [659, 381] width 134 height 28
click at [658, 380] on input "F" at bounding box center [662, 384] width 9 height 9
radio input "true"
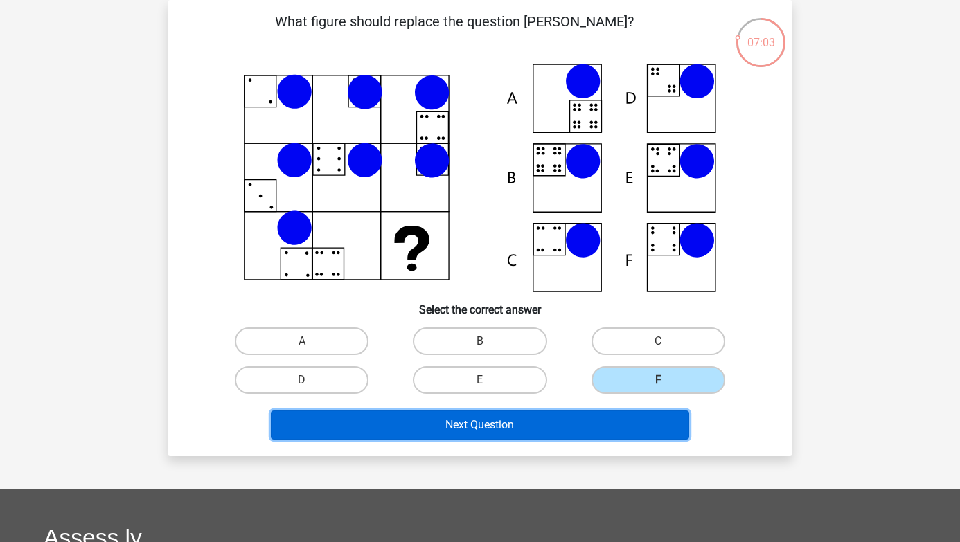
click at [563, 420] on button "Next Question" at bounding box center [480, 425] width 419 height 29
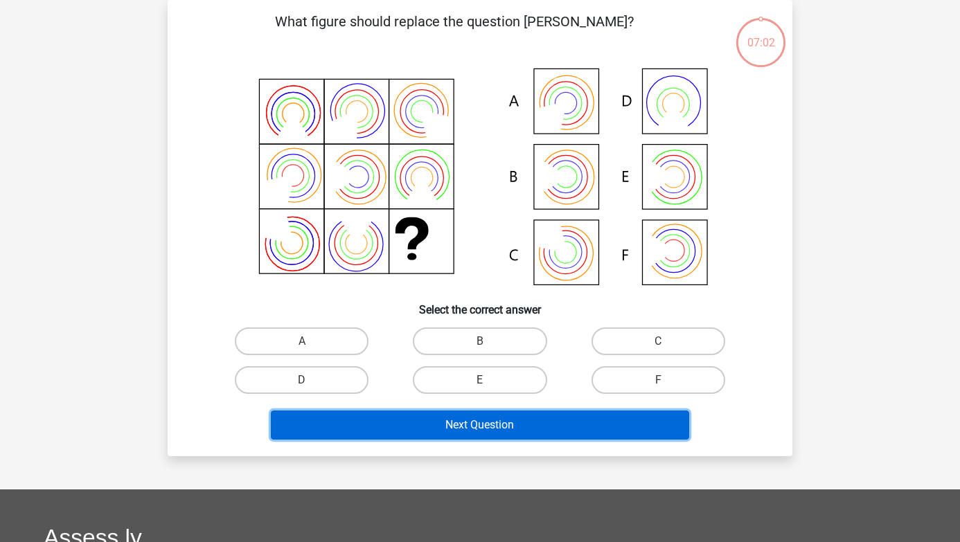
click at [563, 420] on button "Next Question" at bounding box center [480, 425] width 419 height 29
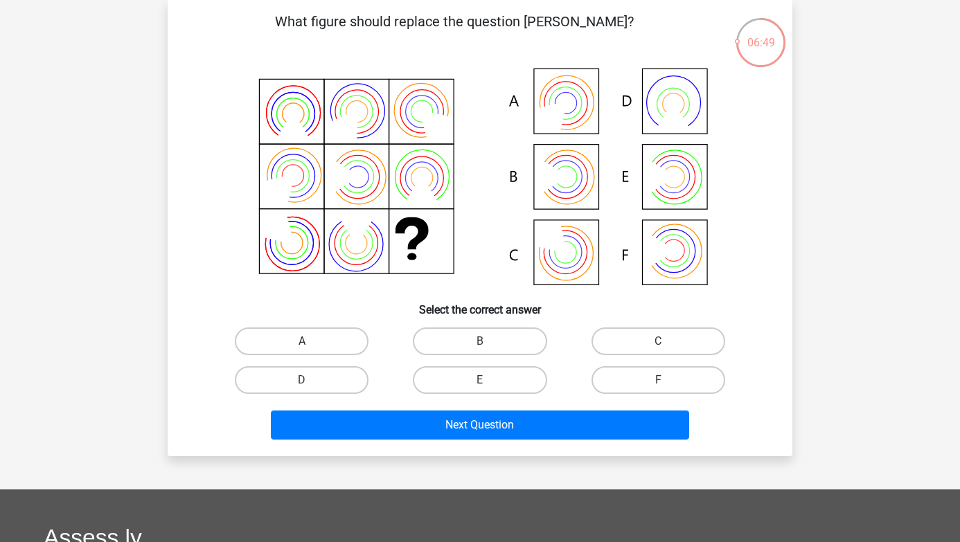
click at [353, 335] on label "A" at bounding box center [302, 342] width 134 height 28
click at [311, 342] on input "A" at bounding box center [306, 346] width 9 height 9
radio input "true"
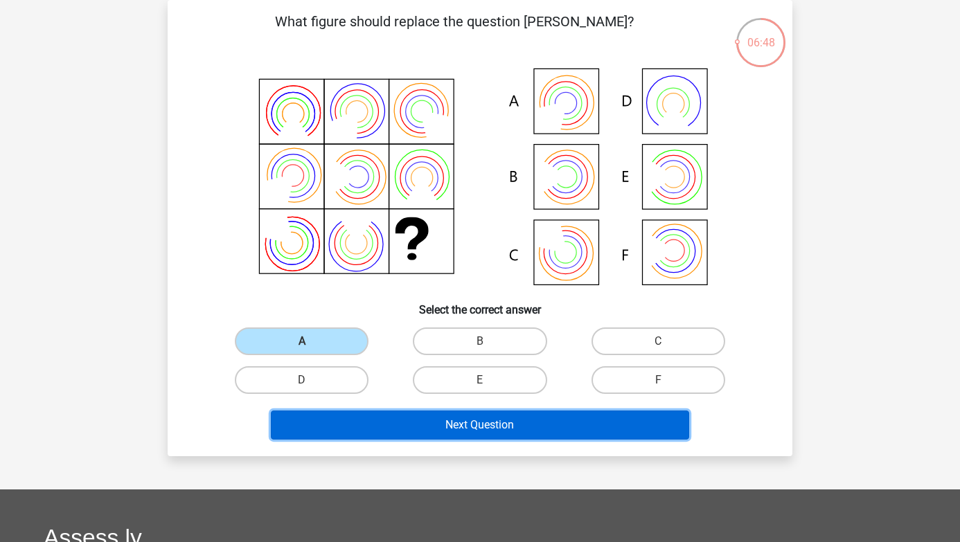
click at [393, 412] on button "Next Question" at bounding box center [480, 425] width 419 height 29
click at [394, 424] on button "Next Question" at bounding box center [480, 425] width 419 height 29
click at [412, 432] on button "Next Question" at bounding box center [480, 425] width 419 height 29
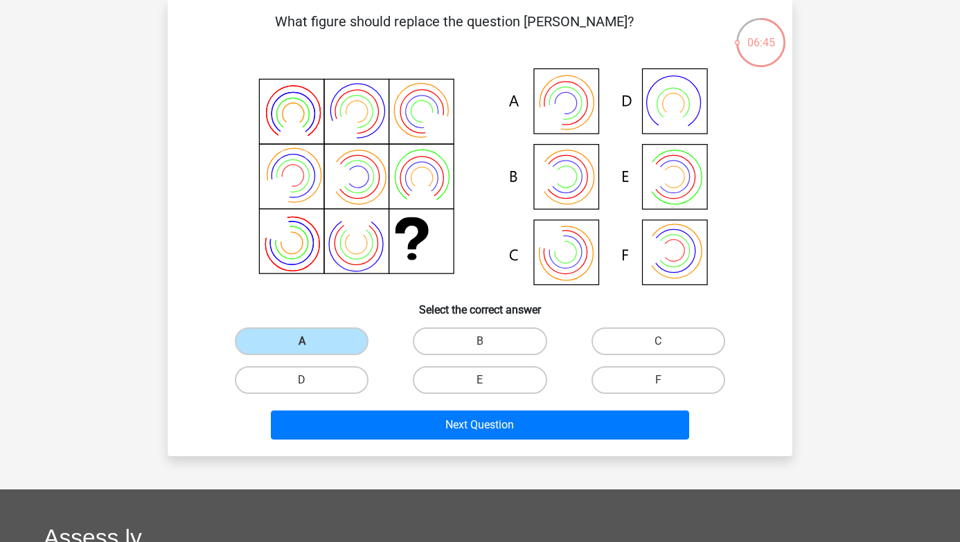
click at [483, 349] on input "B" at bounding box center [484, 346] width 9 height 9
radio input "true"
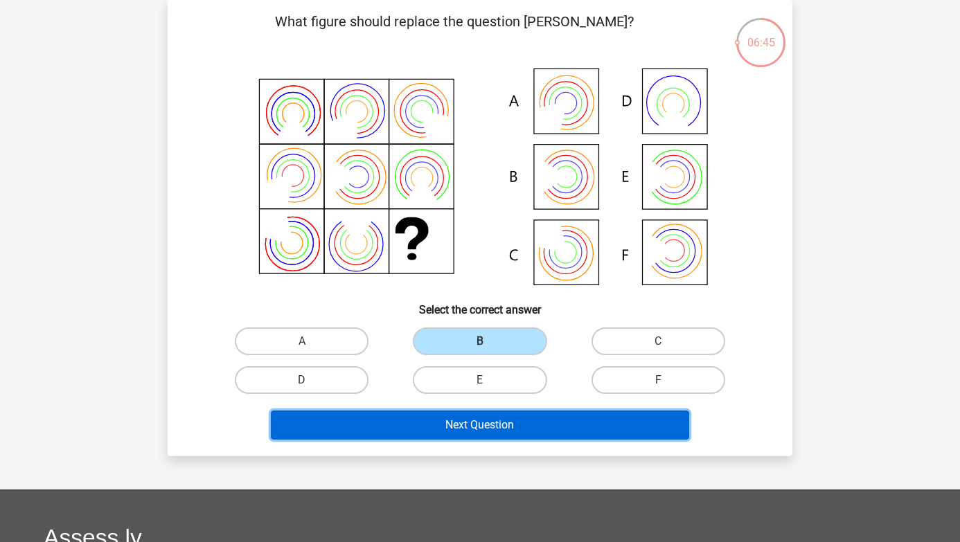
click at [459, 425] on button "Next Question" at bounding box center [480, 425] width 419 height 29
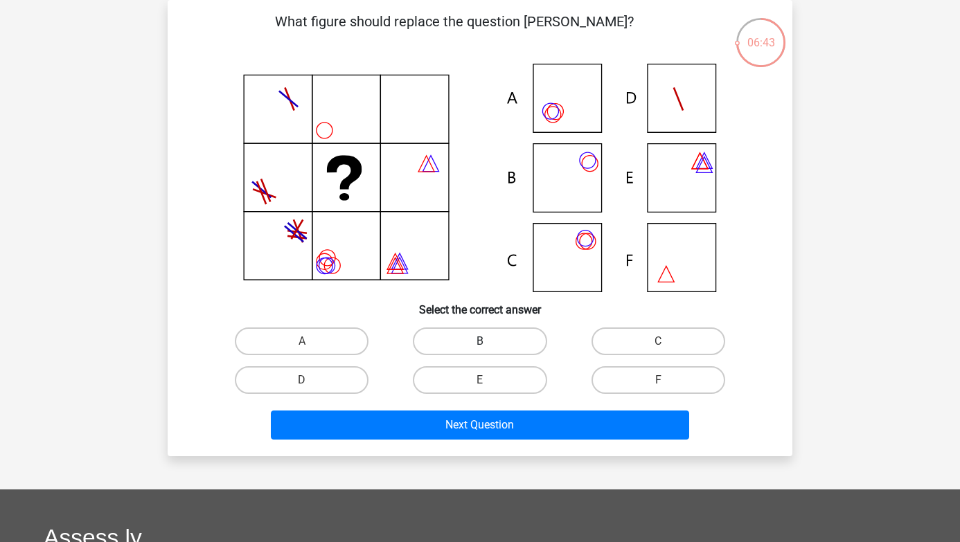
click at [457, 346] on label "B" at bounding box center [480, 342] width 134 height 28
click at [480, 346] on input "B" at bounding box center [484, 346] width 9 height 9
radio input "true"
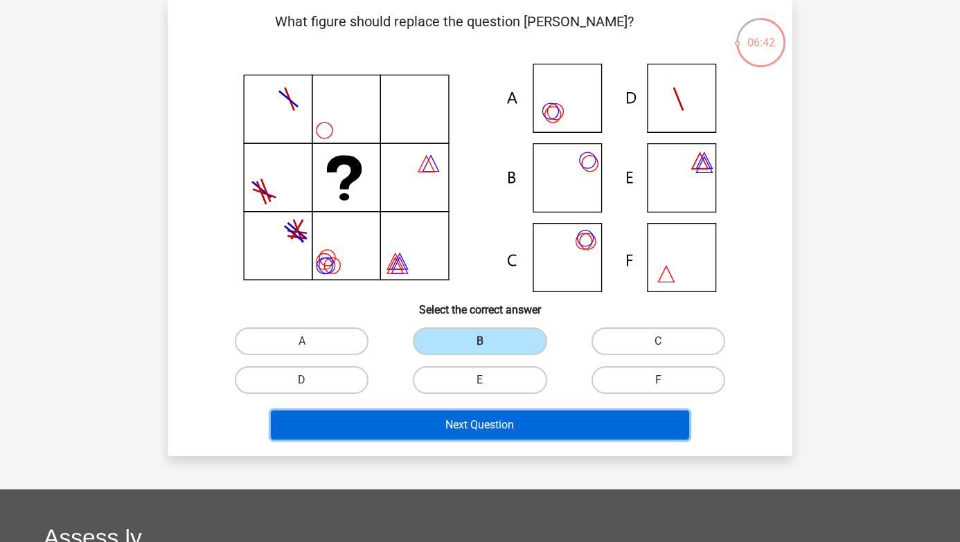
click at [463, 427] on button "Next Question" at bounding box center [480, 425] width 419 height 29
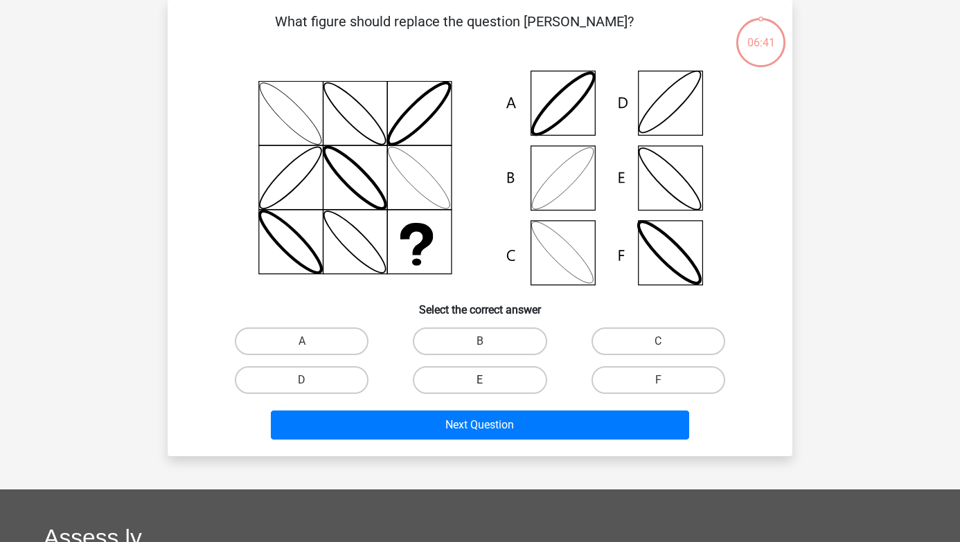
click at [457, 387] on label "E" at bounding box center [480, 381] width 134 height 28
click at [480, 387] on input "E" at bounding box center [484, 384] width 9 height 9
radio input "true"
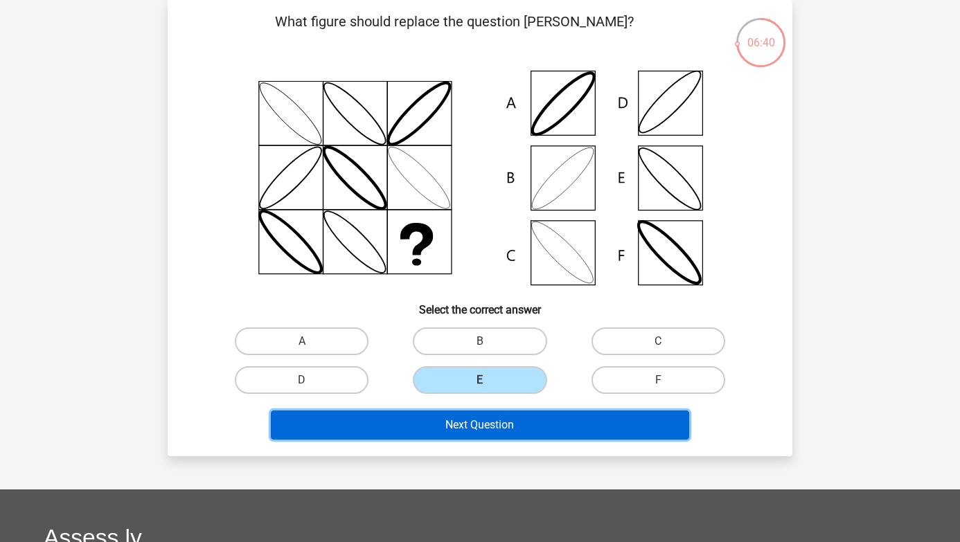
click at [460, 418] on button "Next Question" at bounding box center [480, 425] width 419 height 29
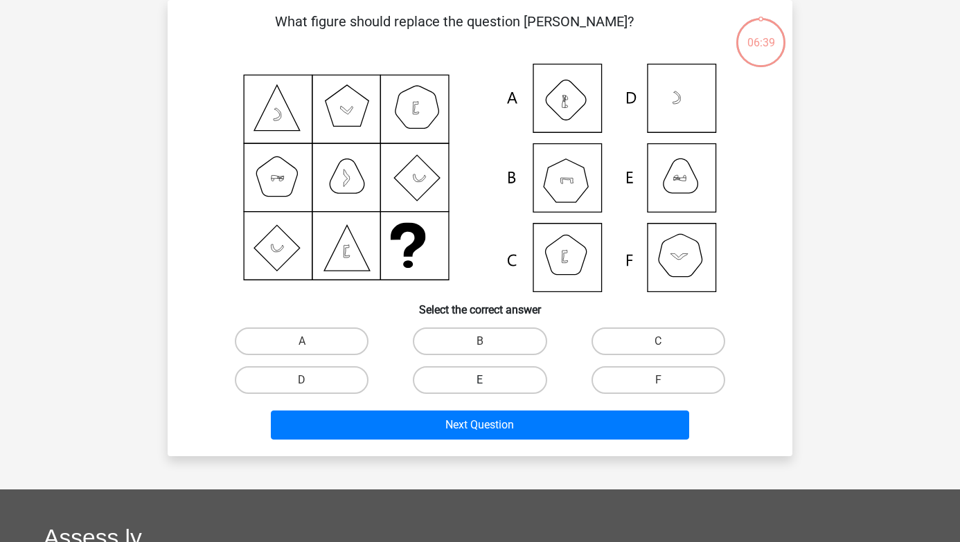
click at [501, 369] on label "E" at bounding box center [480, 381] width 134 height 28
click at [489, 380] on input "E" at bounding box center [484, 384] width 9 height 9
radio input "true"
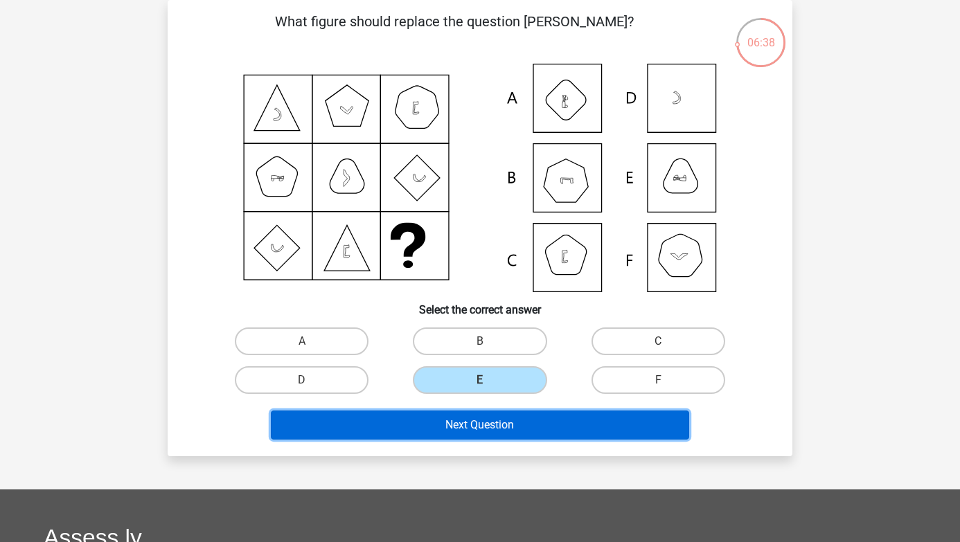
click at [491, 428] on button "Next Question" at bounding box center [480, 425] width 419 height 29
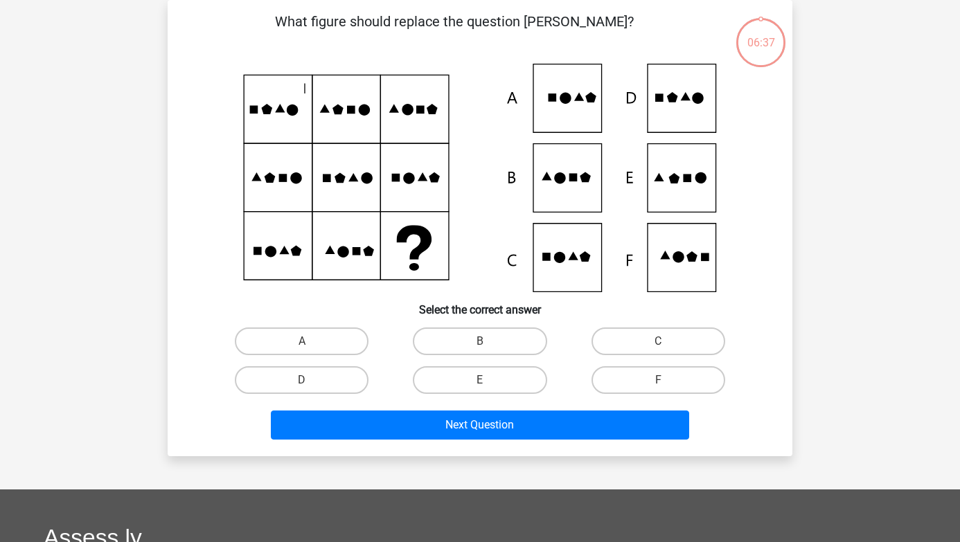
click at [482, 386] on input "E" at bounding box center [484, 384] width 9 height 9
radio input "true"
click at [484, 404] on div "Next Question" at bounding box center [480, 423] width 581 height 46
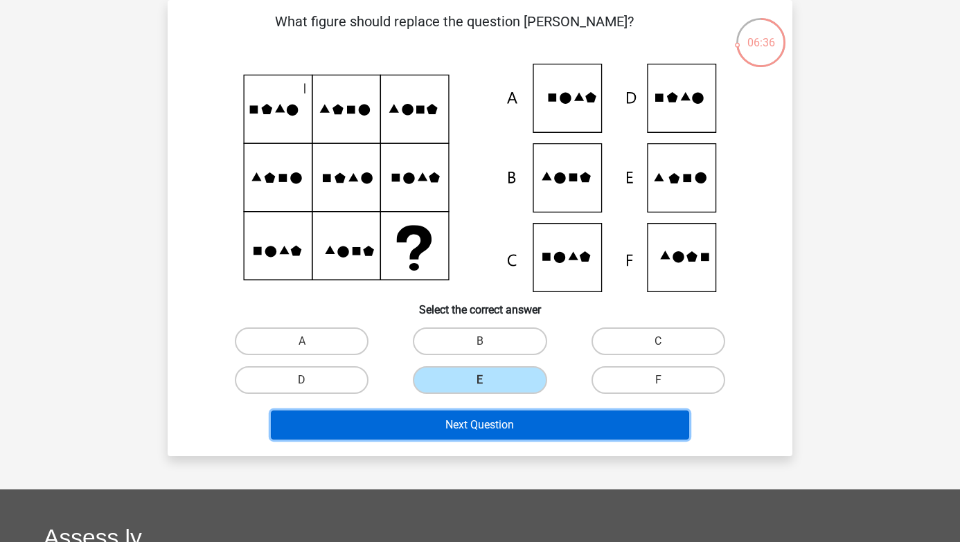
click at [484, 416] on button "Next Question" at bounding box center [480, 425] width 419 height 29
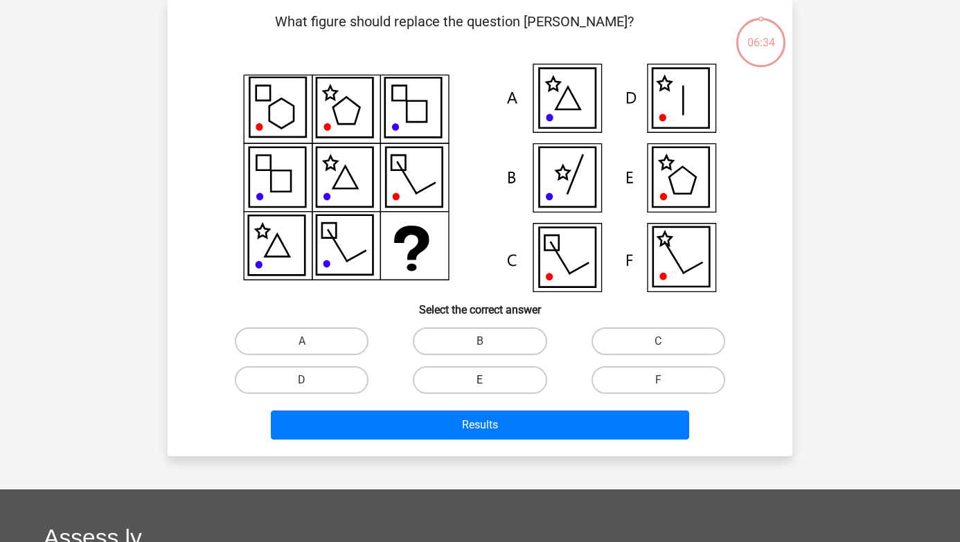
click at [479, 371] on label "E" at bounding box center [480, 381] width 134 height 28
click at [480, 380] on input "E" at bounding box center [484, 384] width 9 height 9
radio input "true"
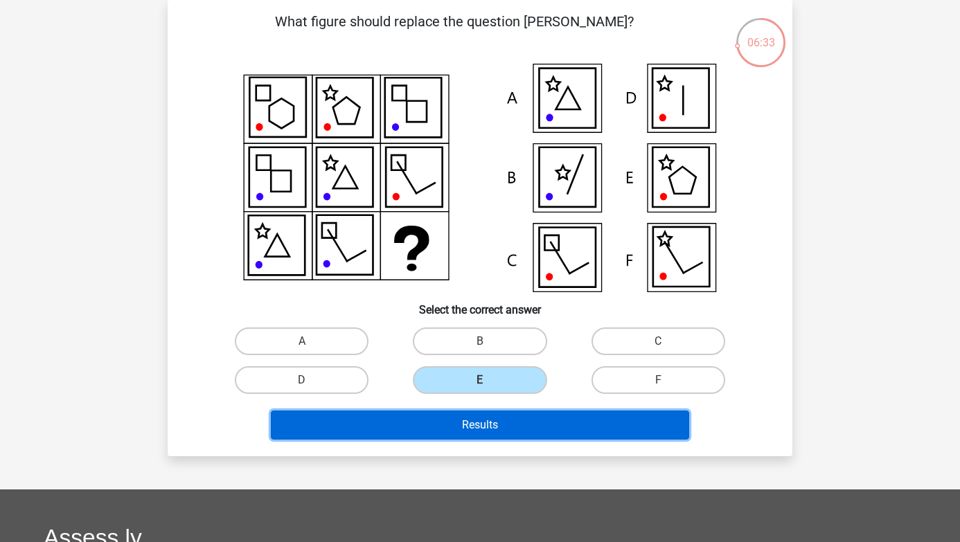
click at [495, 428] on button "Results" at bounding box center [480, 425] width 419 height 29
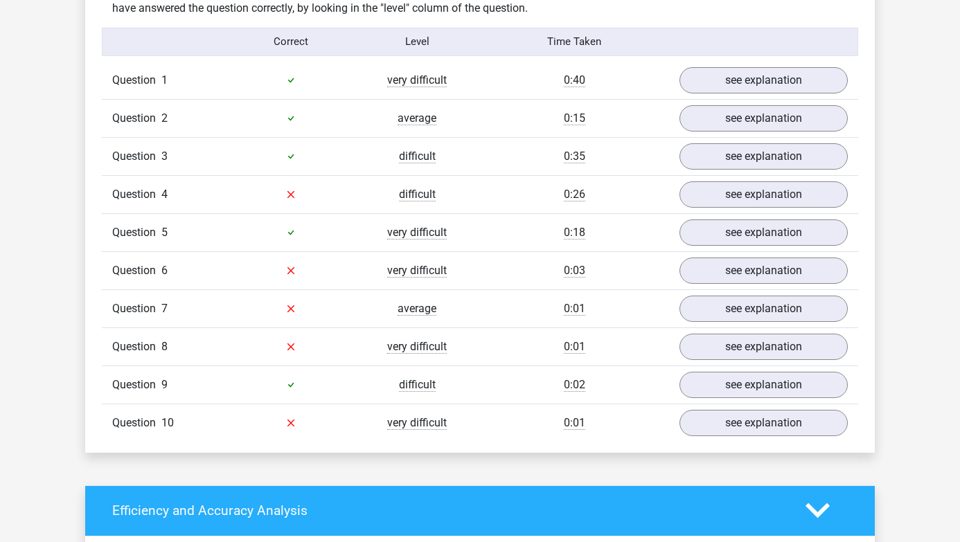
scroll to position [1120, 0]
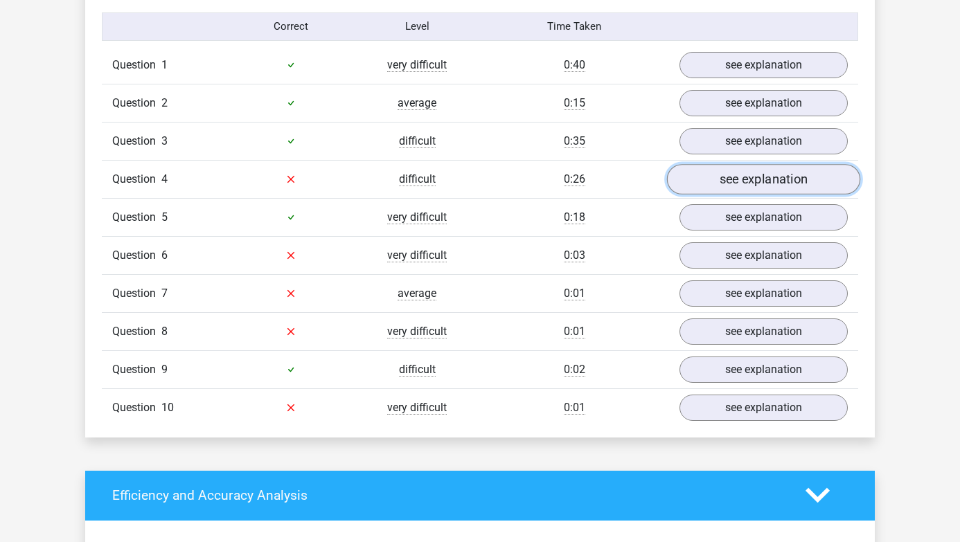
click at [687, 173] on link "see explanation" at bounding box center [763, 179] width 193 height 30
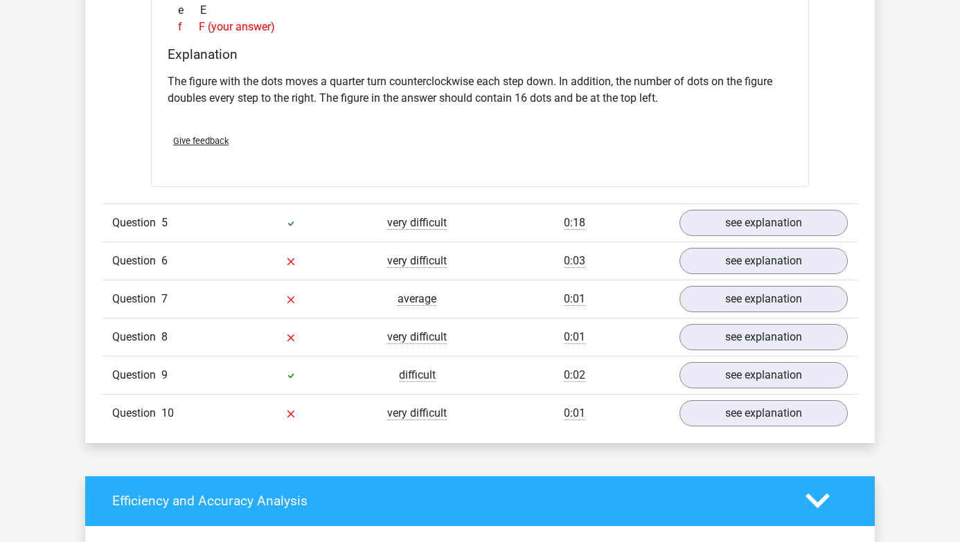
scroll to position [1673, 0]
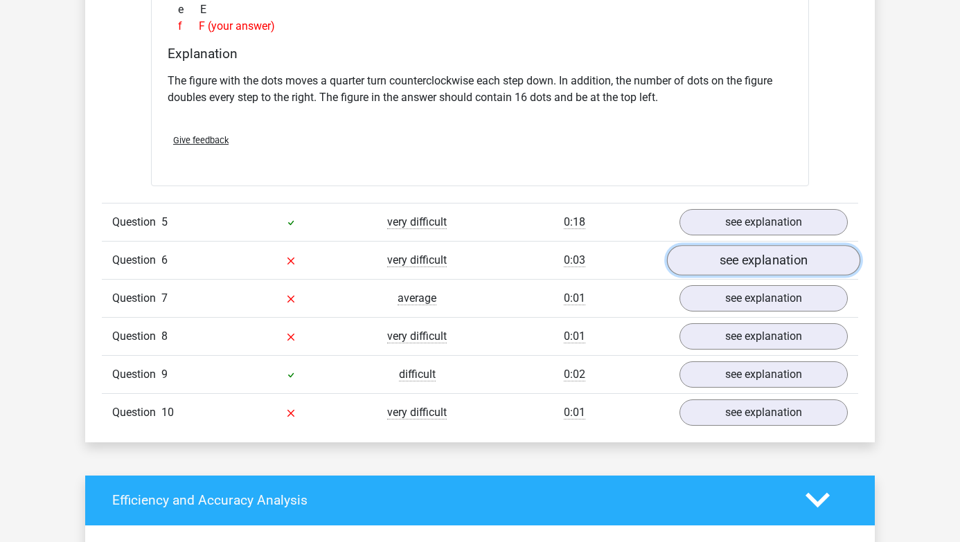
click at [759, 258] on link "see explanation" at bounding box center [763, 260] width 193 height 30
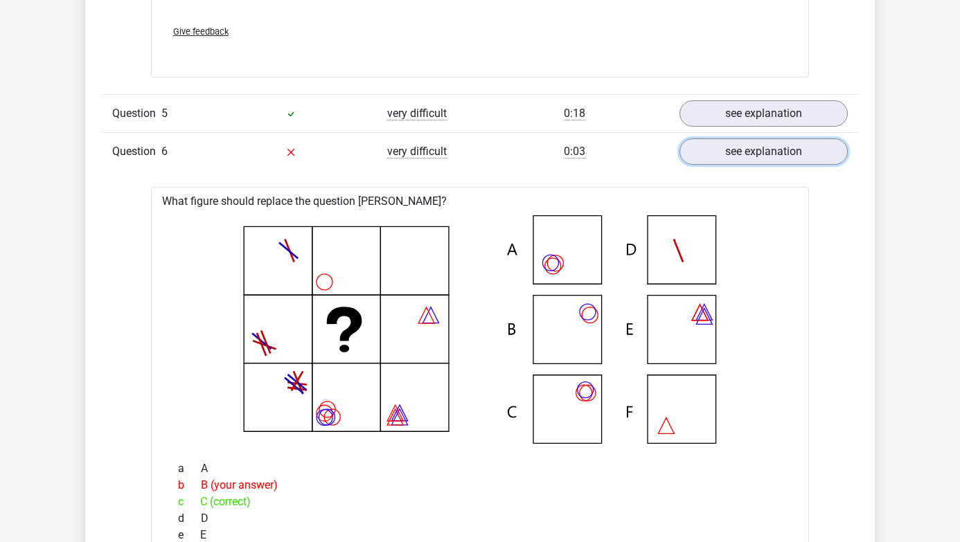
scroll to position [1767, 0]
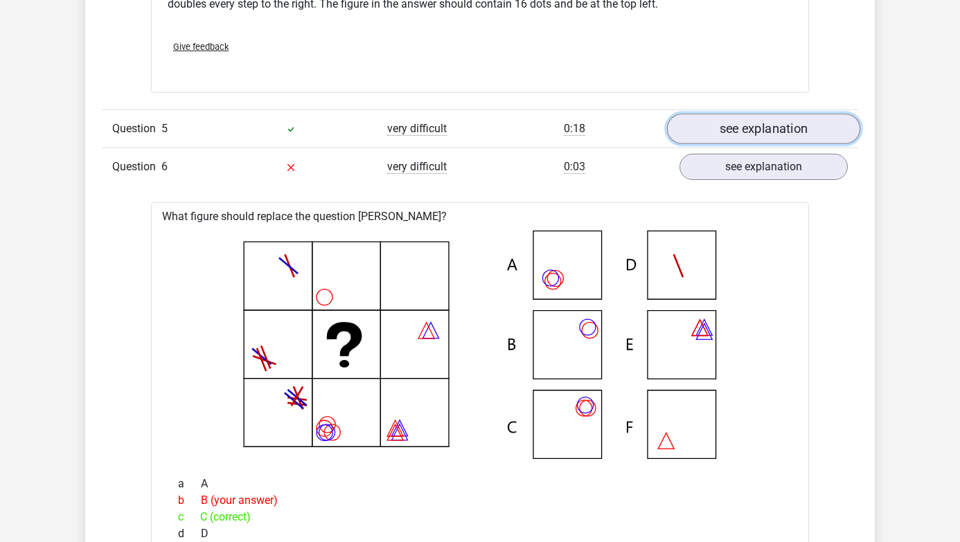
click at [752, 125] on link "see explanation" at bounding box center [763, 129] width 193 height 30
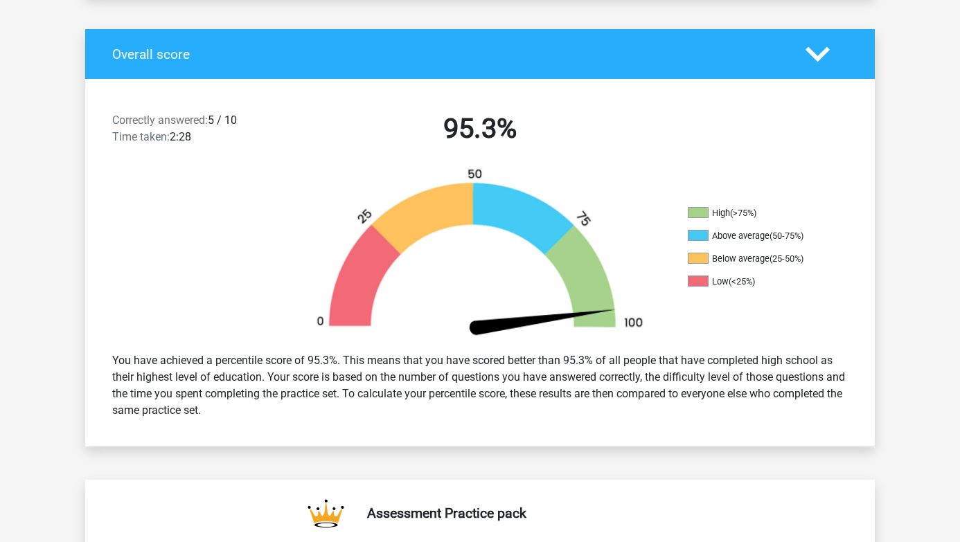
scroll to position [0, 0]
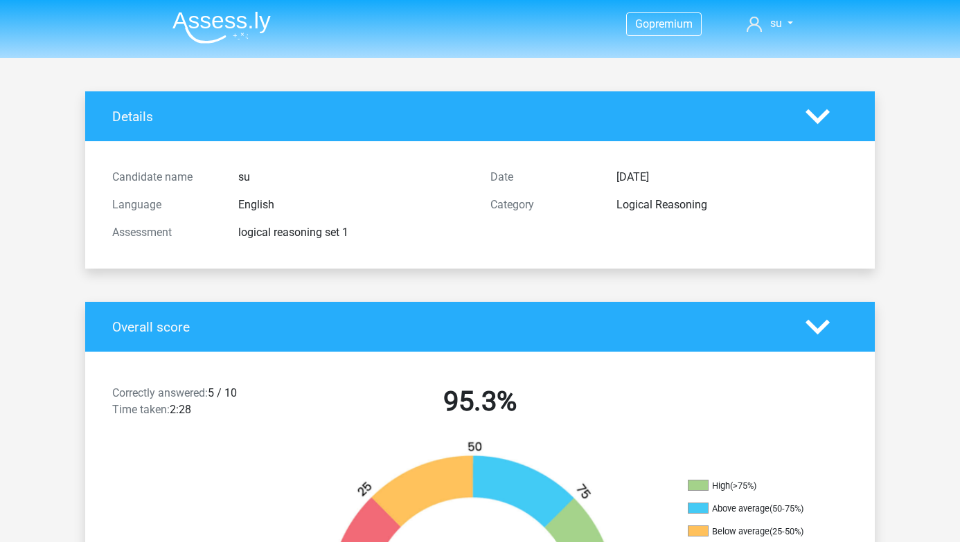
click at [209, 22] on img at bounding box center [222, 27] width 98 height 33
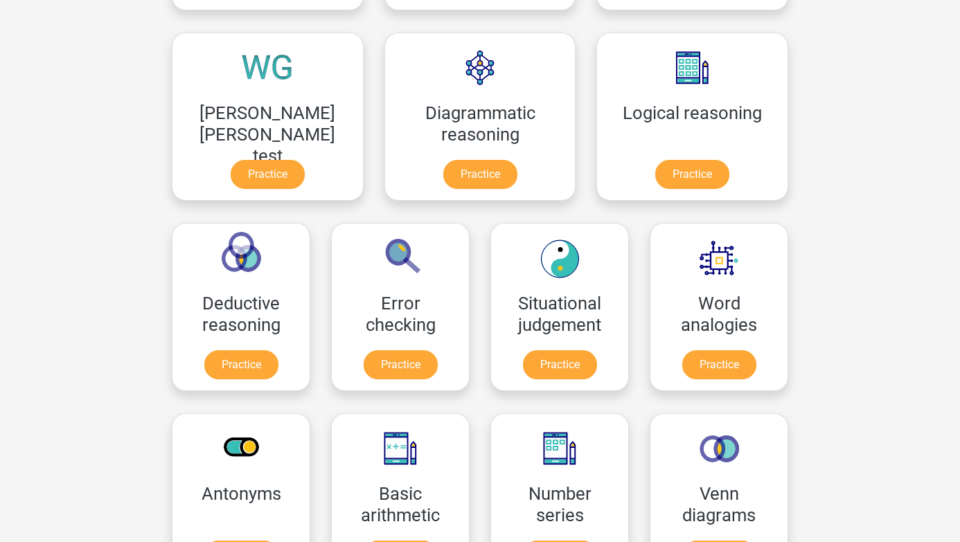
scroll to position [385, 0]
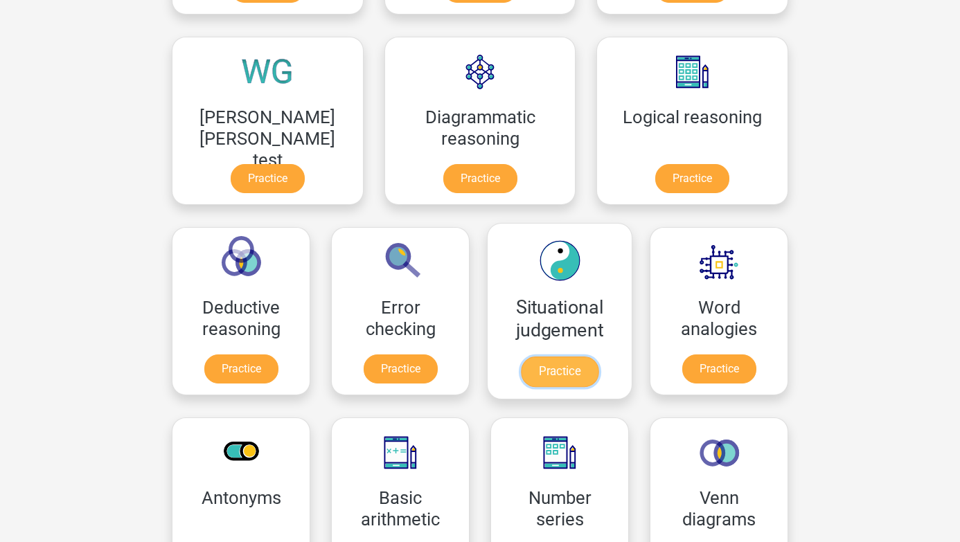
click at [521, 365] on link "Practice" at bounding box center [560, 372] width 78 height 30
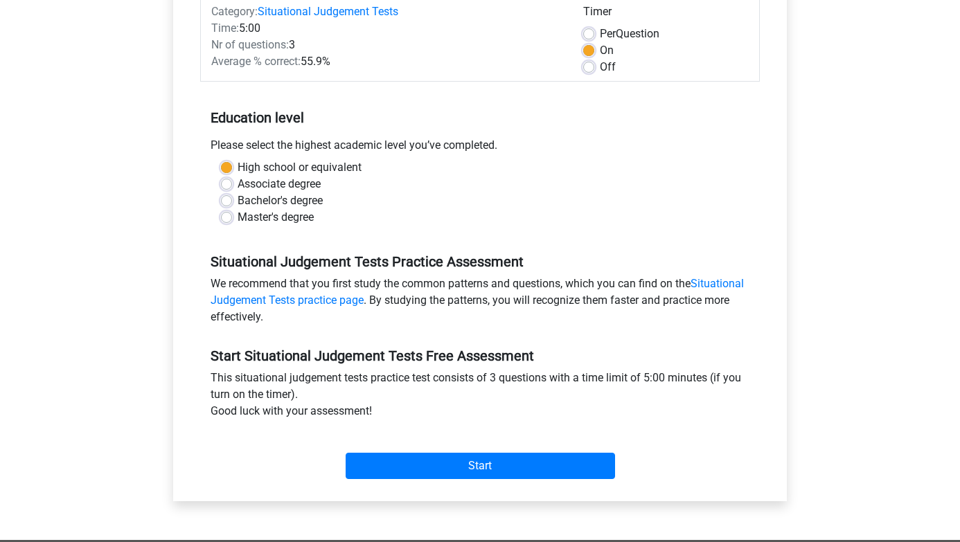
scroll to position [198, 0]
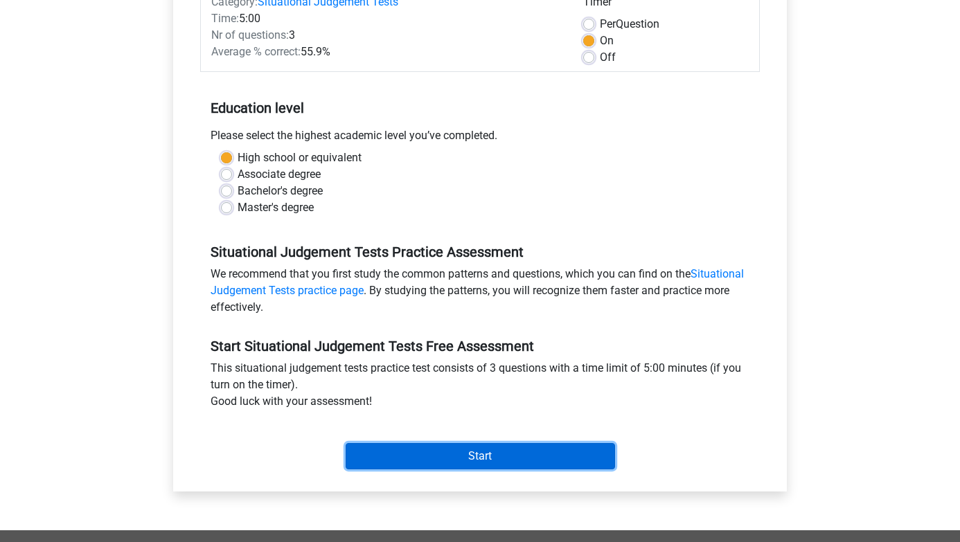
click at [388, 459] on input "Start" at bounding box center [481, 456] width 270 height 26
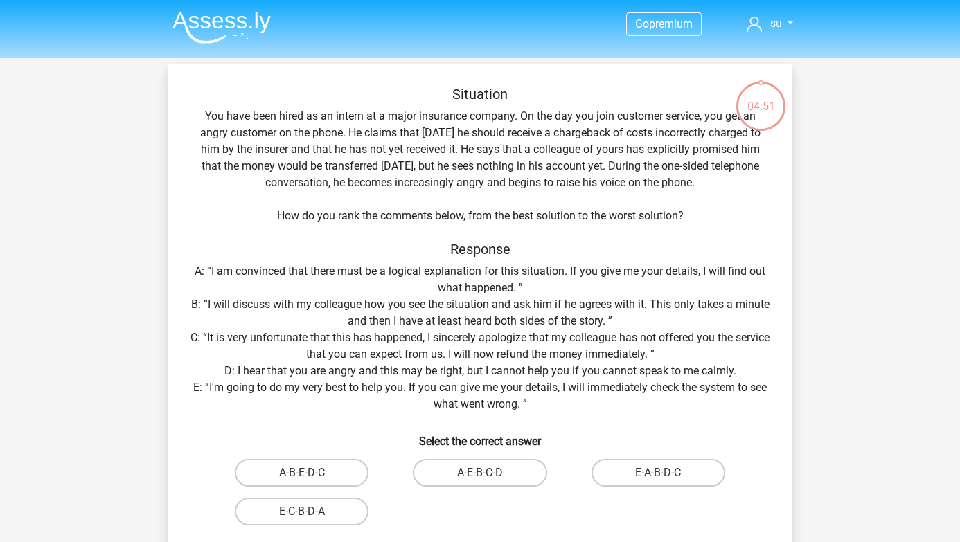
click at [442, 278] on div "Situation You have been hired as an intern at a major insurance company. On the…" at bounding box center [480, 331] width 614 height 491
